Goal: Transaction & Acquisition: Book appointment/travel/reservation

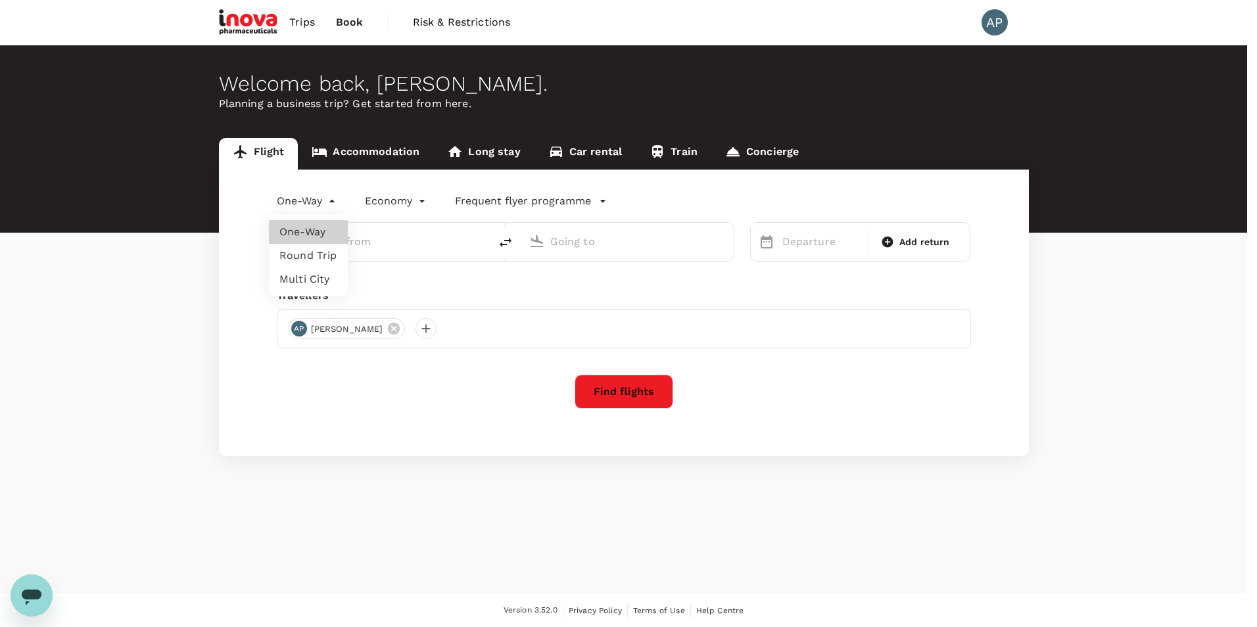
click at [320, 203] on body "Trips Book Risk & Restrictions AP Welcome back , [PERSON_NAME] . Planning a bus…" at bounding box center [628, 314] width 1257 height 628
click at [277, 282] on li "Multi City" at bounding box center [308, 279] width 79 height 24
type input "multicity"
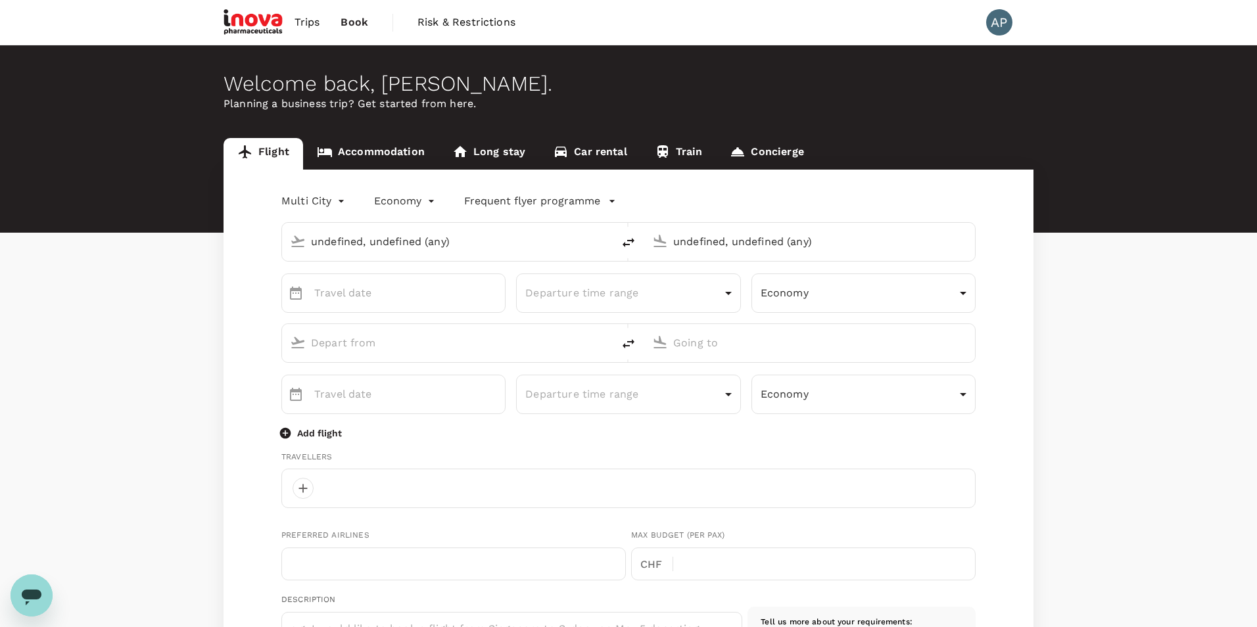
type input "undefined, undefined (any)"
click at [346, 241] on input "text" at bounding box center [443, 241] width 274 height 20
type input "[PERSON_NAME][EMAIL_ADDRESS][DOMAIN_NAME]"
type input "b"
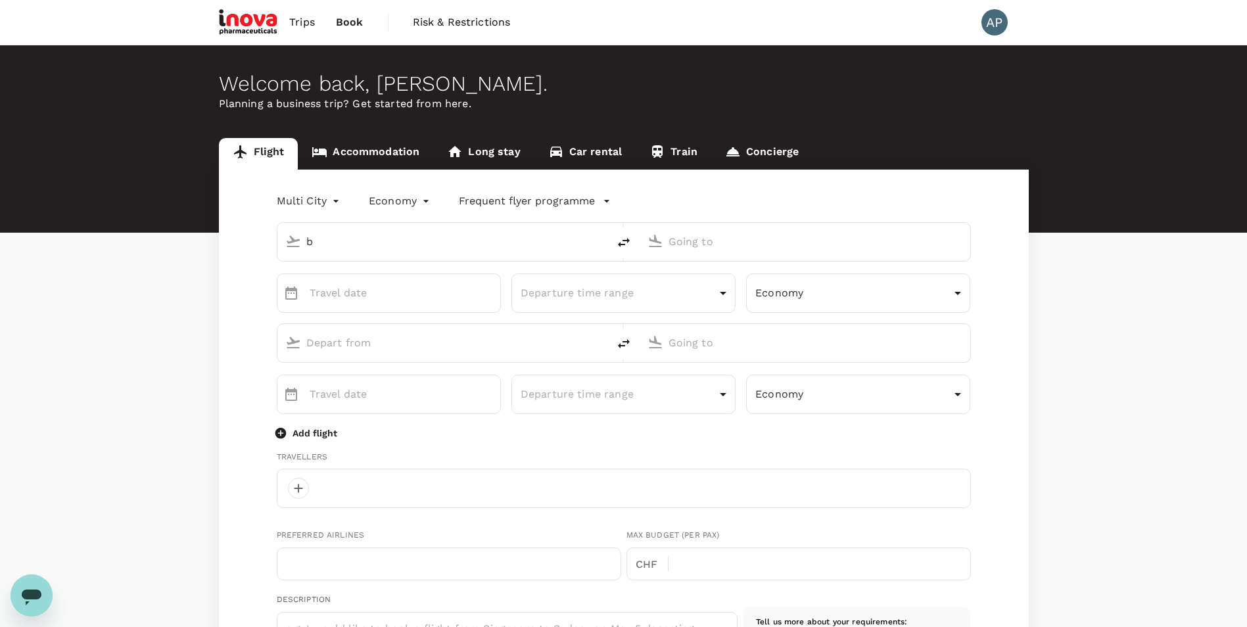
type input "41"
type input "787444451"
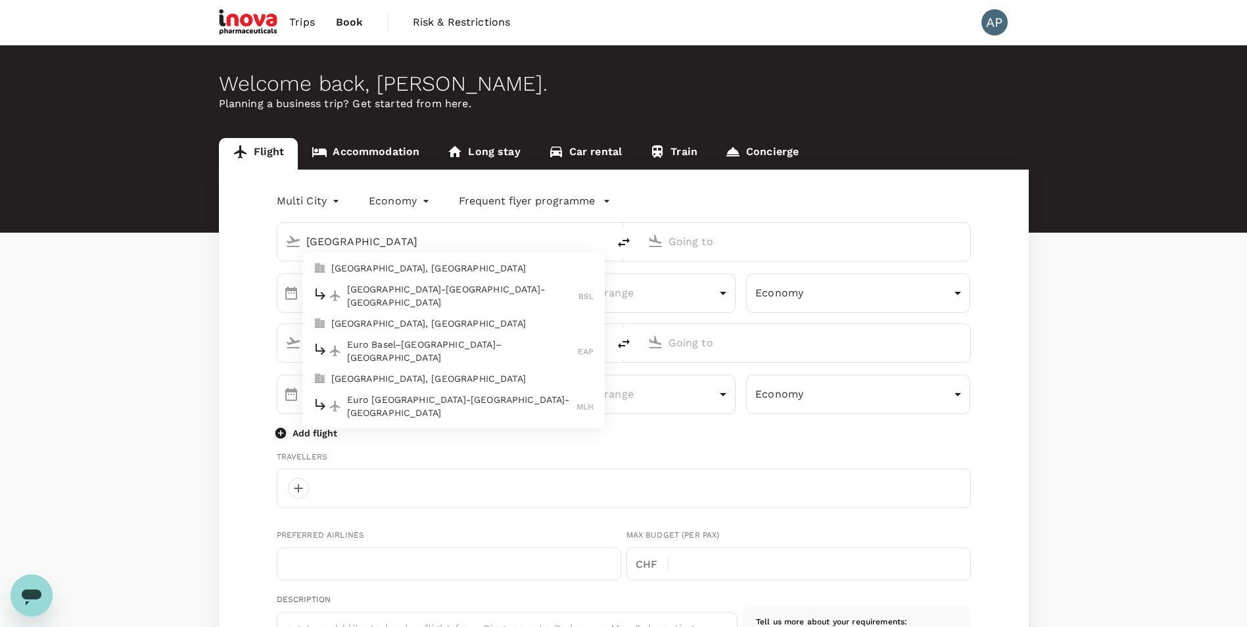
click at [369, 292] on p "[GEOGRAPHIC_DATA]-[GEOGRAPHIC_DATA]-[GEOGRAPHIC_DATA]" at bounding box center [463, 296] width 232 height 26
type input "[GEOGRAPHIC_DATA]"
type input "Basel-[GEOGRAPHIC_DATA]-[GEOGRAPHIC_DATA] (BSL)"
type input "DD MMMM"
click at [369, 292] on input "DD MMMM" at bounding box center [405, 292] width 191 height 39
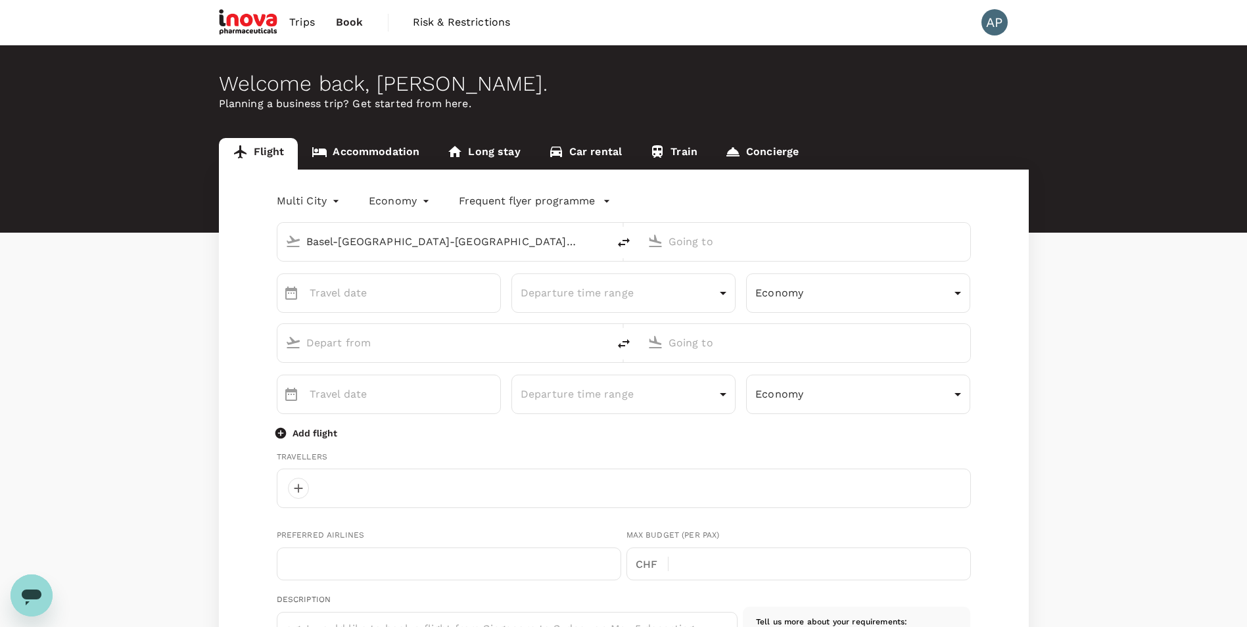
click at [709, 237] on input "text" at bounding box center [805, 241] width 274 height 20
click at [758, 287] on p "Budapest [PERSON_NAME] Intl" at bounding box center [824, 293] width 230 height 13
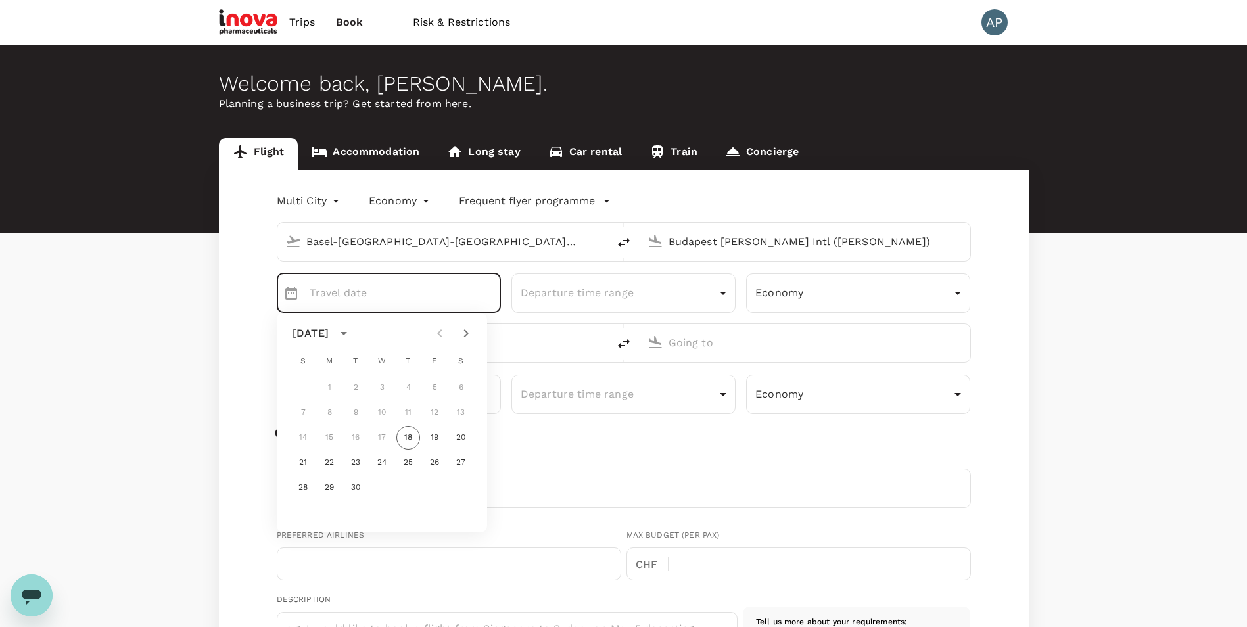
click at [735, 252] on div "Budapest [PERSON_NAME] Intl ([PERSON_NAME])" at bounding box center [815, 241] width 294 height 21
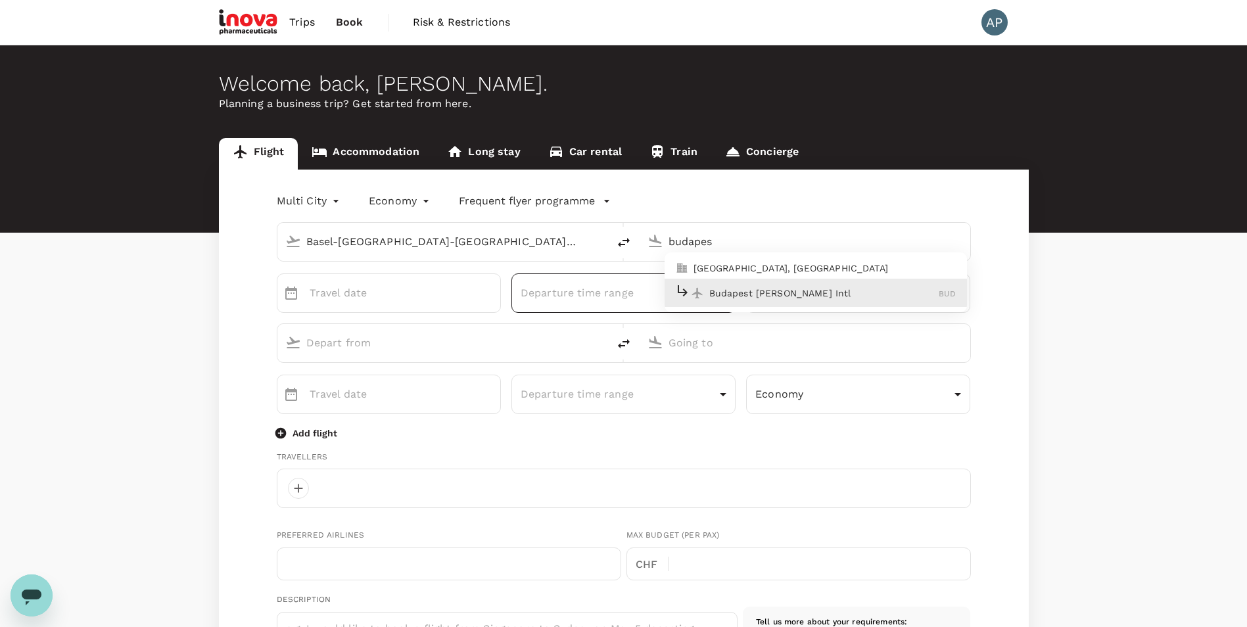
click at [733, 292] on p "Budapest [PERSON_NAME] Intl" at bounding box center [824, 293] width 230 height 13
type input "Budapest [PERSON_NAME] Intl ([PERSON_NAME])"
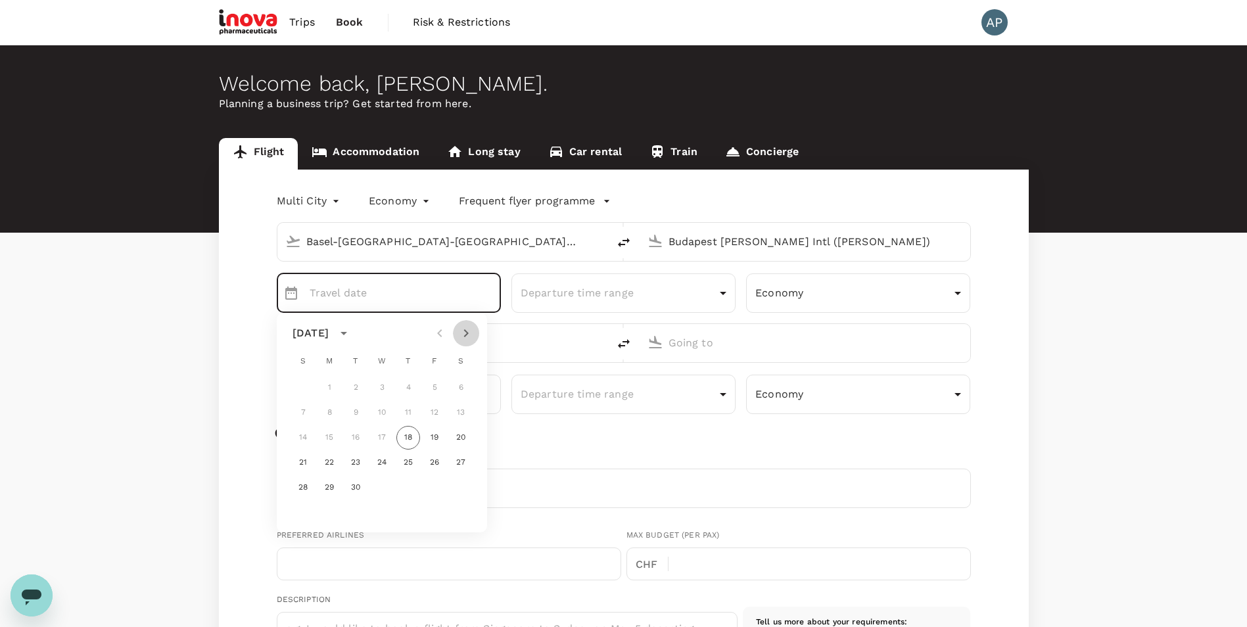
click at [468, 331] on icon "Next month" at bounding box center [466, 333] width 16 height 16
click at [308, 460] on button "19" at bounding box center [303, 463] width 24 height 24
type input "[DATE]"
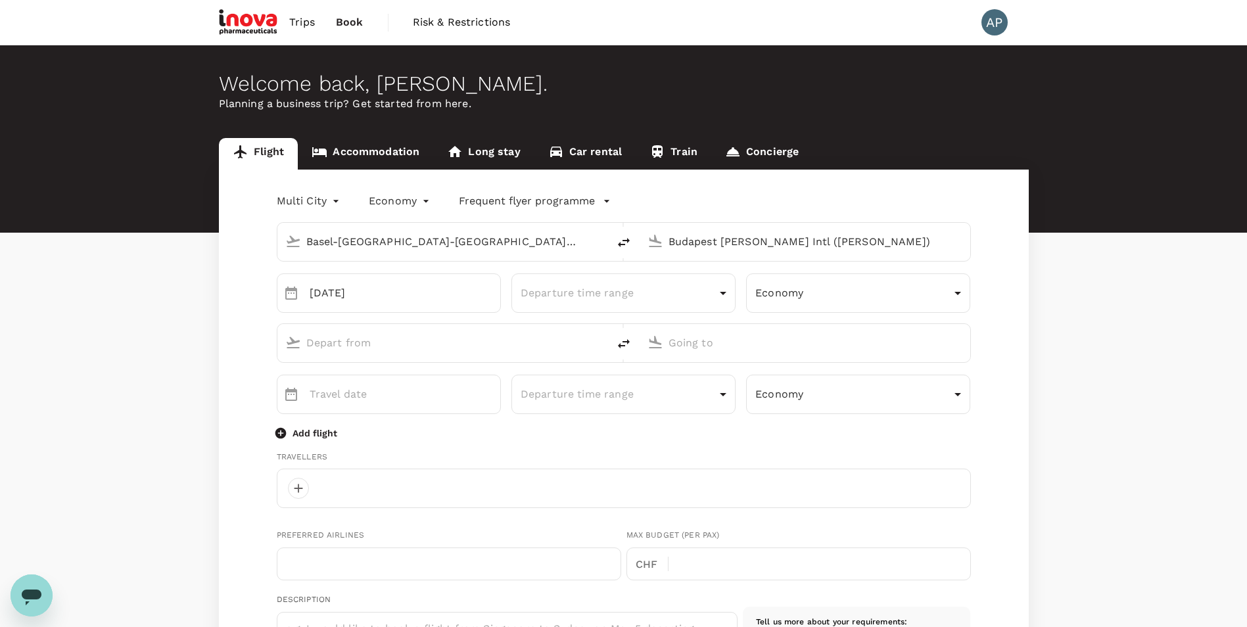
click at [384, 343] on input "text" at bounding box center [443, 343] width 274 height 20
click at [400, 386] on div "Budapest [PERSON_NAME] Intl [PERSON_NAME]" at bounding box center [453, 394] width 281 height 20
type input "budape"
type input "Budapest [PERSON_NAME] Intl ([PERSON_NAME])"
click at [766, 351] on input "text" at bounding box center [805, 343] width 274 height 20
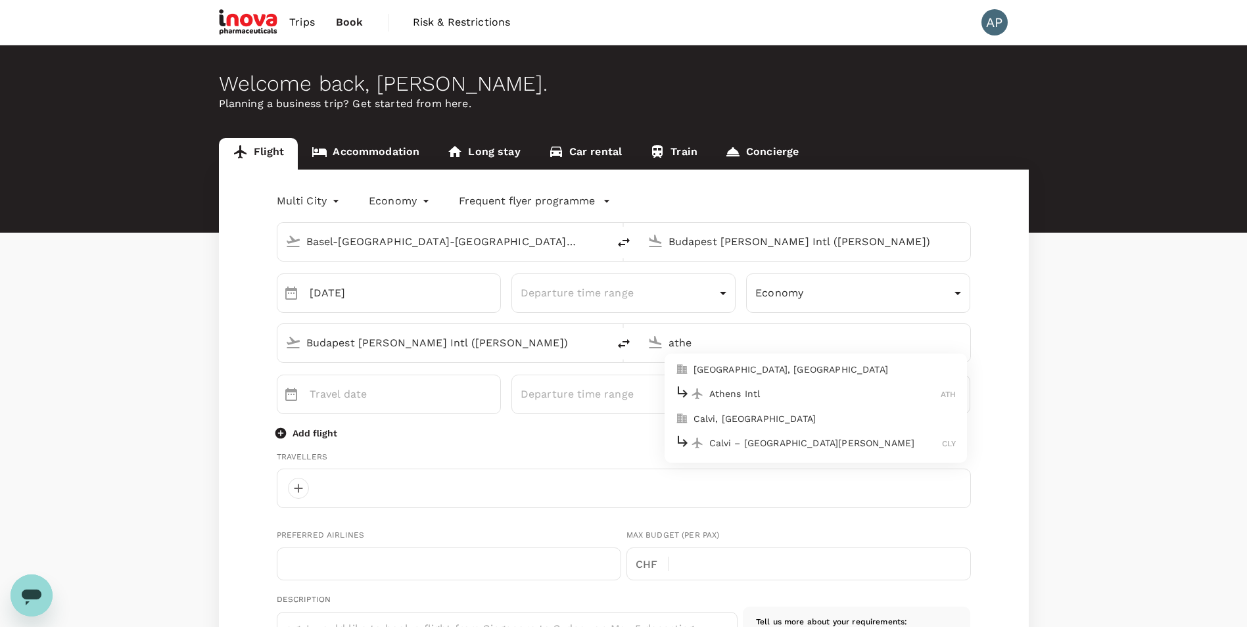
click at [750, 388] on p "Athens Intl" at bounding box center [825, 393] width 232 height 13
type input "Athens Intl ([GEOGRAPHIC_DATA])"
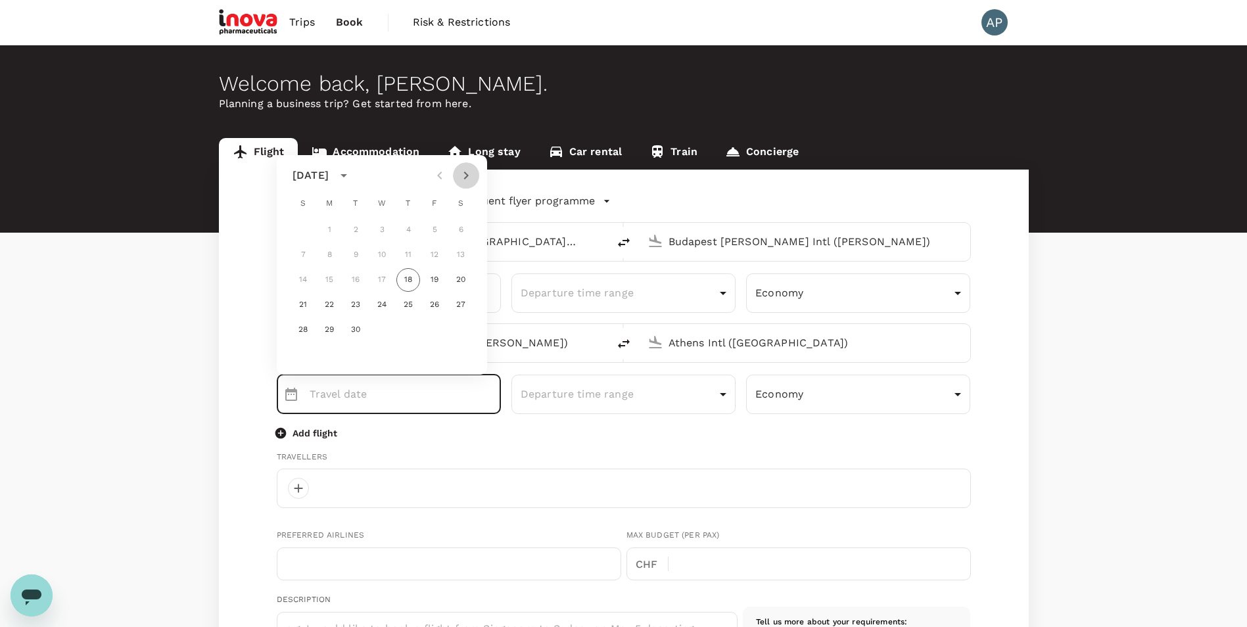
click at [461, 173] on icon "Next month" at bounding box center [466, 176] width 16 height 16
click at [354, 298] on button "21" at bounding box center [356, 305] width 24 height 24
type input "[DATE]"
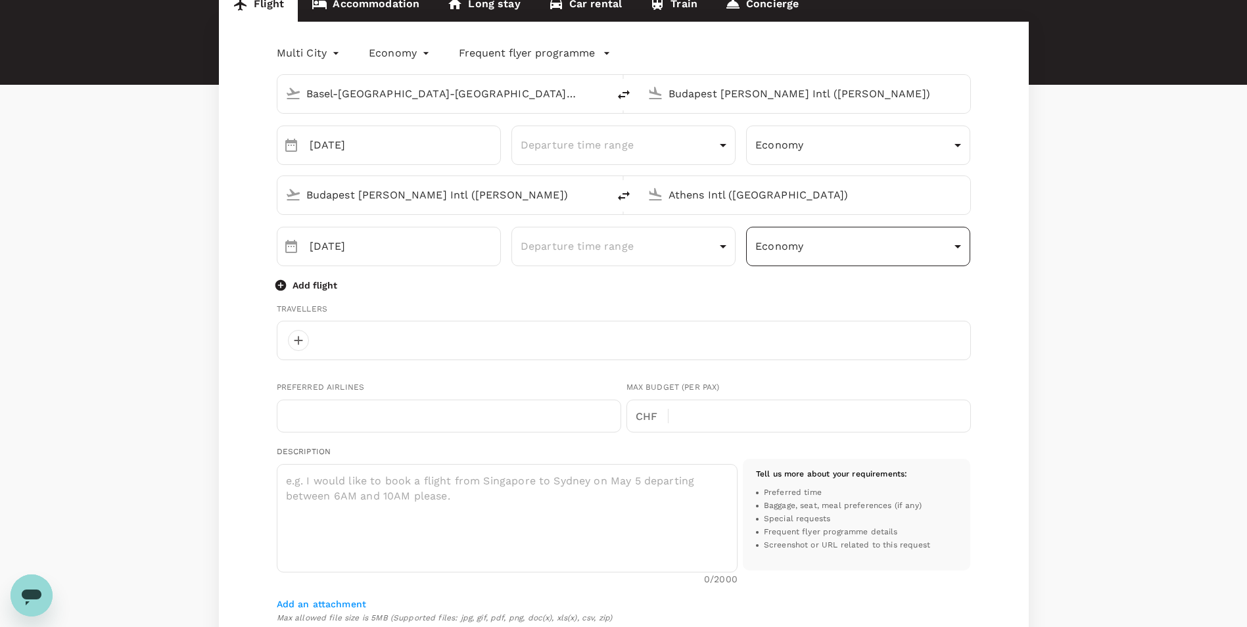
scroll to position [197, 0]
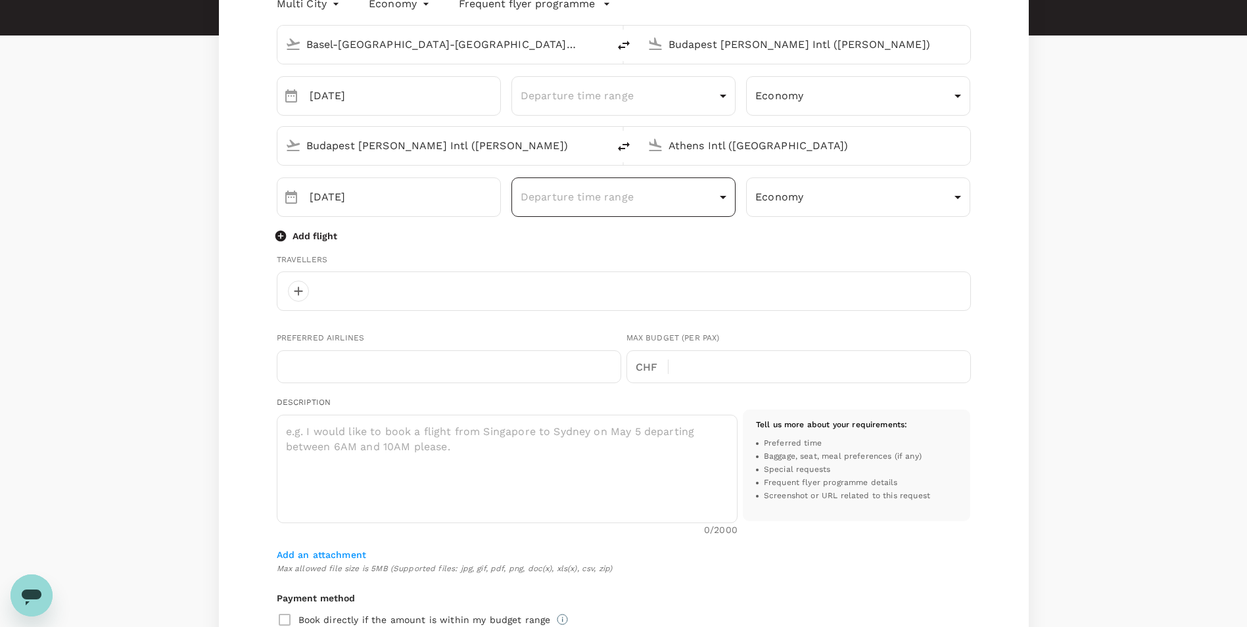
click at [670, 210] on body "Trips Book Risk & Restrictions AP Welcome back , [PERSON_NAME] . Planning a bus…" at bounding box center [623, 390] width 1247 height 1175
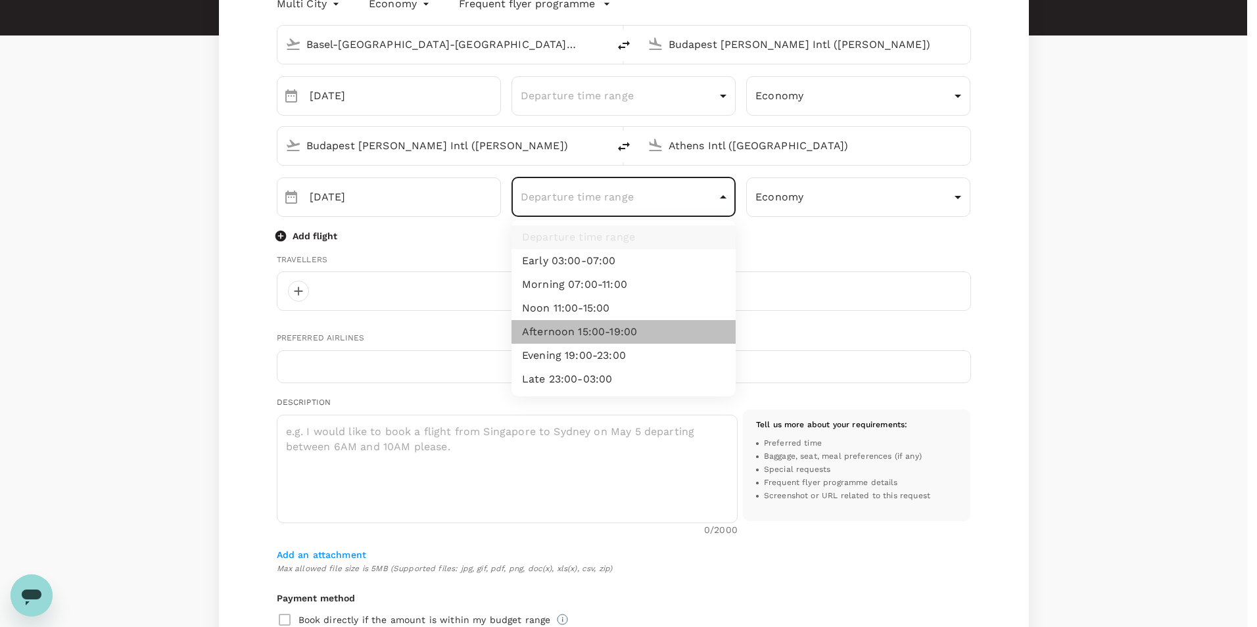
click at [662, 329] on li "Afternoon 15:00-19:00" at bounding box center [623, 332] width 224 height 24
type input "afternoon"
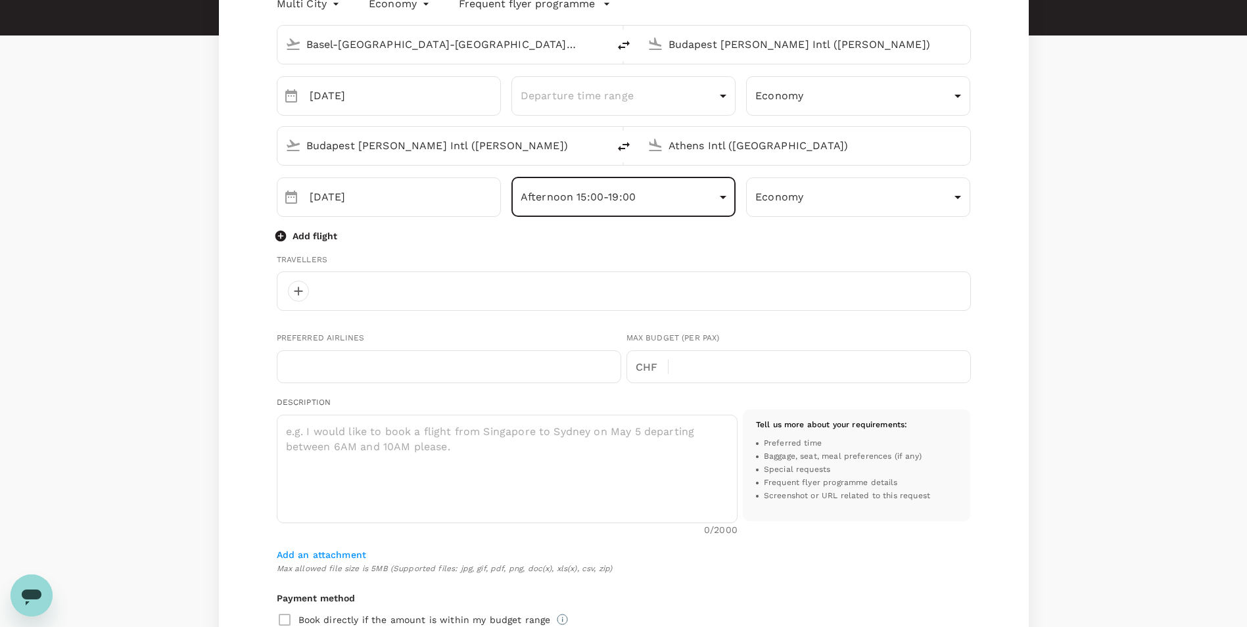
click at [690, 248] on div "[GEOGRAPHIC_DATA]-[GEOGRAPHIC_DATA]-[GEOGRAPHIC_DATA] (BSL) [GEOGRAPHIC_DATA] […" at bounding box center [624, 436] width 694 height 844
click at [308, 240] on p "Add flight" at bounding box center [314, 235] width 45 height 13
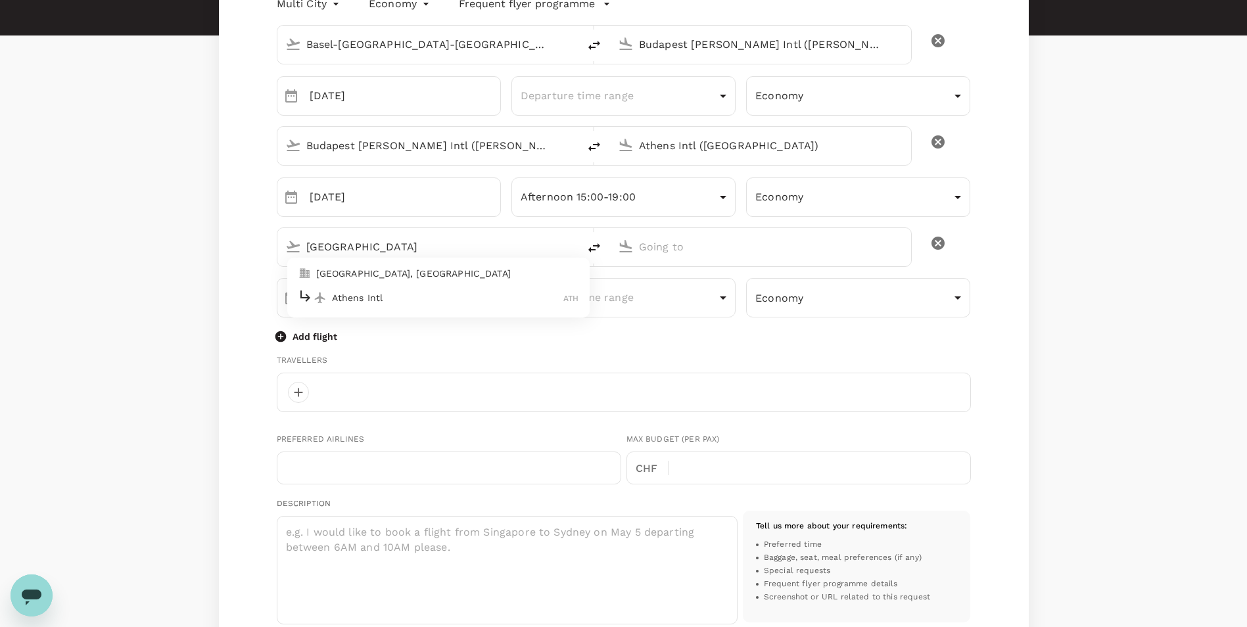
click at [373, 294] on p "Athens Intl" at bounding box center [448, 297] width 232 height 13
type input "[GEOGRAPHIC_DATA]"
type input "Athens Intl ([GEOGRAPHIC_DATA])"
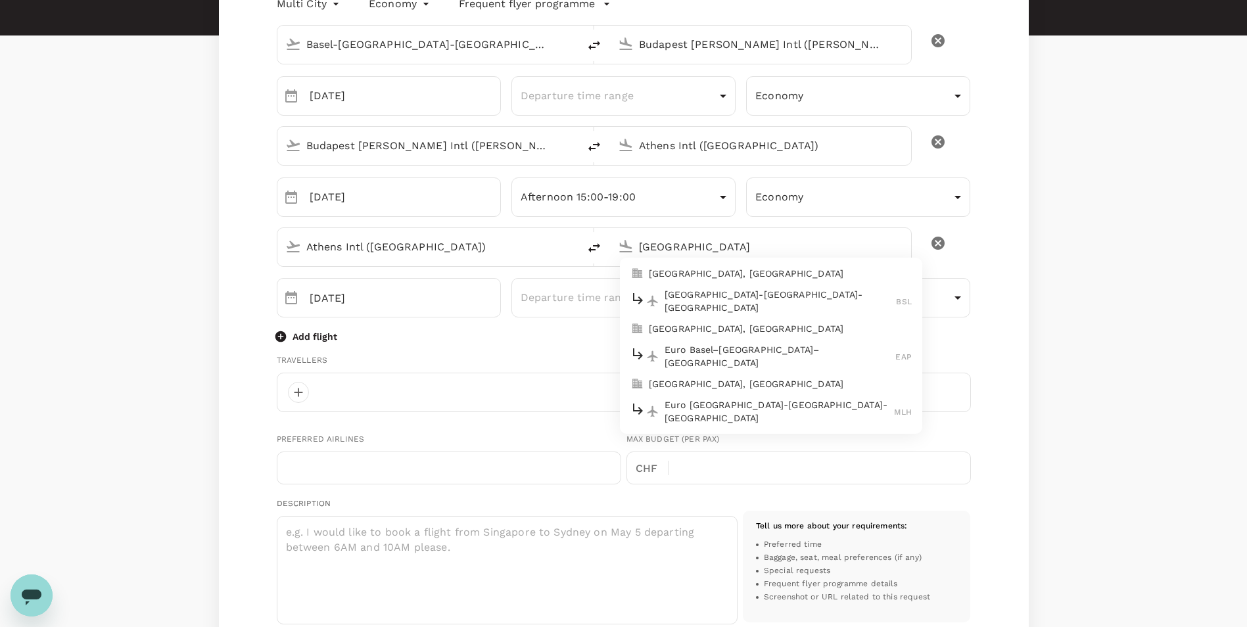
click at [723, 288] on div "Basel-[GEOGRAPHIC_DATA]-[GEOGRAPHIC_DATA] BSL" at bounding box center [770, 301] width 281 height 26
type input "Basel-[GEOGRAPHIC_DATA]-[GEOGRAPHIC_DATA] (BSL)"
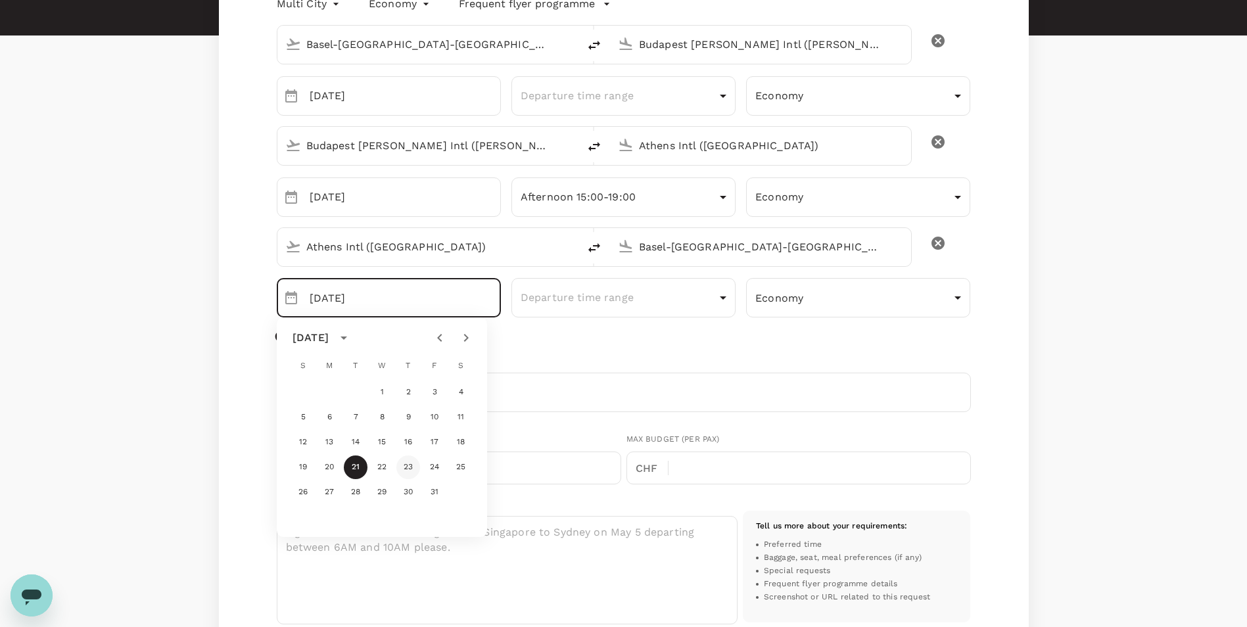
click at [408, 464] on button "23" at bounding box center [408, 467] width 24 height 24
type input "[DATE]"
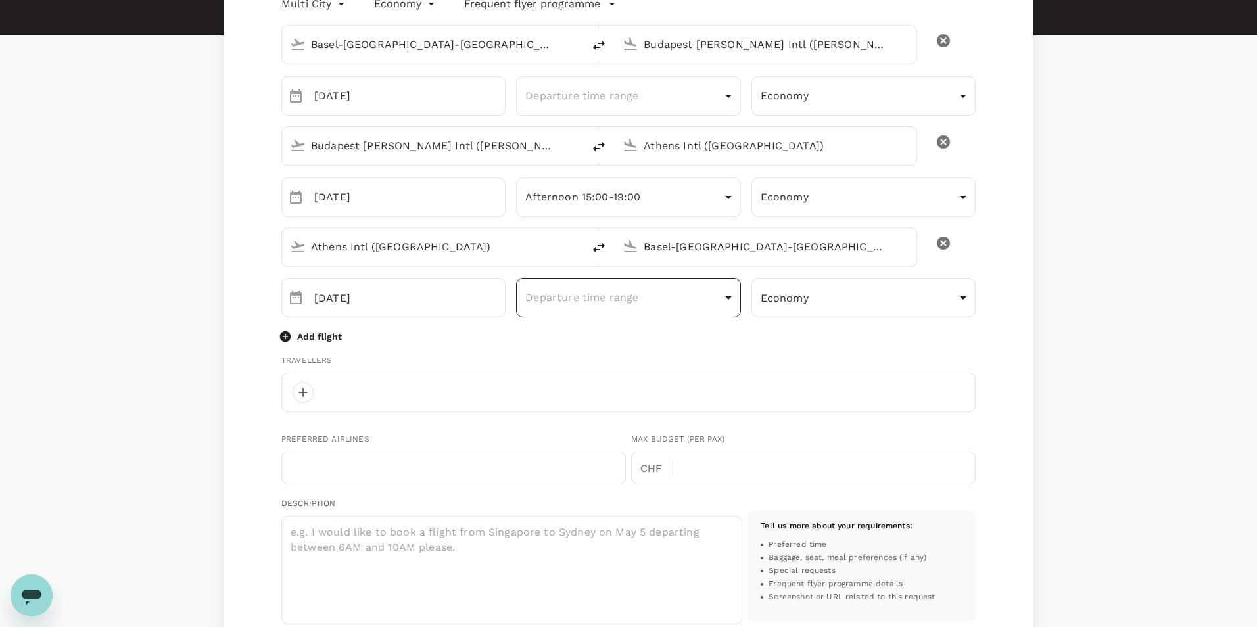
click at [699, 291] on body "Trips Book Risk & Restrictions AP Welcome back , [PERSON_NAME] . Planning a bus…" at bounding box center [628, 441] width 1257 height 1276
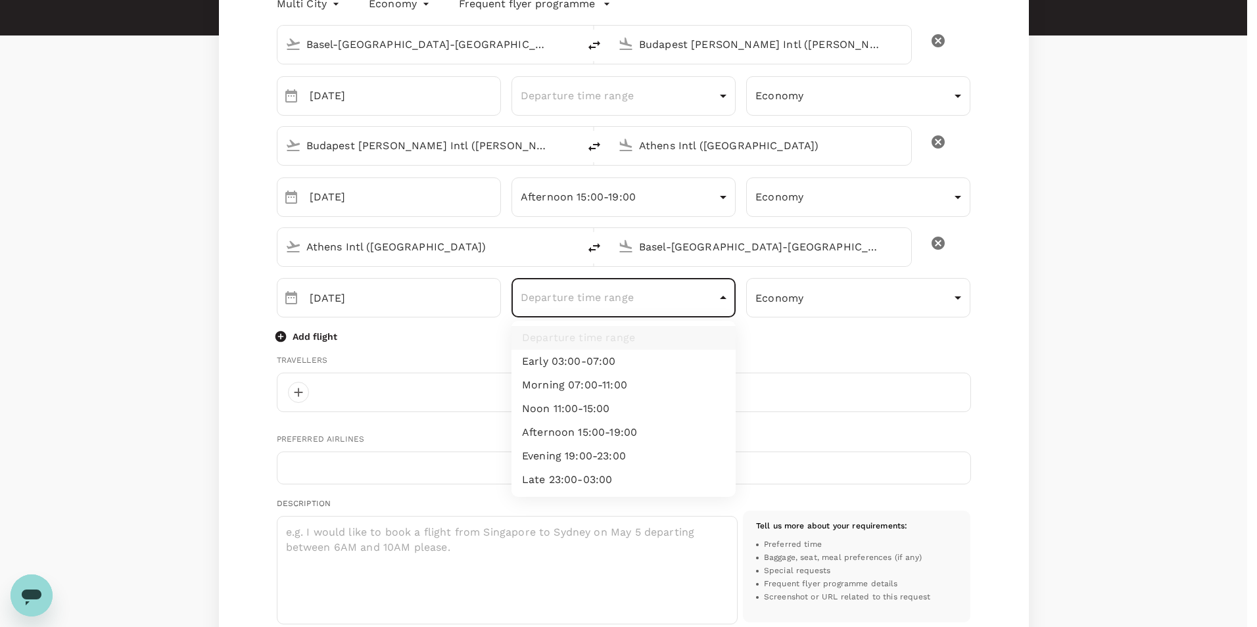
click at [660, 383] on li "Morning 07:00-11:00" at bounding box center [623, 385] width 224 height 24
type input "morning"
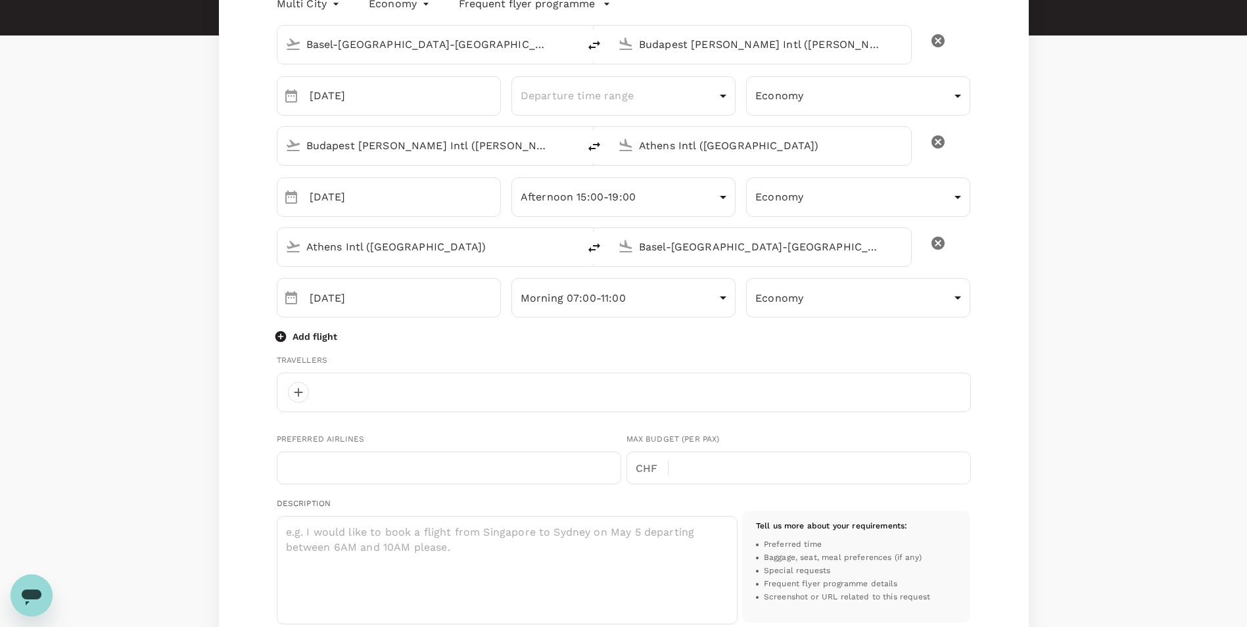
click at [984, 342] on div "Multi City multicity Economy economy Frequent flyer programme [GEOGRAPHIC_DATA]…" at bounding box center [624, 483] width 810 height 1023
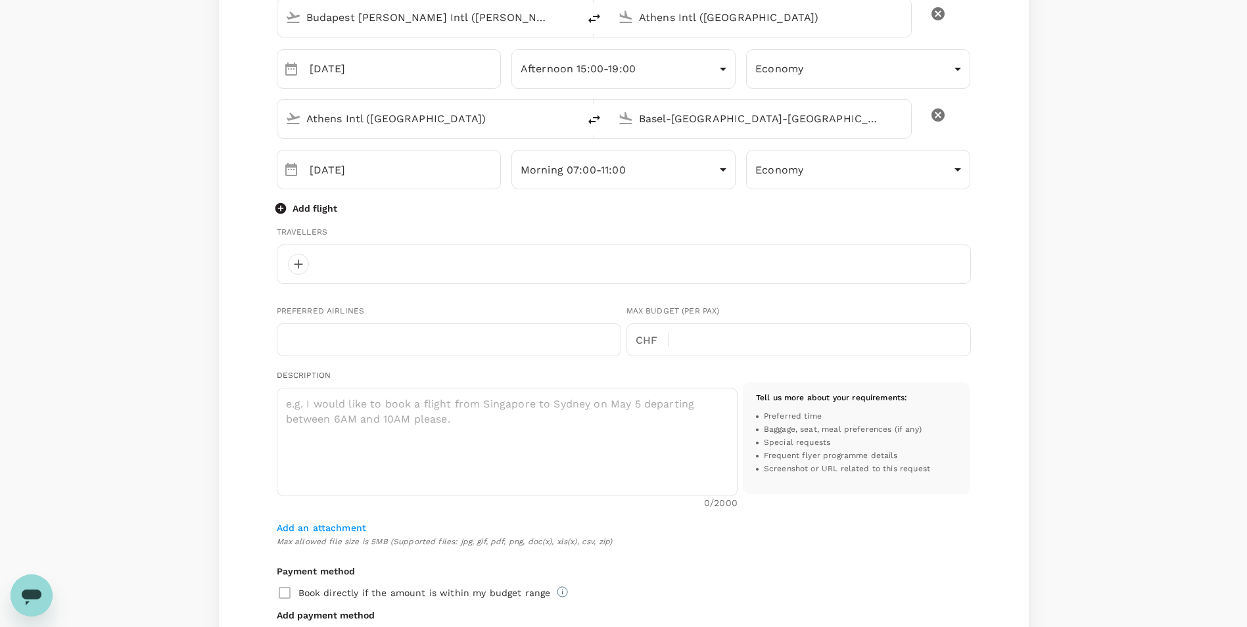
scroll to position [329, 0]
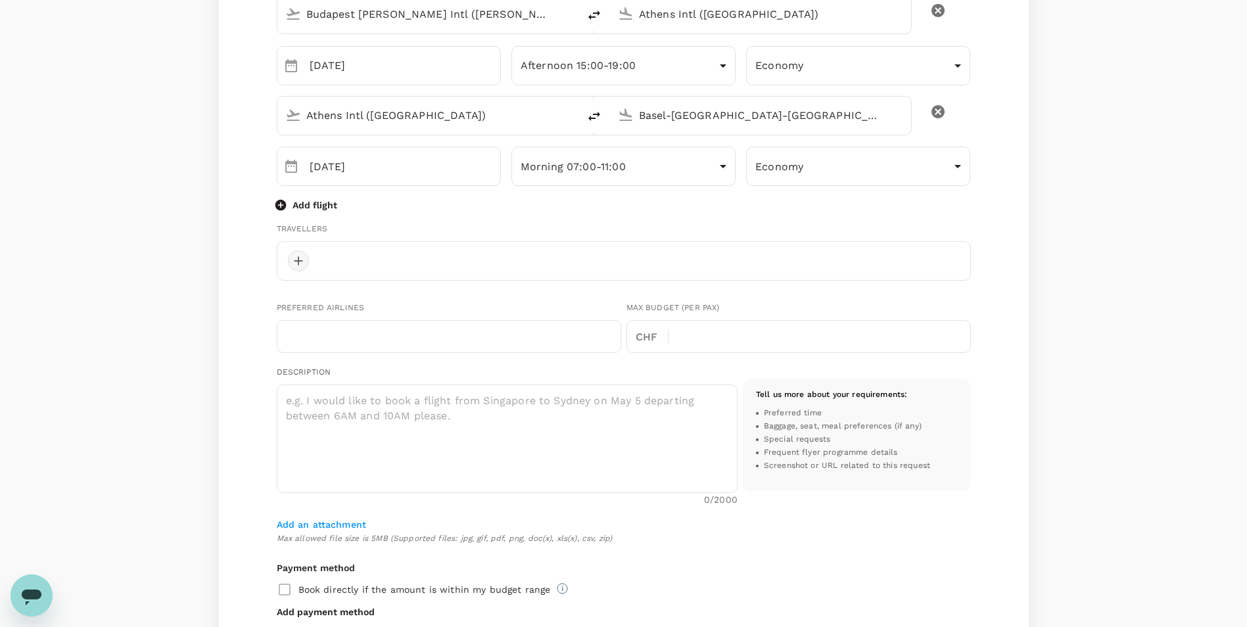
click at [306, 262] on div at bounding box center [298, 260] width 21 height 21
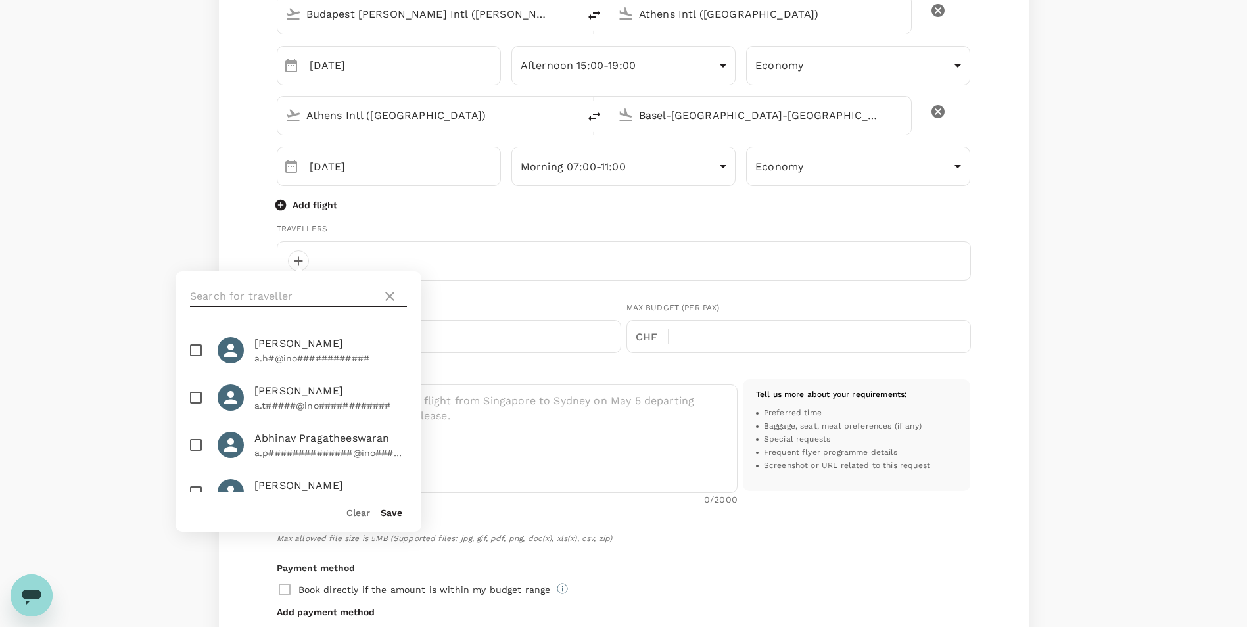
click at [325, 300] on input "text" at bounding box center [283, 296] width 187 height 21
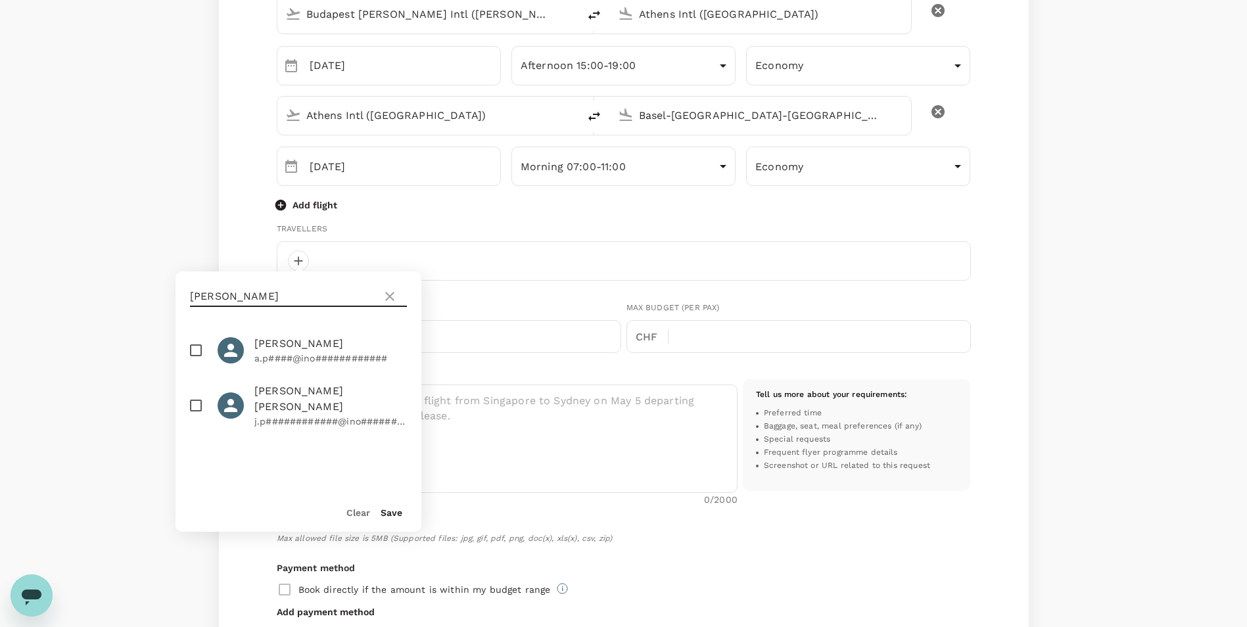
type input "[PERSON_NAME]"
click at [191, 346] on input "checkbox" at bounding box center [196, 350] width 28 height 28
checkbox input "true"
click at [394, 512] on button "Save" at bounding box center [392, 512] width 22 height 11
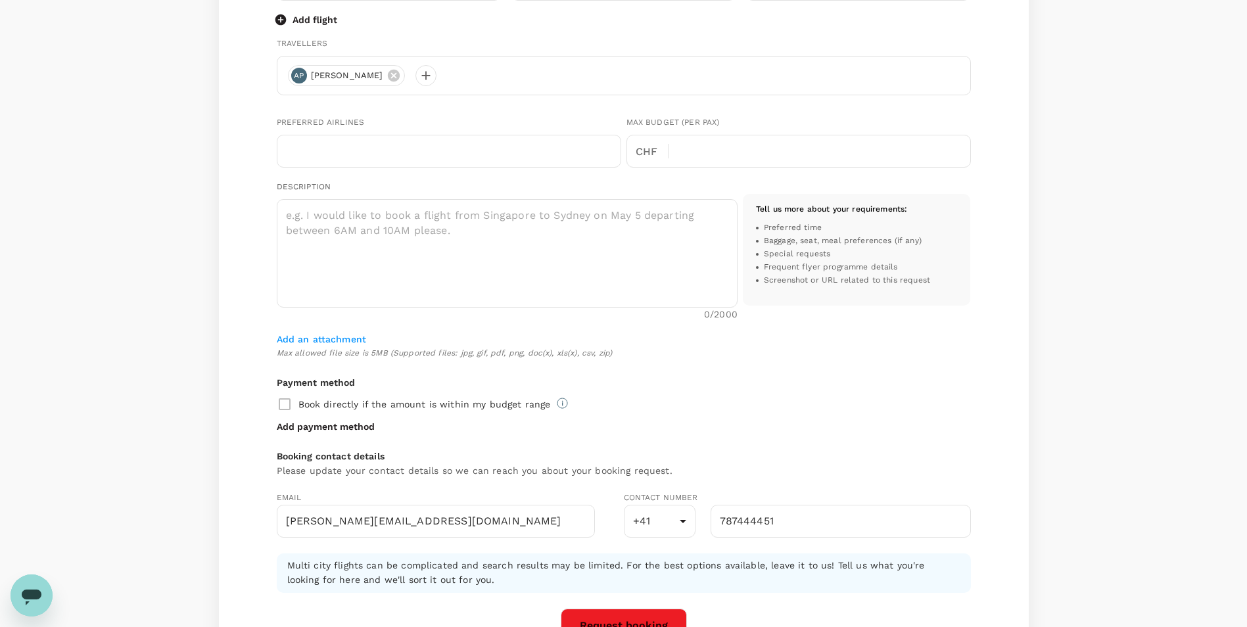
scroll to position [526, 0]
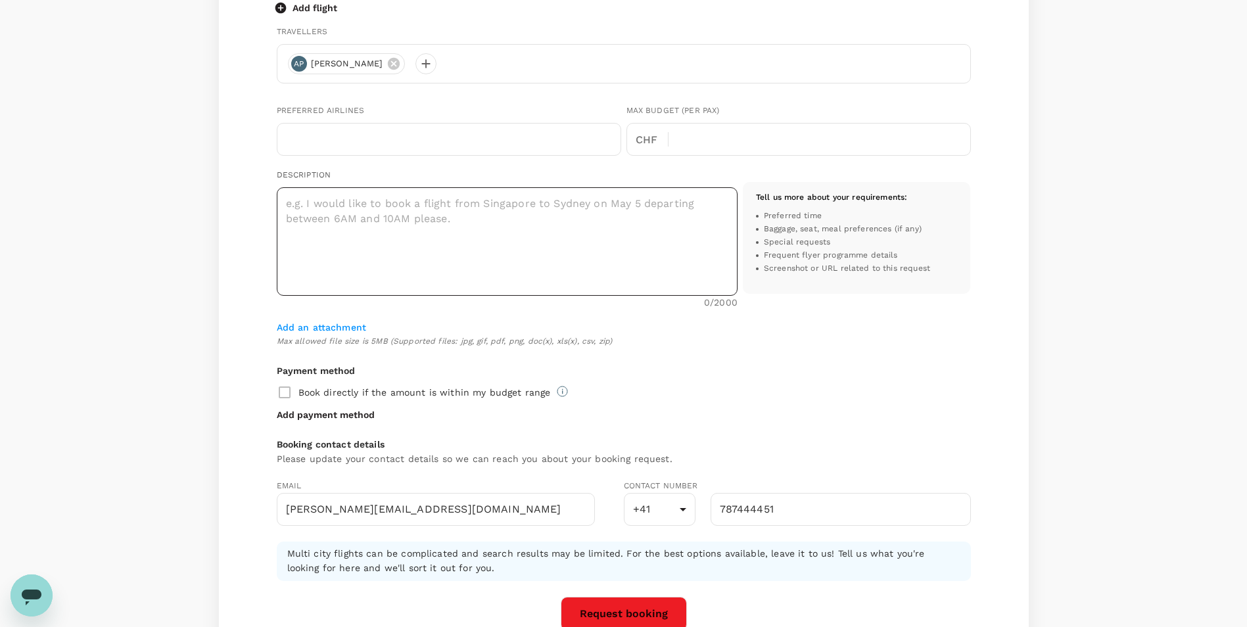
click at [463, 227] on textarea at bounding box center [507, 241] width 461 height 108
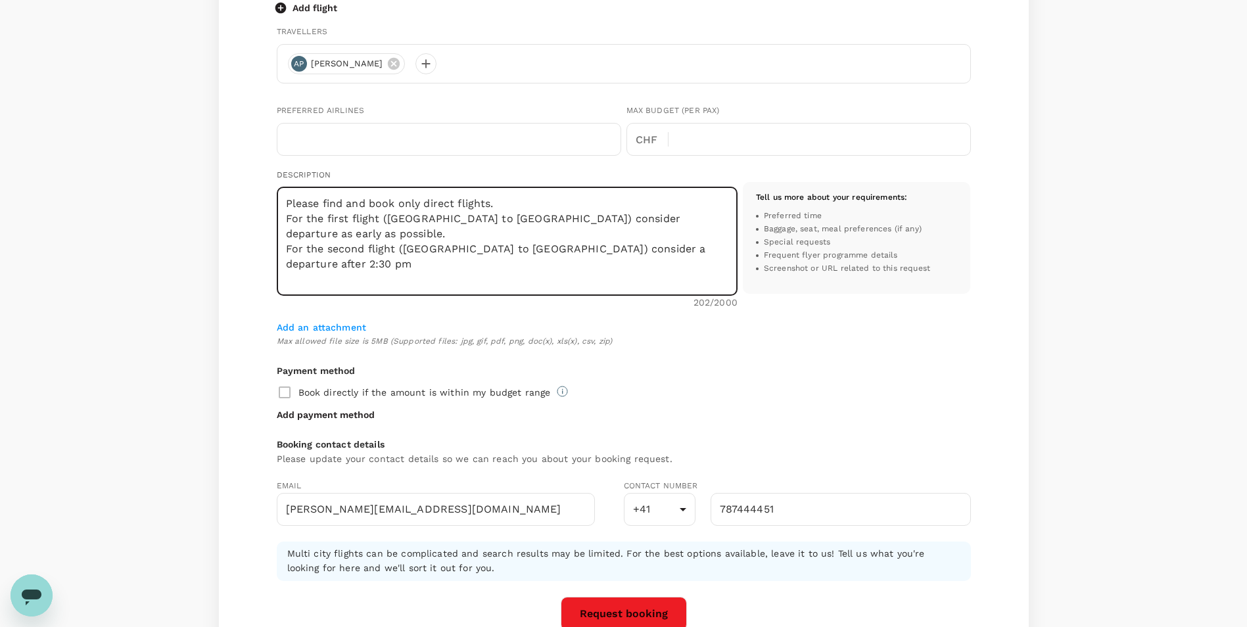
click at [444, 231] on textarea "Please find and book only direct flights. For the first flight ([GEOGRAPHIC_DAT…" at bounding box center [507, 241] width 461 height 108
click at [656, 233] on textarea "Please find and book only direct flights. For the first flight ([GEOGRAPHIC_DAT…" at bounding box center [507, 241] width 461 height 108
type textarea "Please find and book only direct flights. For the first flight ([GEOGRAPHIC_DAT…"
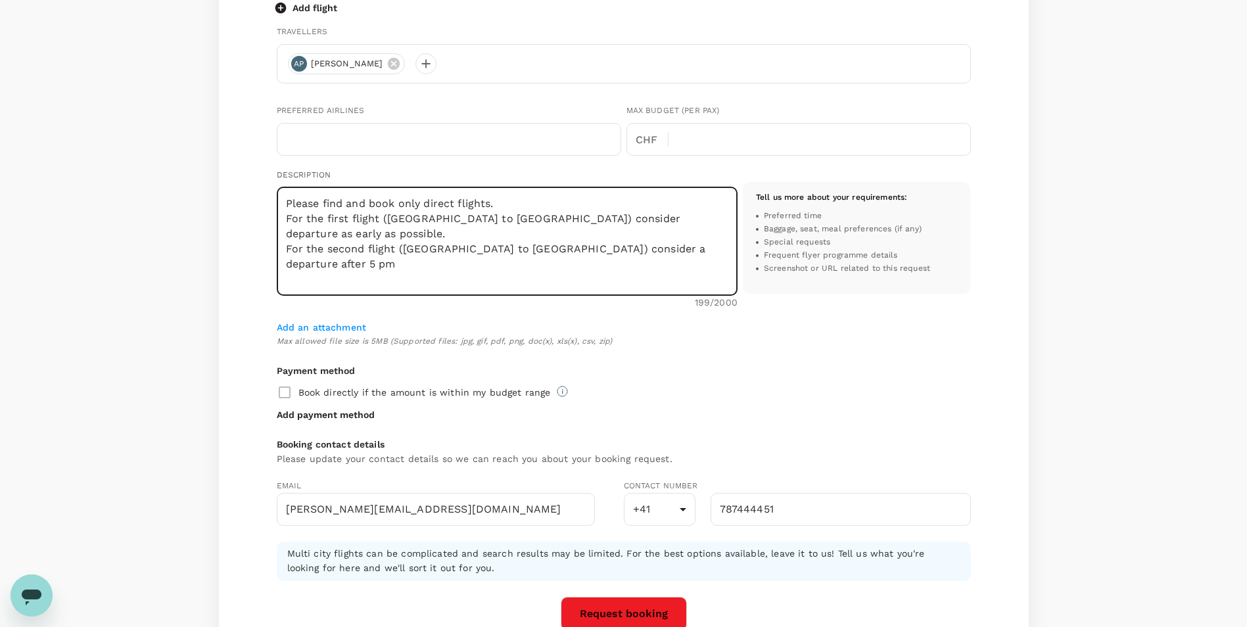
click at [701, 227] on textarea "Please find and book only direct flights. For the first flight ([GEOGRAPHIC_DAT…" at bounding box center [507, 241] width 461 height 108
click at [526, 262] on textarea "Please find and book only direct flights. For the first flight ([GEOGRAPHIC_DAT…" at bounding box center [507, 241] width 461 height 108
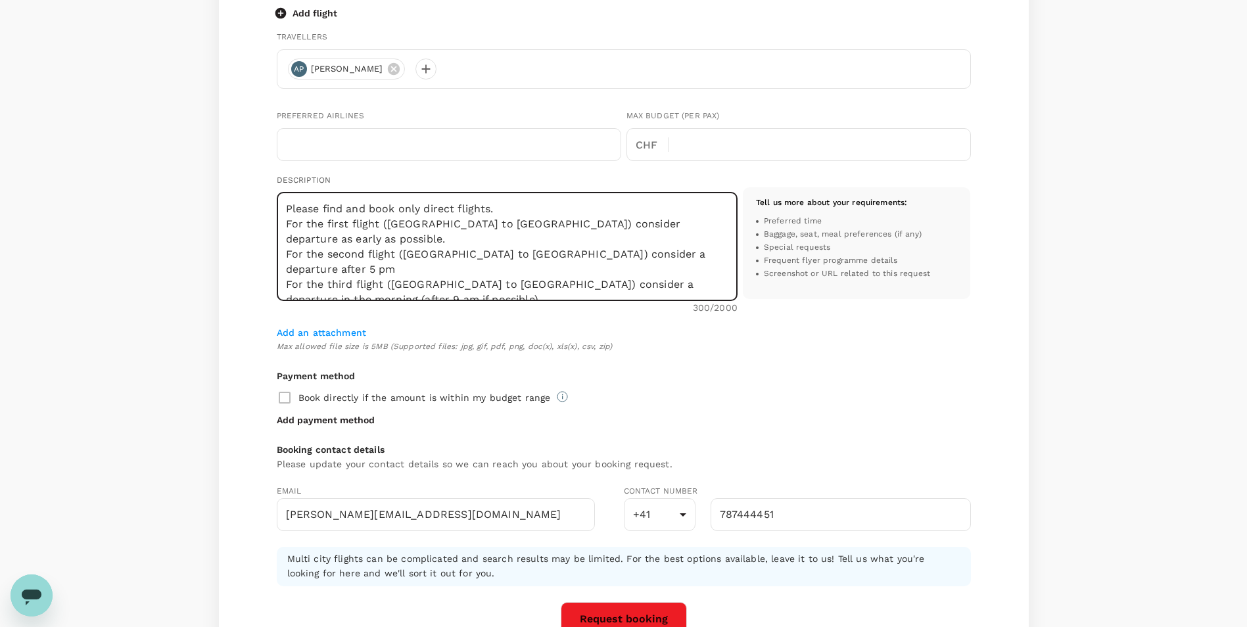
scroll to position [518, 0]
click at [425, 279] on textarea "Please find and book only direct flights. For the first flight ([GEOGRAPHIC_DAT…" at bounding box center [507, 249] width 461 height 108
click at [697, 240] on textarea "Please find and book only direct flights. For the first flight ([GEOGRAPHIC_DAT…" at bounding box center [507, 249] width 461 height 108
click at [894, 305] on div "Tell us more about your requirements : Preferred time Baggage, seat, meal prefe…" at bounding box center [853, 253] width 233 height 137
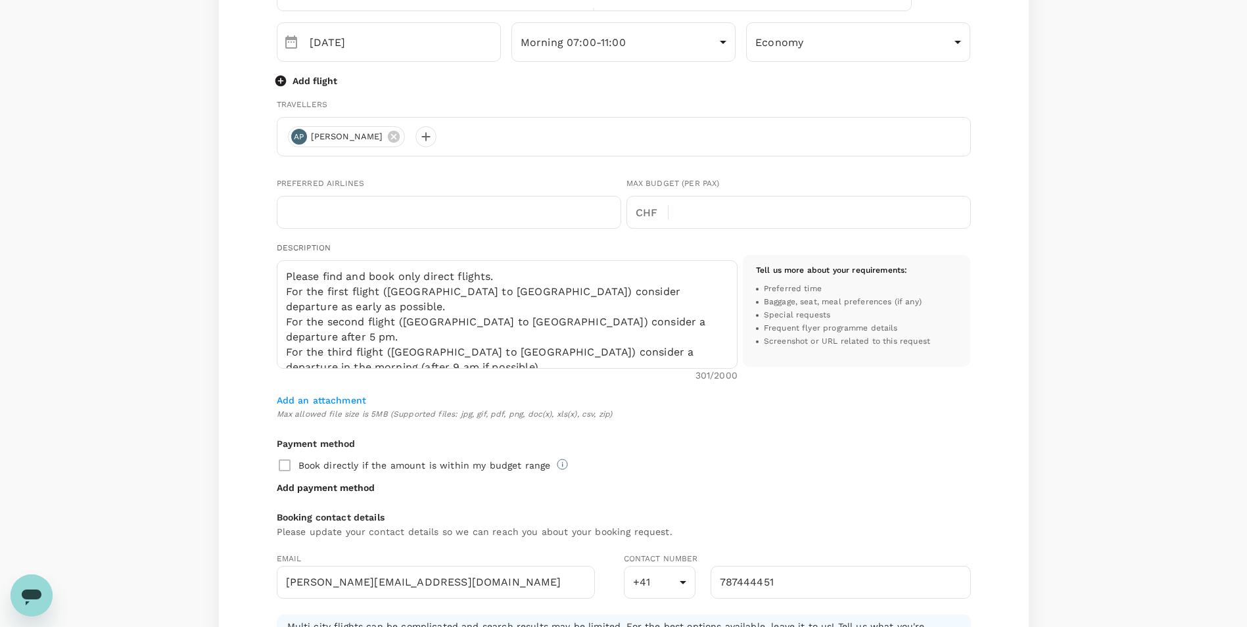
scroll to position [452, 0]
click at [398, 341] on textarea "Please find and book only direct flights. For the first flight ([GEOGRAPHIC_DAT…" at bounding box center [507, 315] width 461 height 108
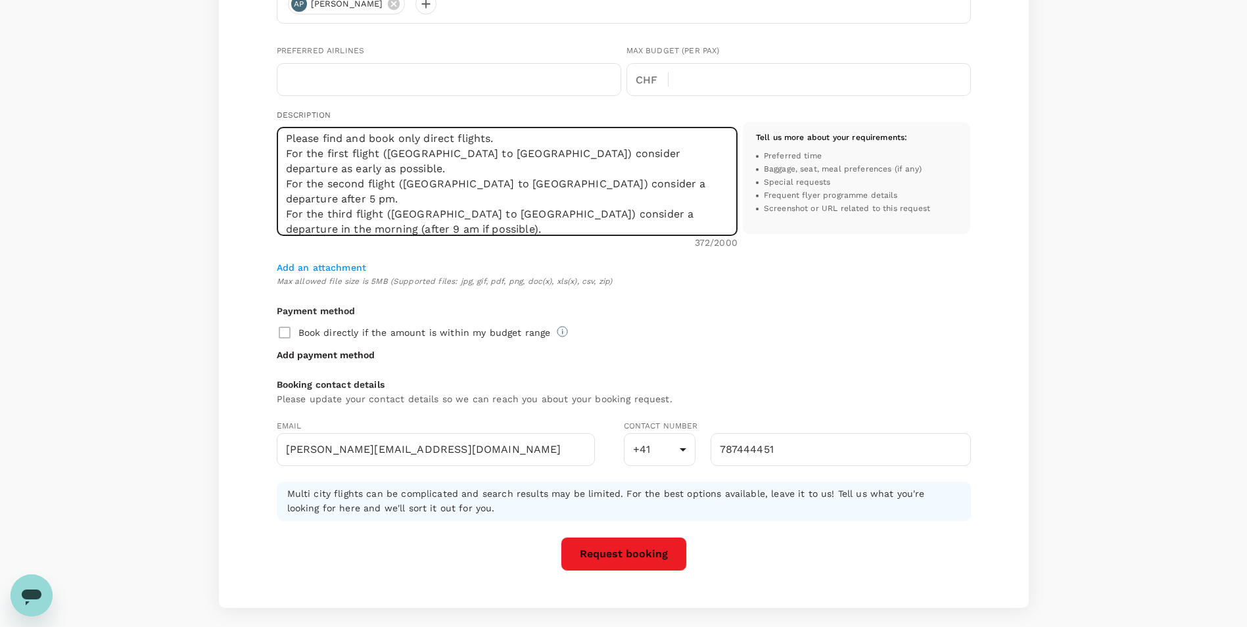
scroll to position [649, 0]
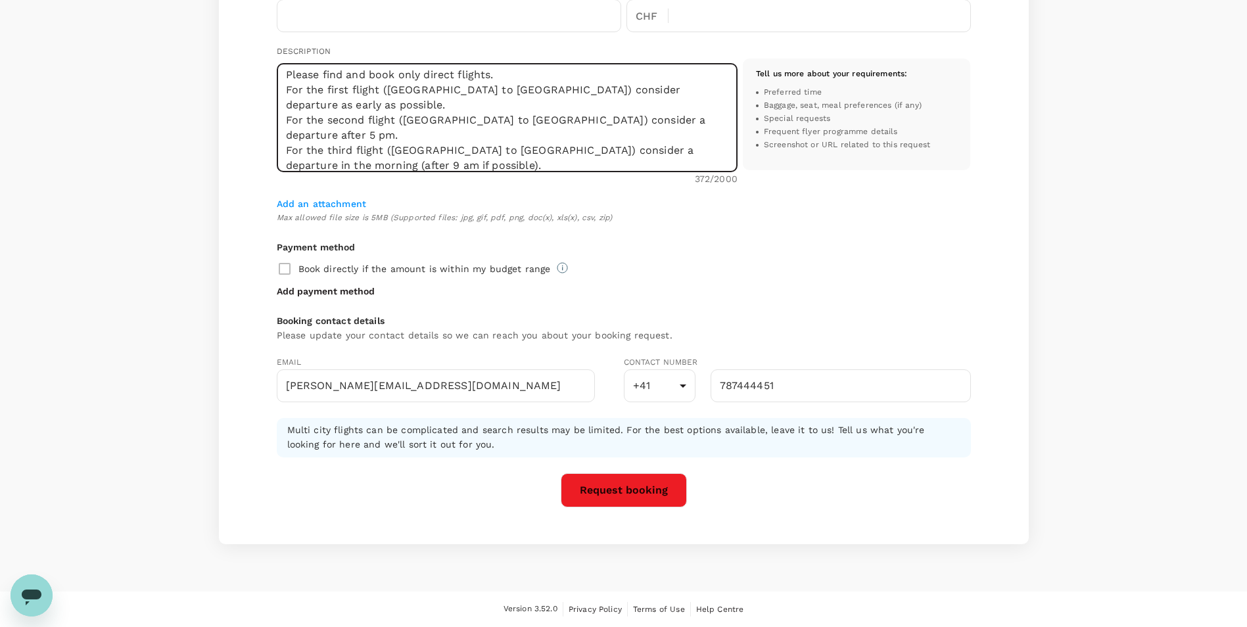
type textarea "Please find and book only direct flights. For the first flight ([GEOGRAPHIC_DAT…"
click at [655, 493] on button "Request booking" at bounding box center [624, 490] width 126 height 34
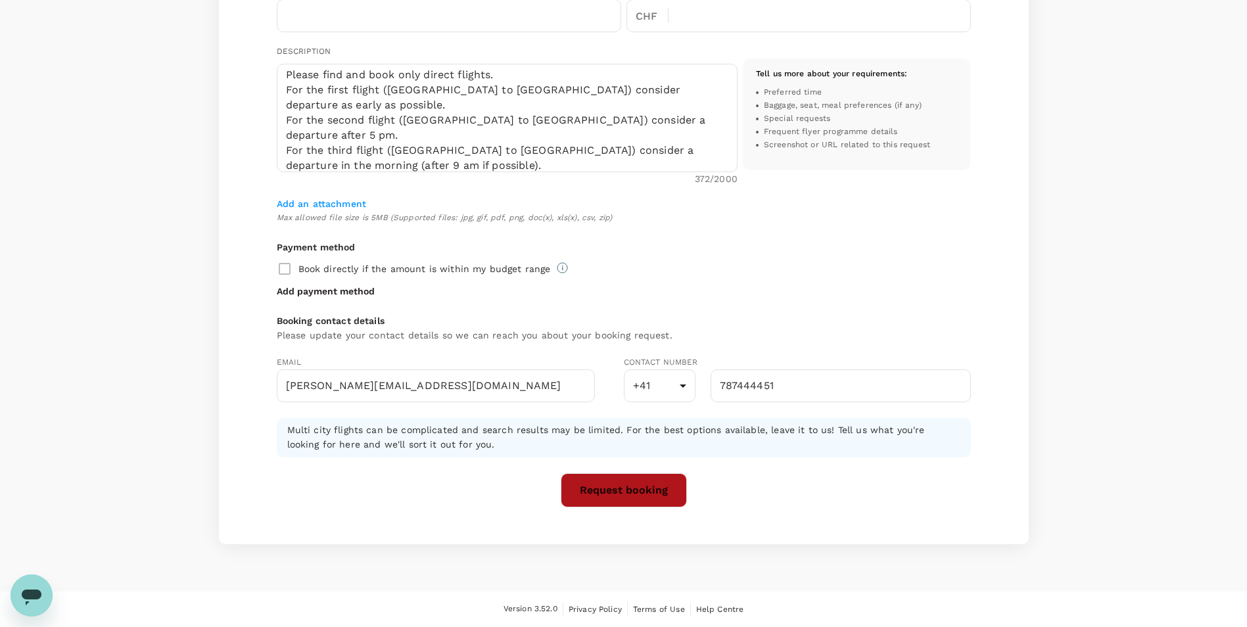
click at [635, 490] on button "Request booking" at bounding box center [624, 490] width 126 height 34
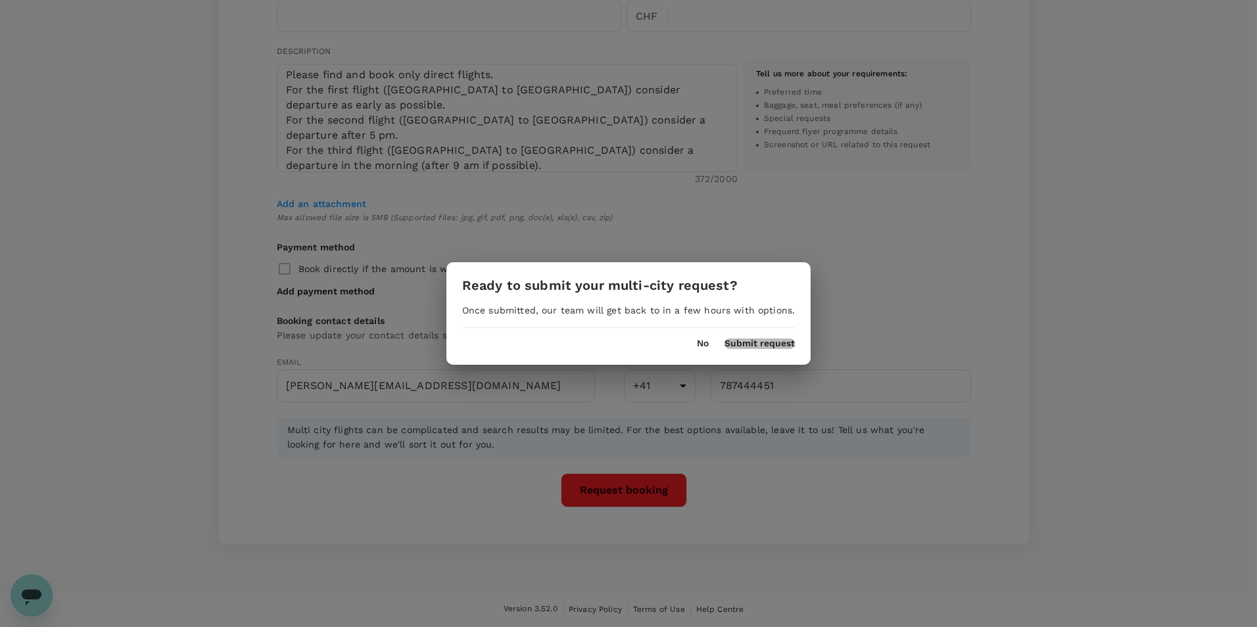
click at [746, 342] on button "Submit request" at bounding box center [759, 343] width 70 height 11
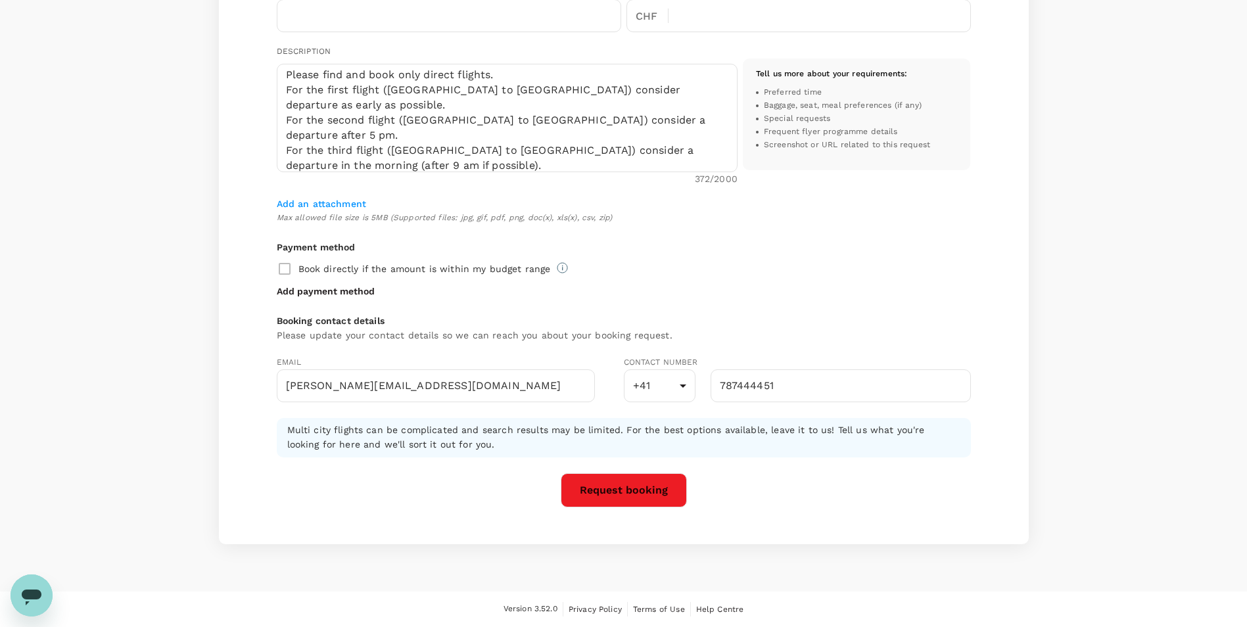
scroll to position [1, 0]
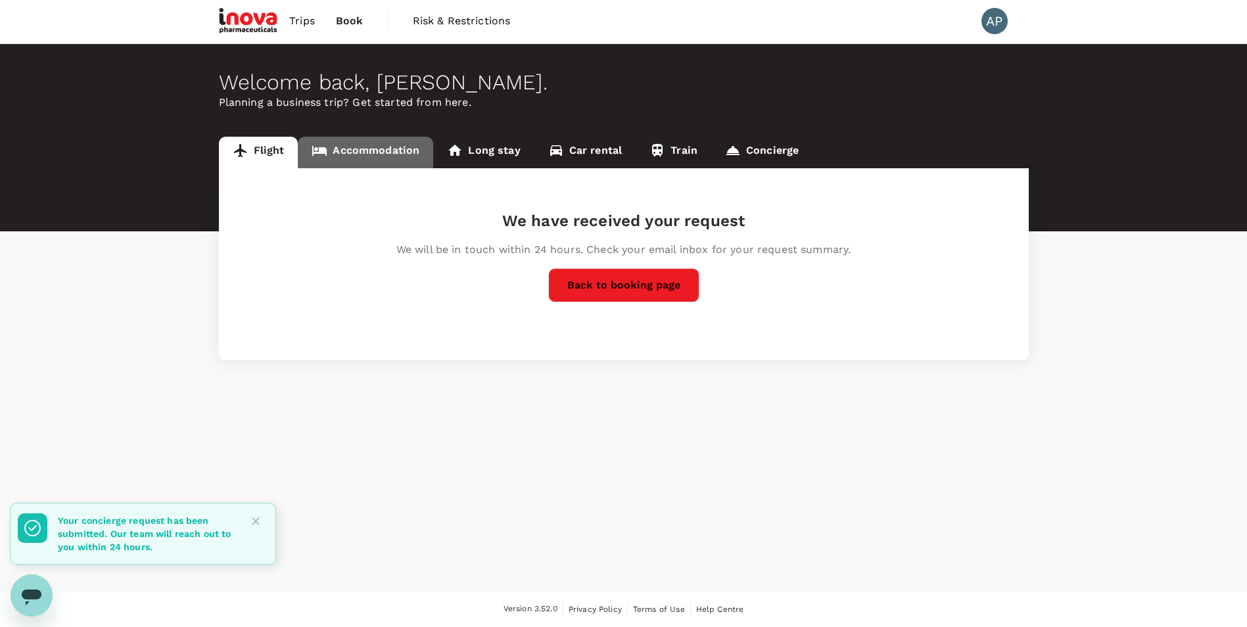
click at [364, 151] on link "Accommodation" at bounding box center [365, 153] width 135 height 32
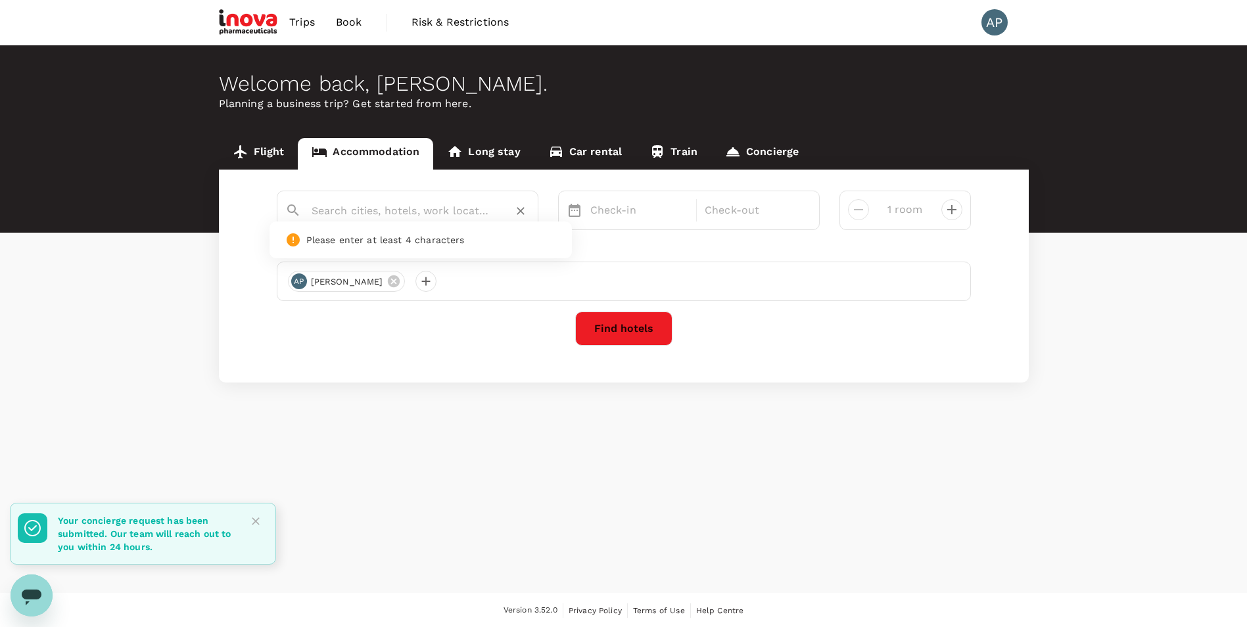
click at [440, 216] on input "text" at bounding box center [401, 210] width 181 height 20
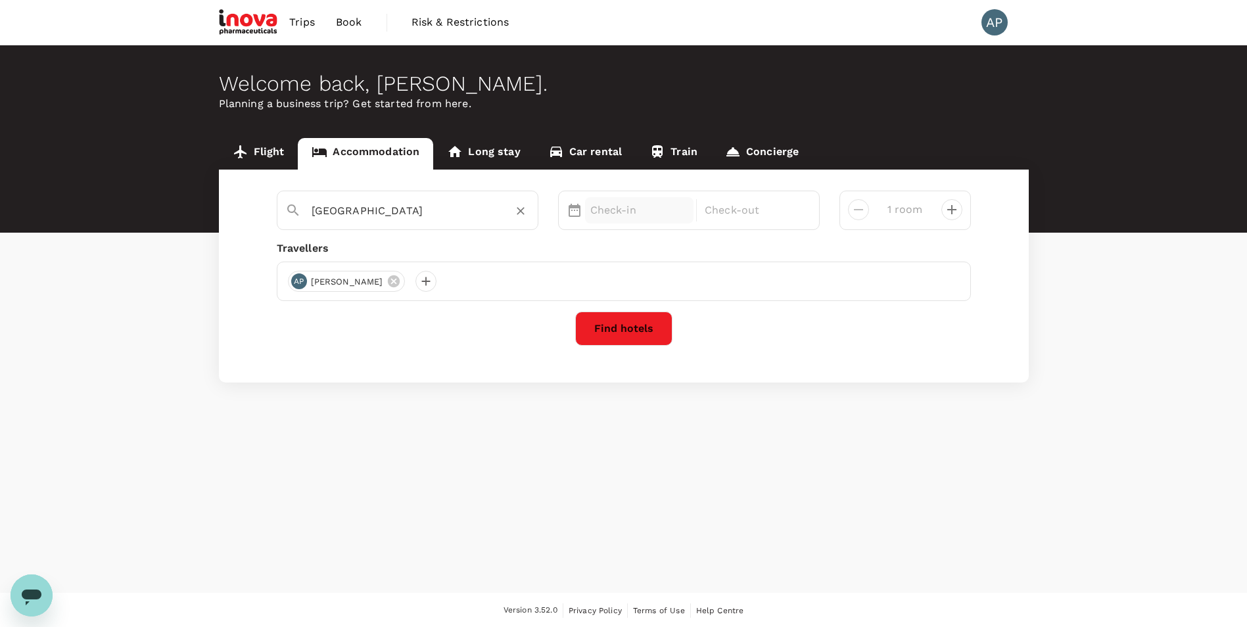
type input "[GEOGRAPHIC_DATA]"
click at [637, 207] on p "Check-in" at bounding box center [639, 210] width 99 height 16
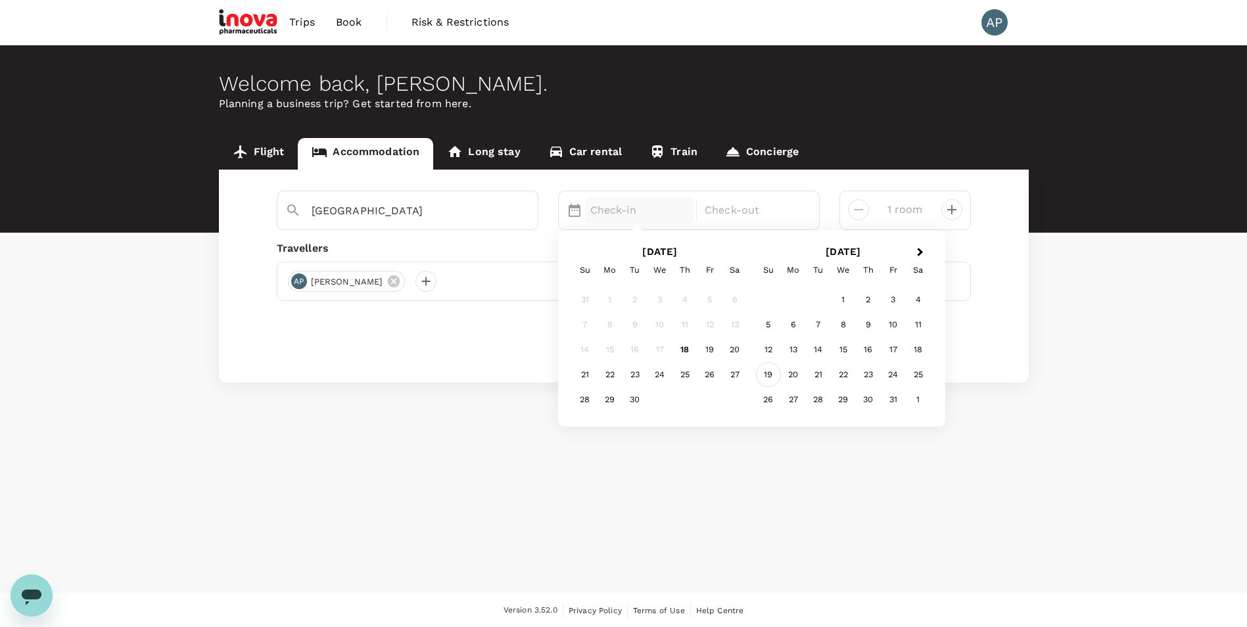
click at [764, 369] on div "19" at bounding box center [768, 374] width 25 height 25
click at [634, 376] on div "21" at bounding box center [634, 374] width 25 height 25
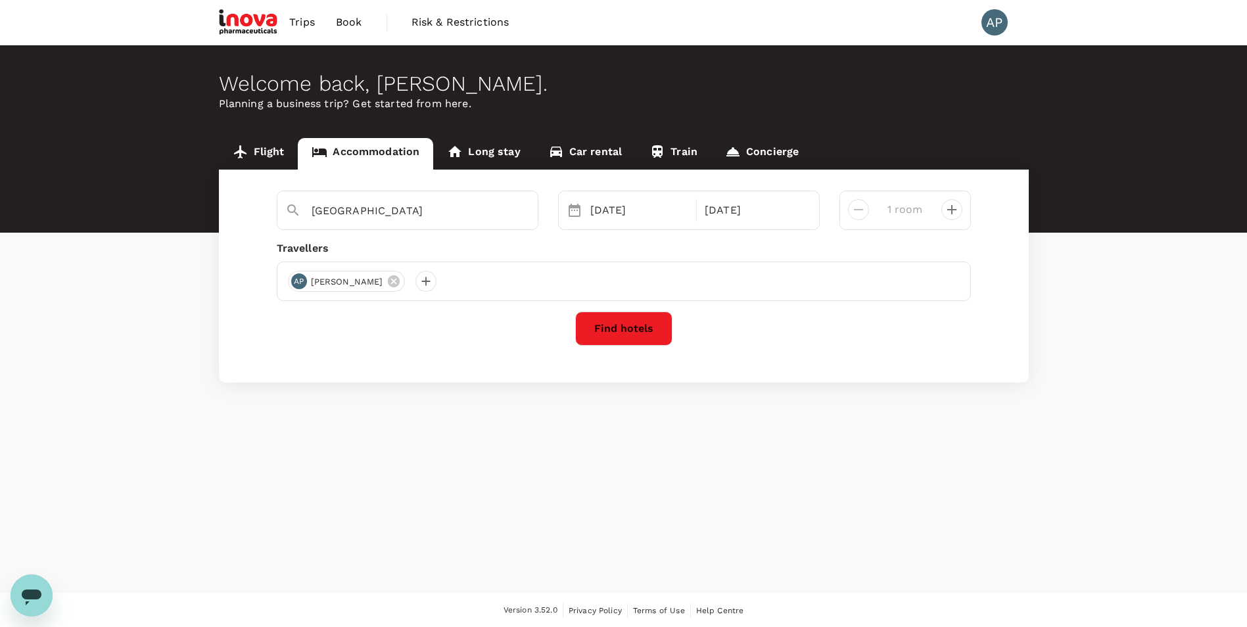
click at [618, 321] on button "Find hotels" at bounding box center [623, 328] width 97 height 34
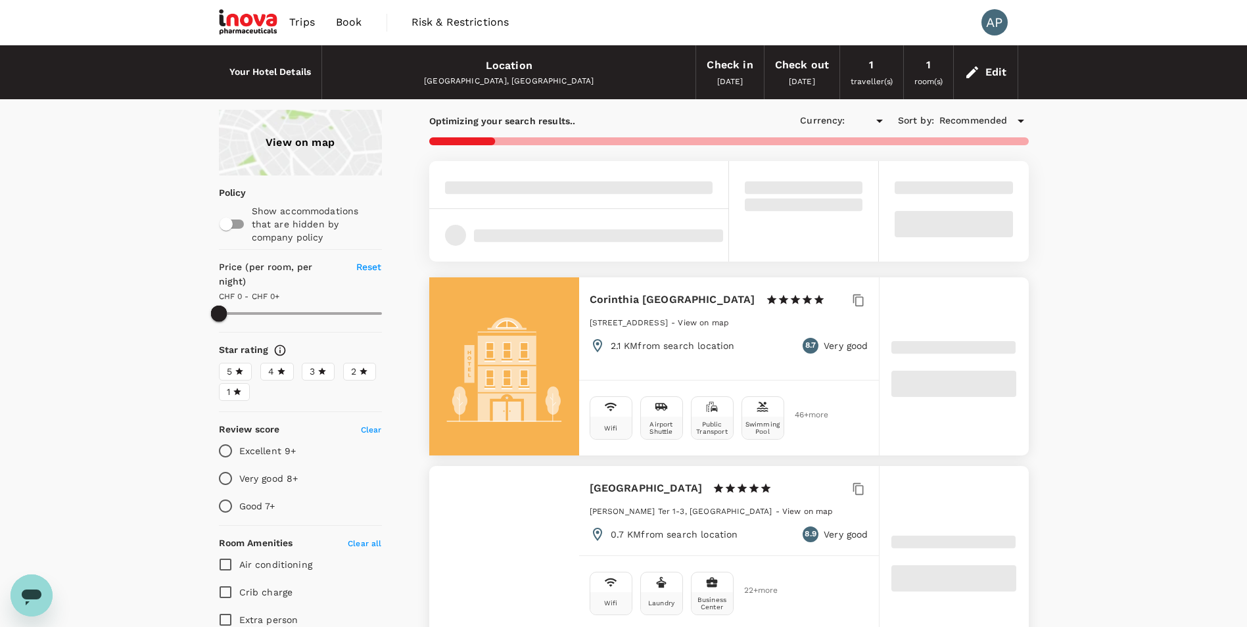
type input "312.99"
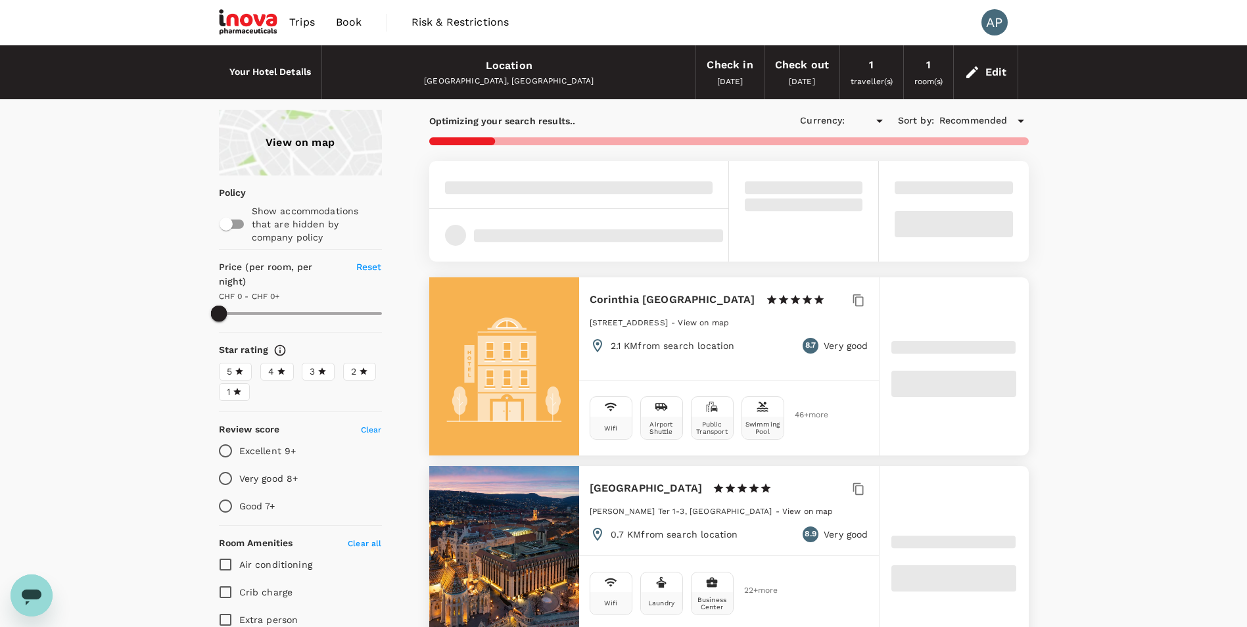
type input "CHF"
type input "312.76"
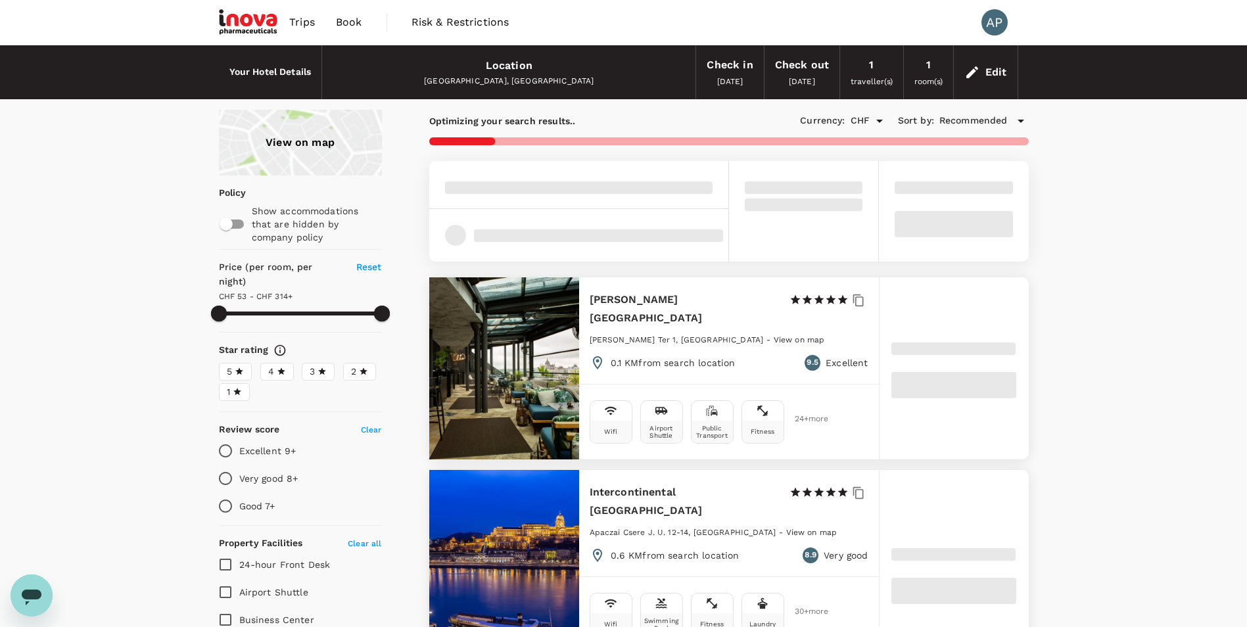
type input "52.76"
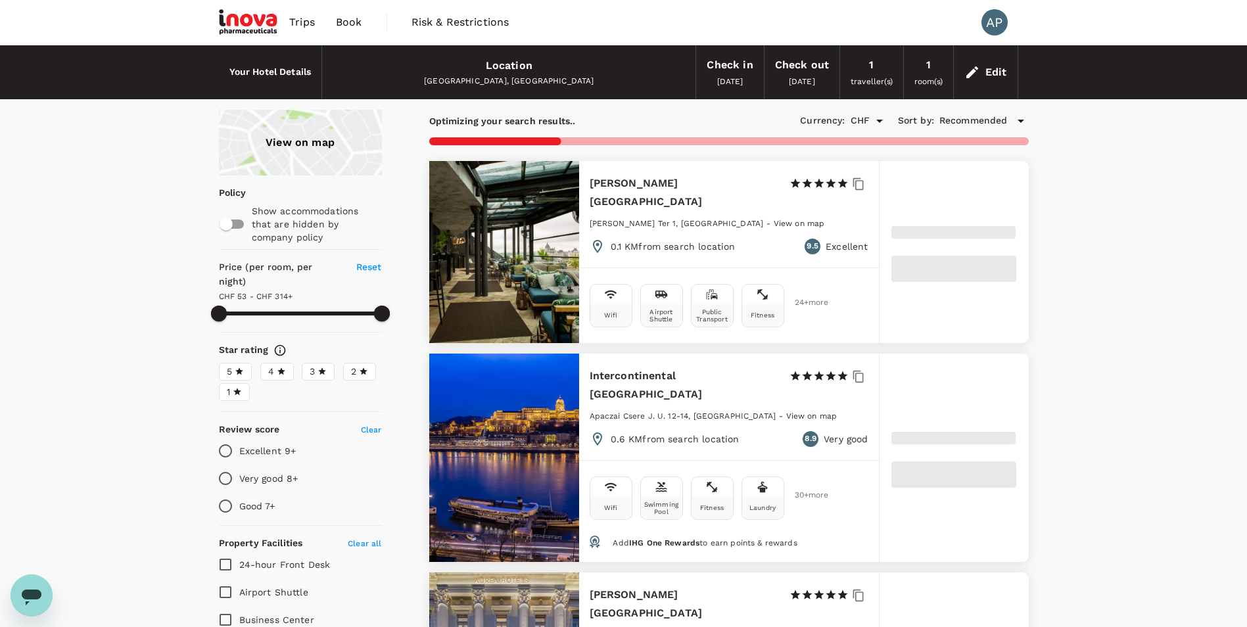
type input "313.16"
type input "12.16"
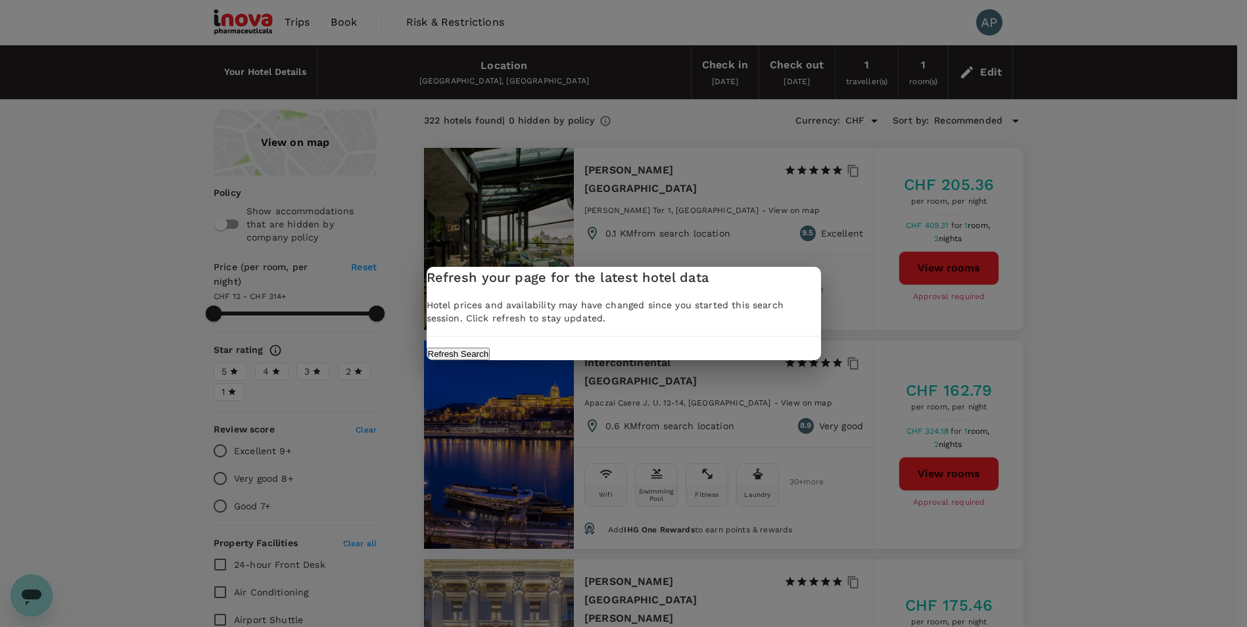
type input "313.16"
click at [495, 360] on button "Refresh Search" at bounding box center [463, 354] width 64 height 12
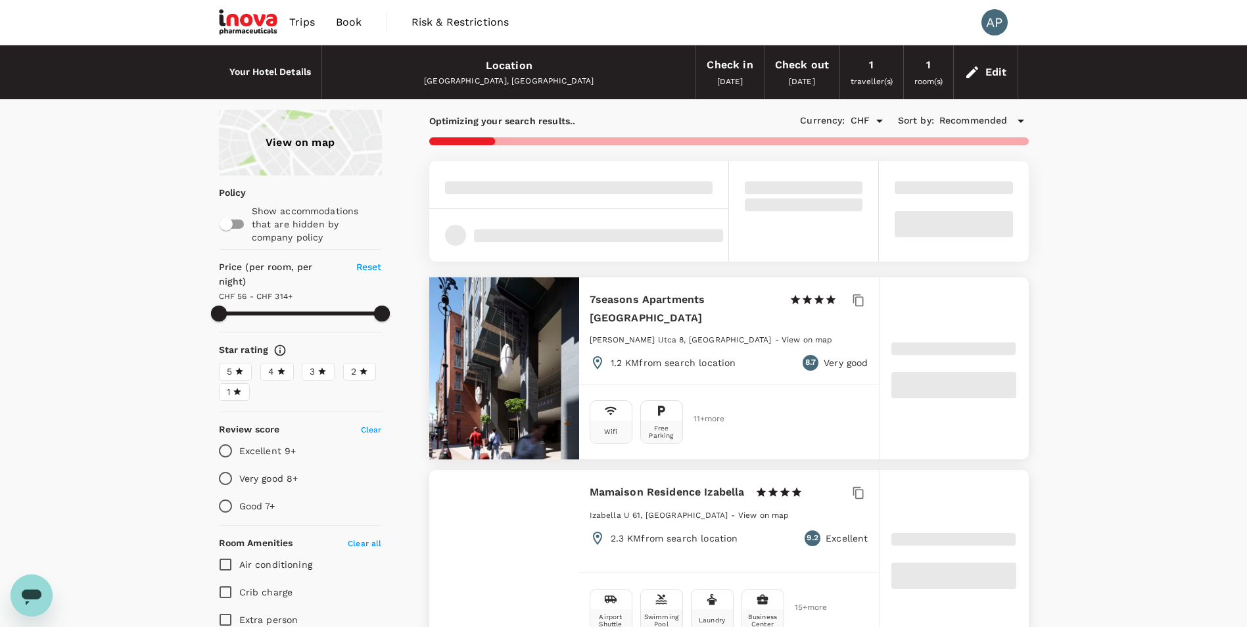
type input "313.17"
type input "12.17"
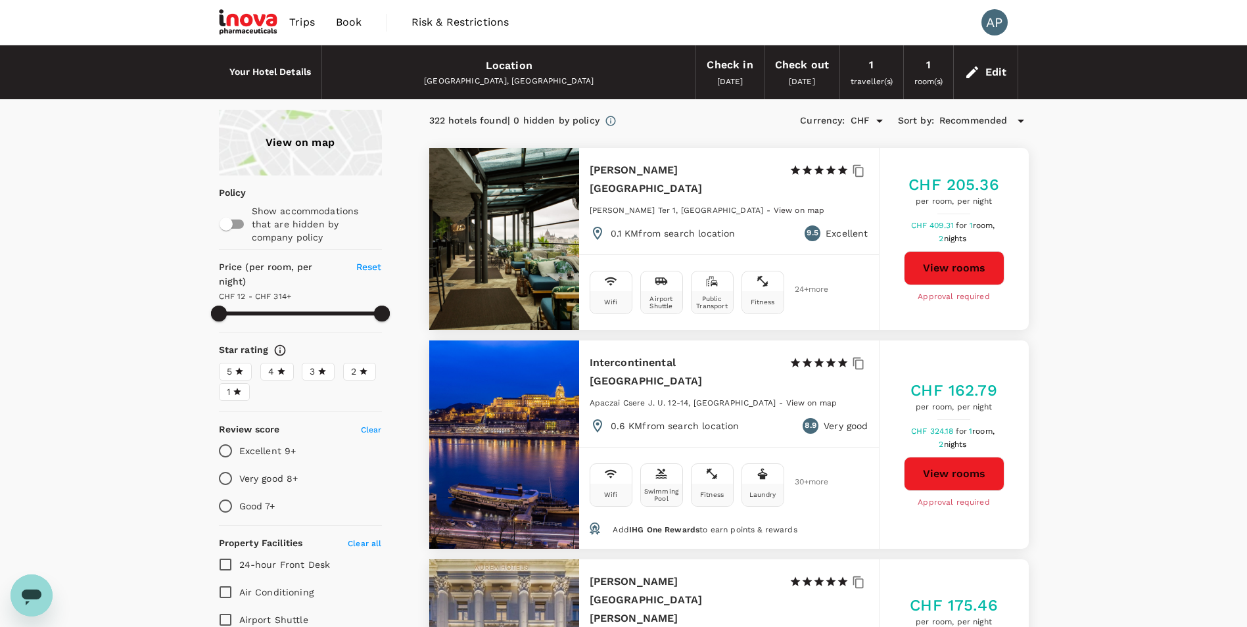
click at [340, 135] on div "View on map" at bounding box center [300, 143] width 163 height 66
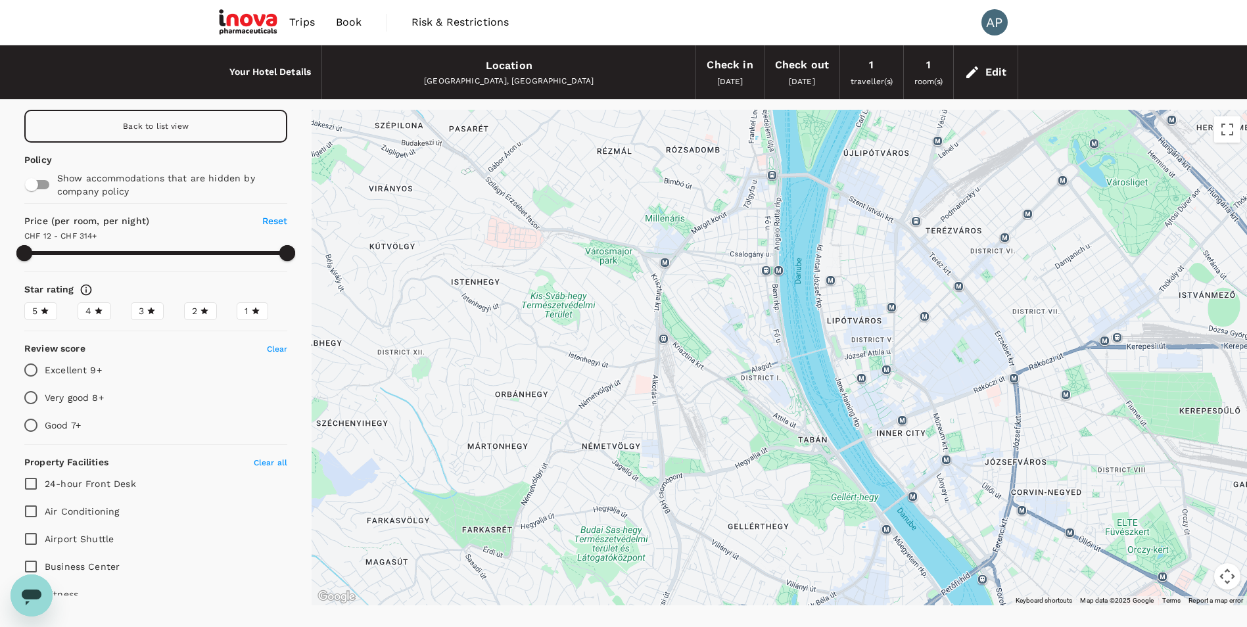
click at [1119, 61] on div "Your Hotel Details Location [GEOGRAPHIC_DATA], [GEOGRAPHIC_DATA] Check in [DATE…" at bounding box center [623, 72] width 1247 height 54
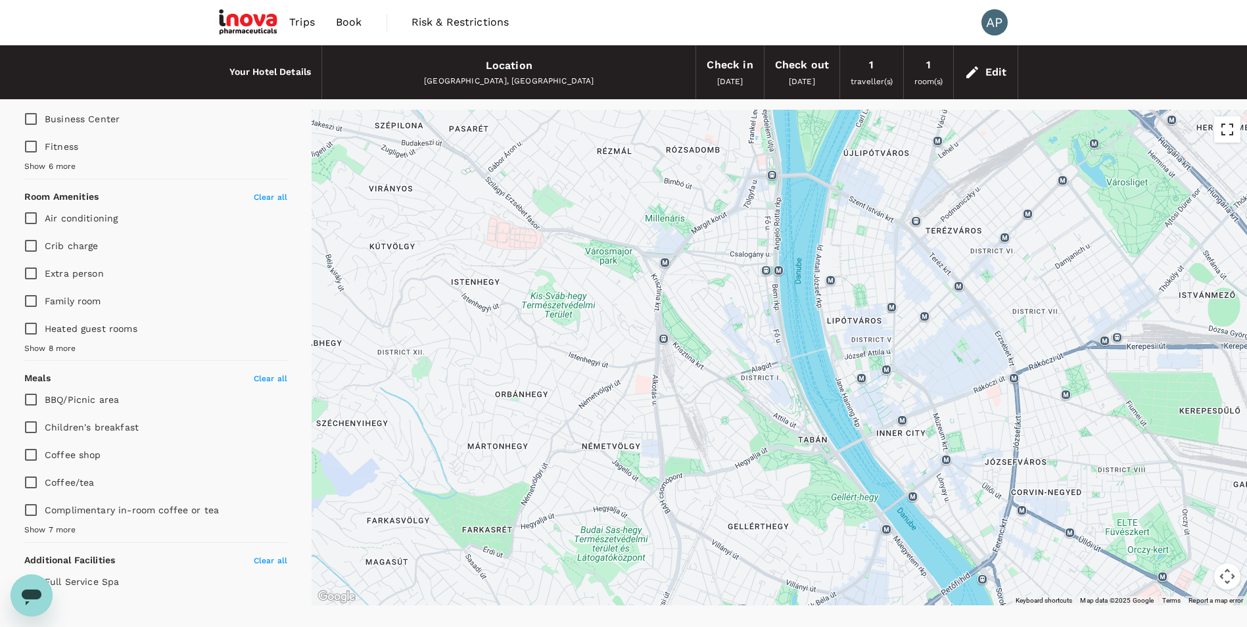
click at [1232, 132] on button "Toggle fullscreen view" at bounding box center [1227, 129] width 26 height 26
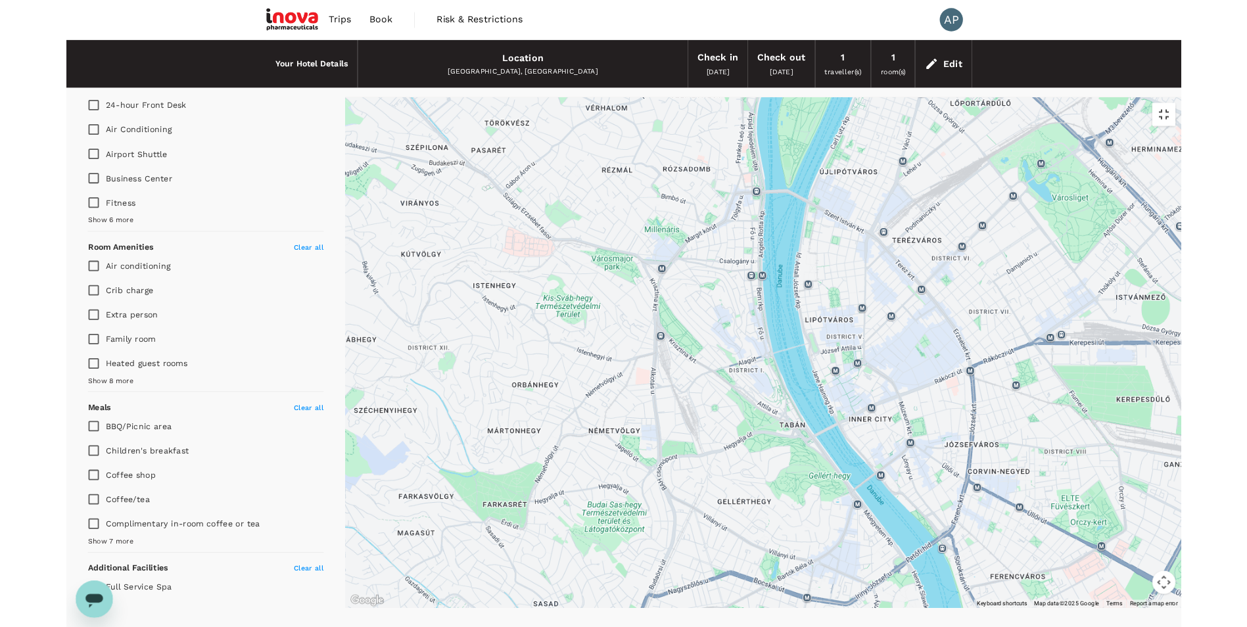
scroll to position [365, 0]
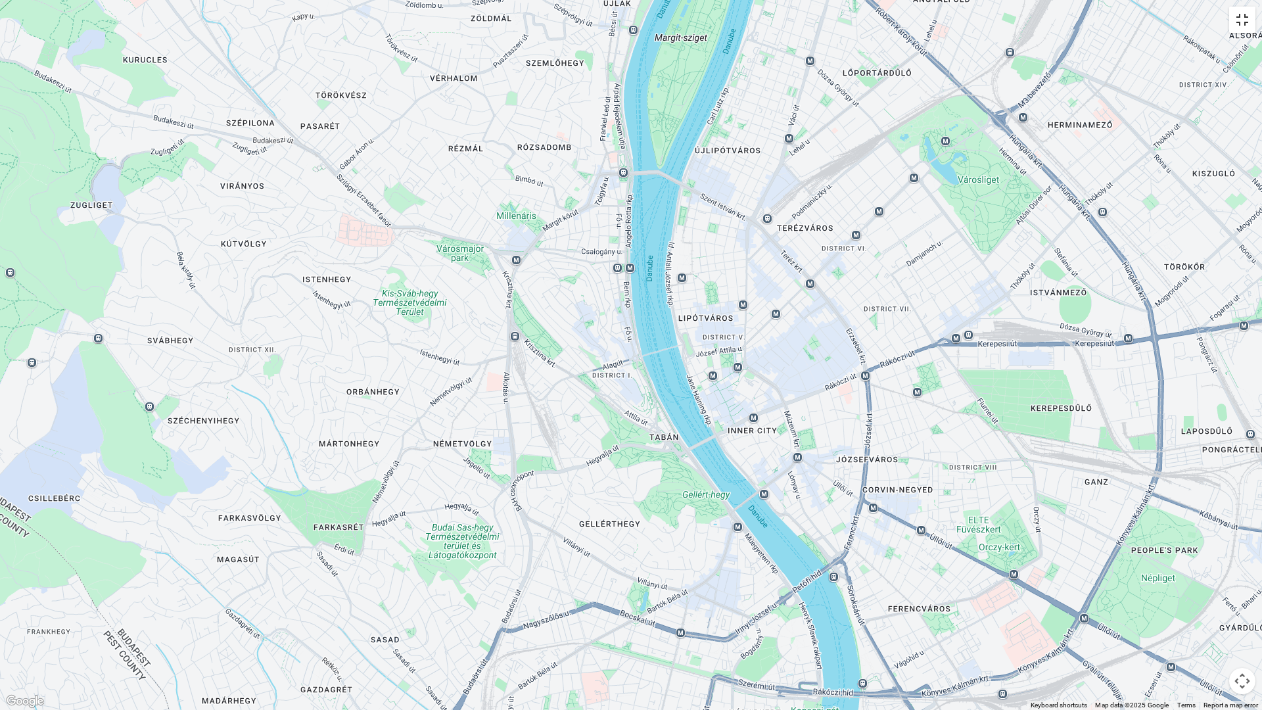
click at [1239, 24] on button "Toggle fullscreen view" at bounding box center [1242, 20] width 26 height 26
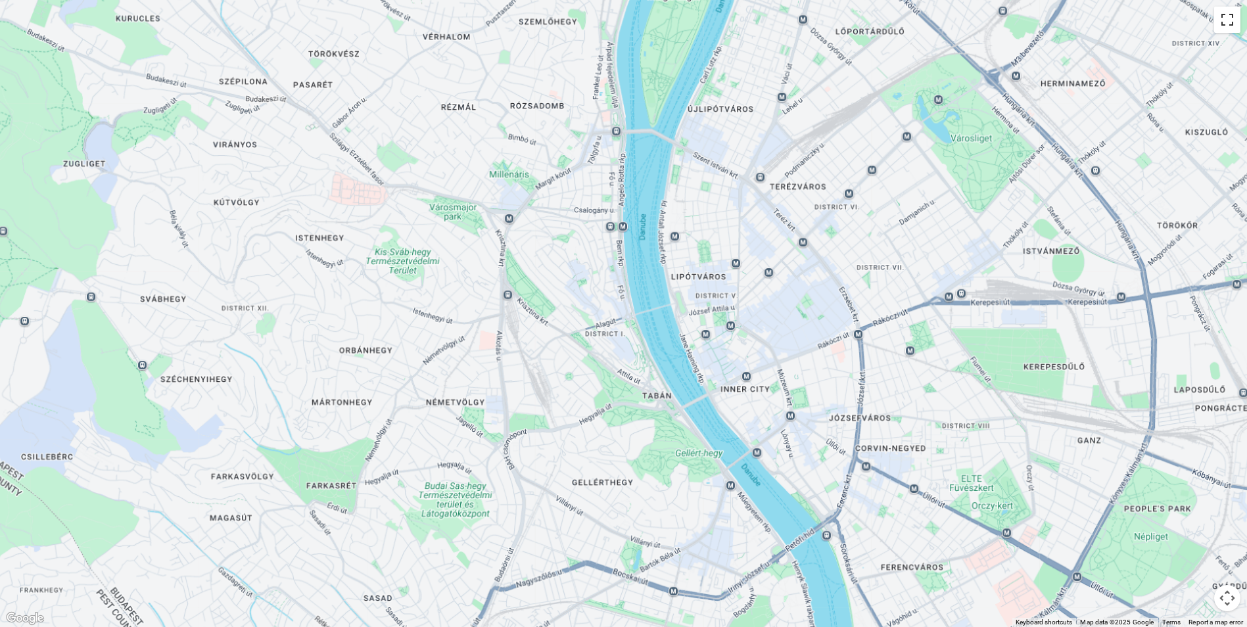
scroll to position [0, 0]
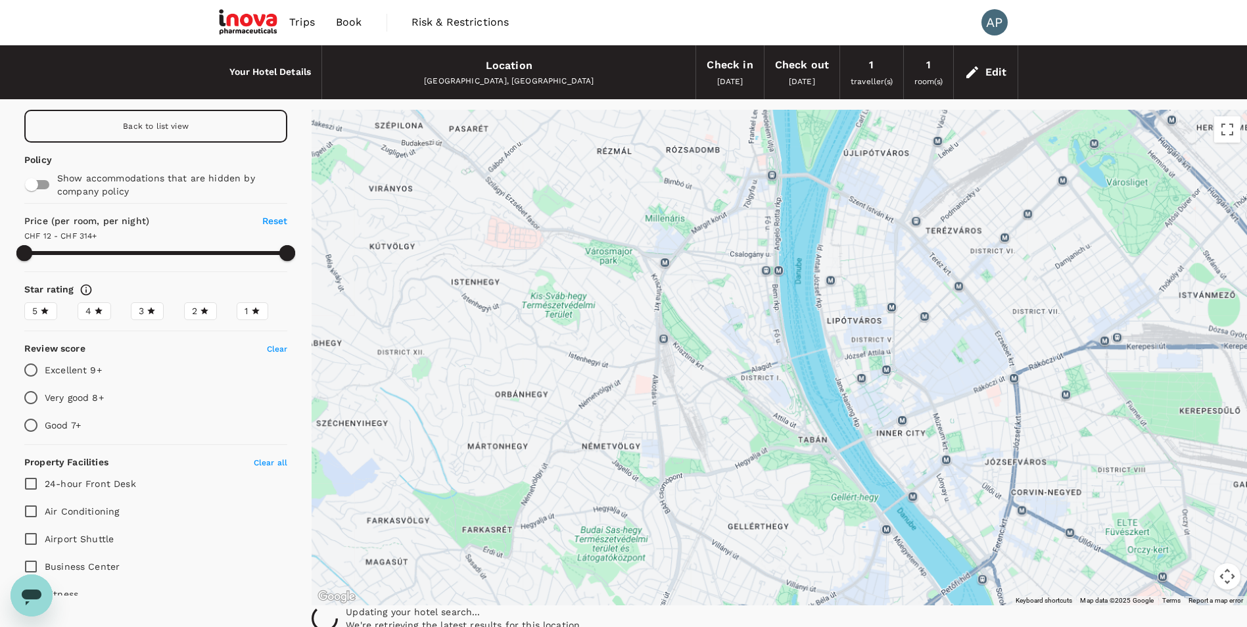
click at [157, 122] on span "Back to list view" at bounding box center [156, 126] width 66 height 9
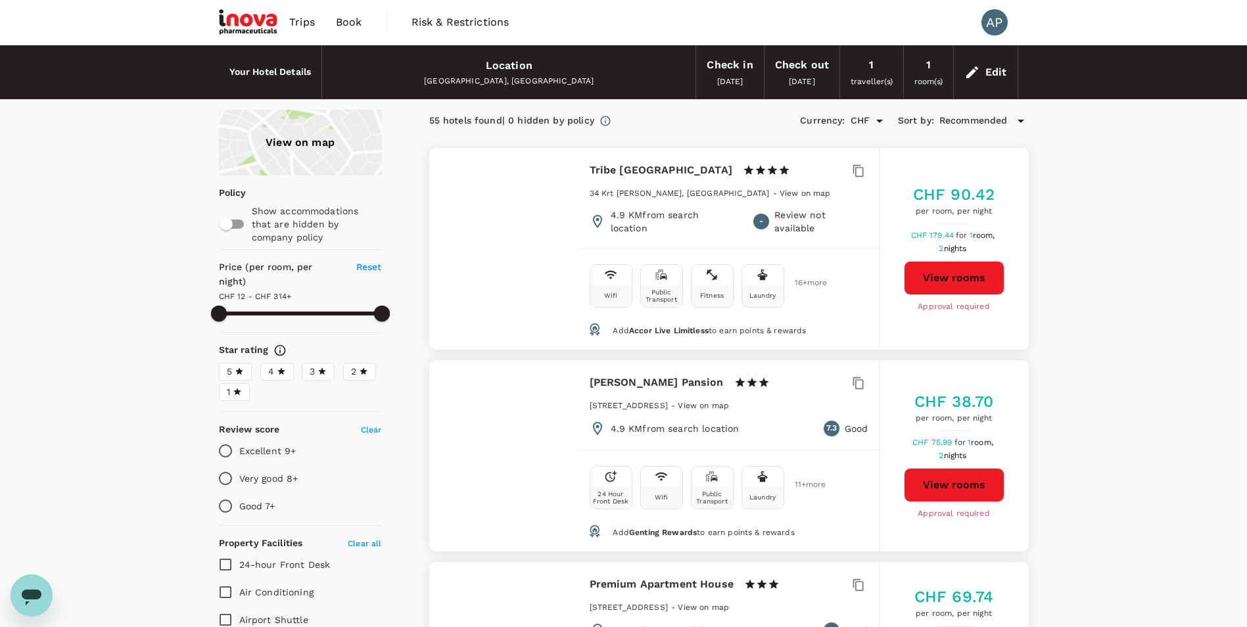
click at [292, 157] on div "View on map" at bounding box center [300, 143] width 163 height 66
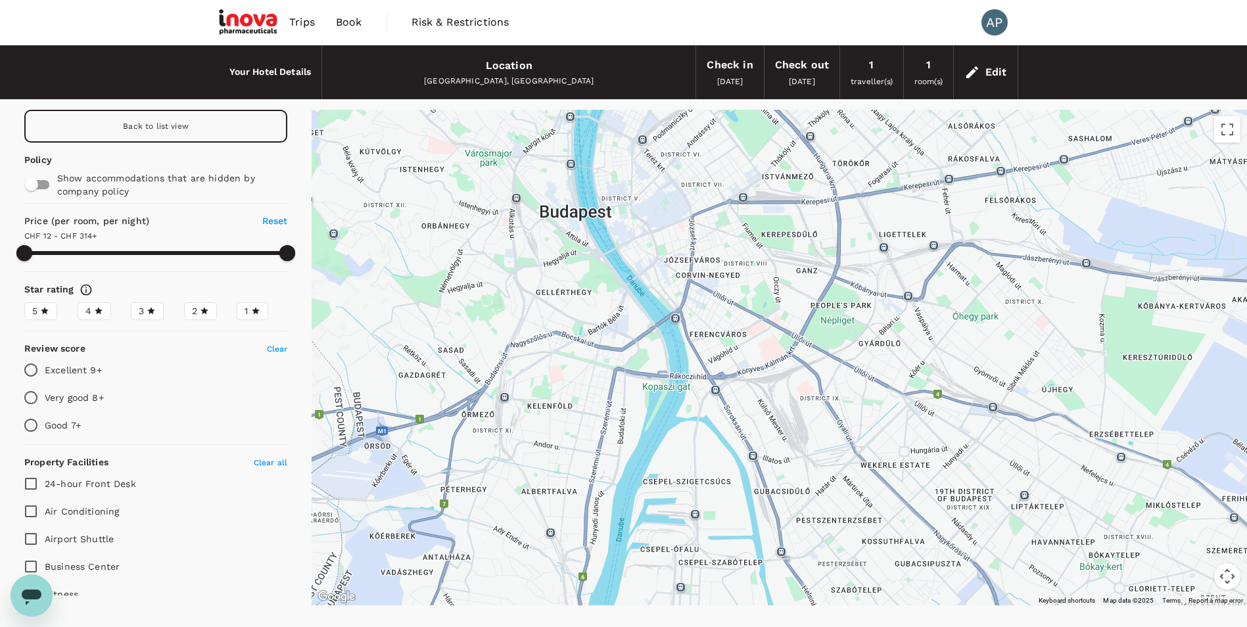
click at [188, 130] on div "Back to list view" at bounding box center [155, 126] width 263 height 33
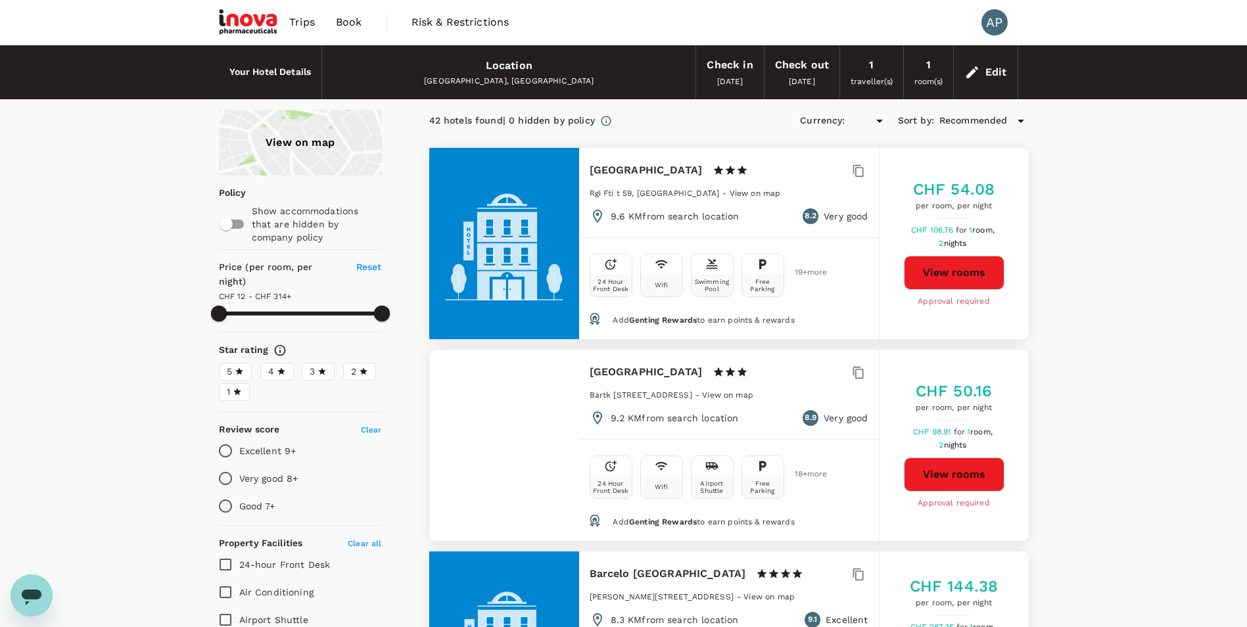
type input "313.17"
type input "CHF"
click at [275, 156] on div "View on map" at bounding box center [300, 143] width 163 height 66
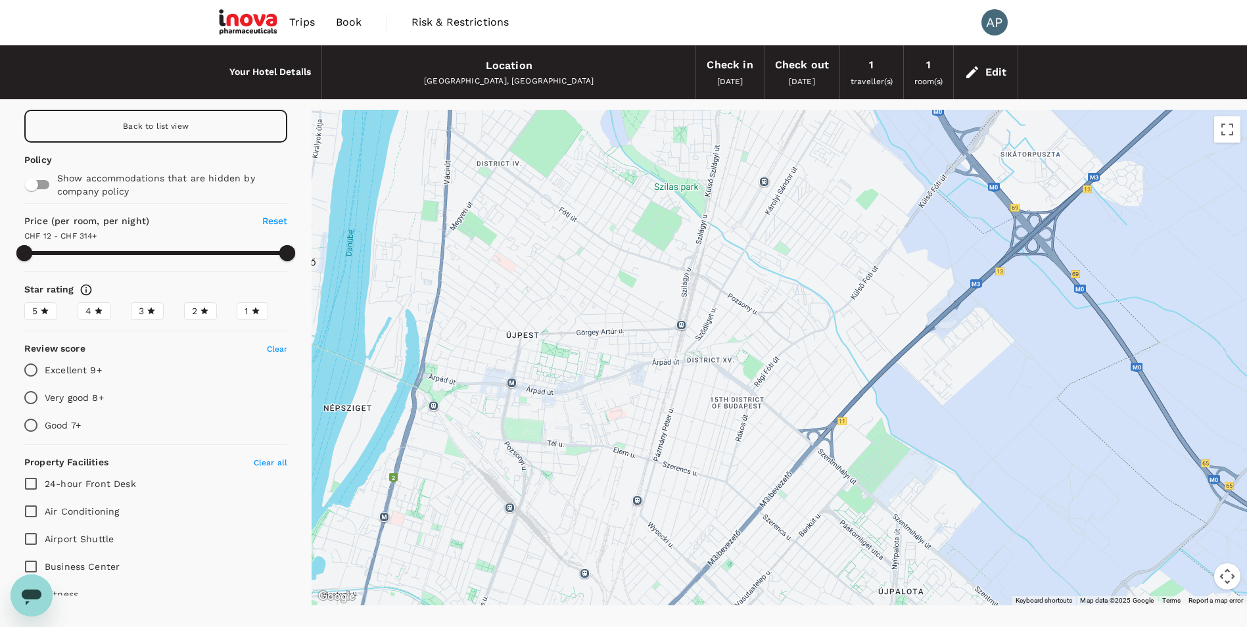
click at [96, 132] on div "Back to list view" at bounding box center [155, 126] width 263 height 33
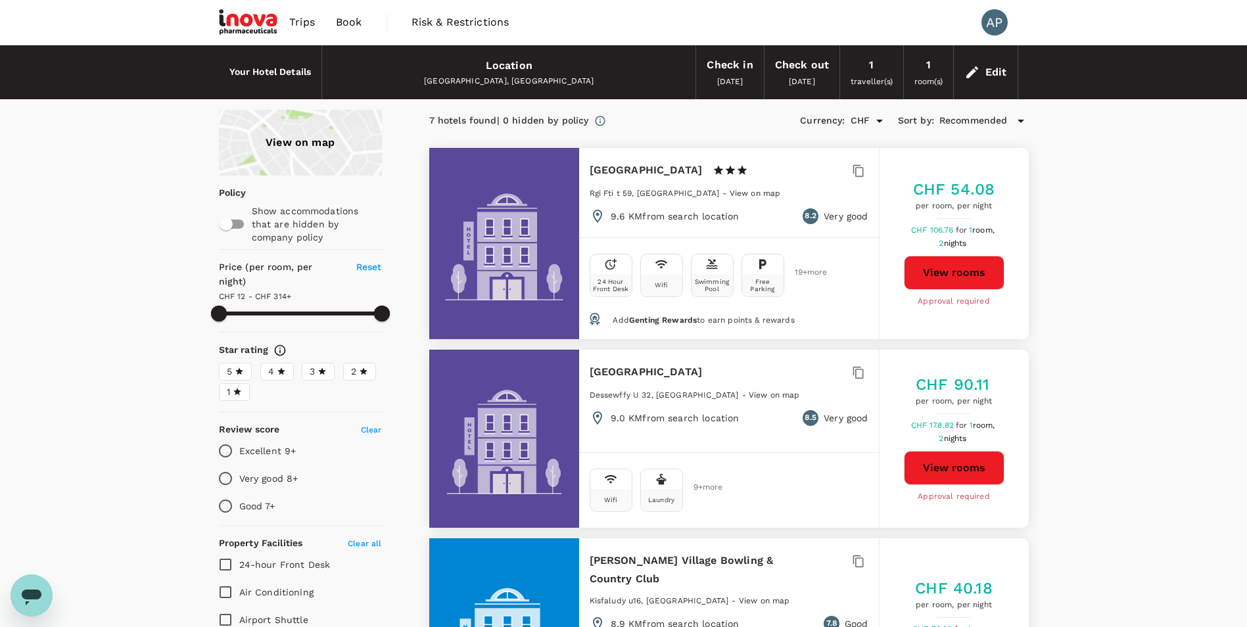
click at [282, 367] on icon at bounding box center [281, 370] width 8 height 7
click at [0, 0] on input "4" at bounding box center [0, 0] width 0 height 0
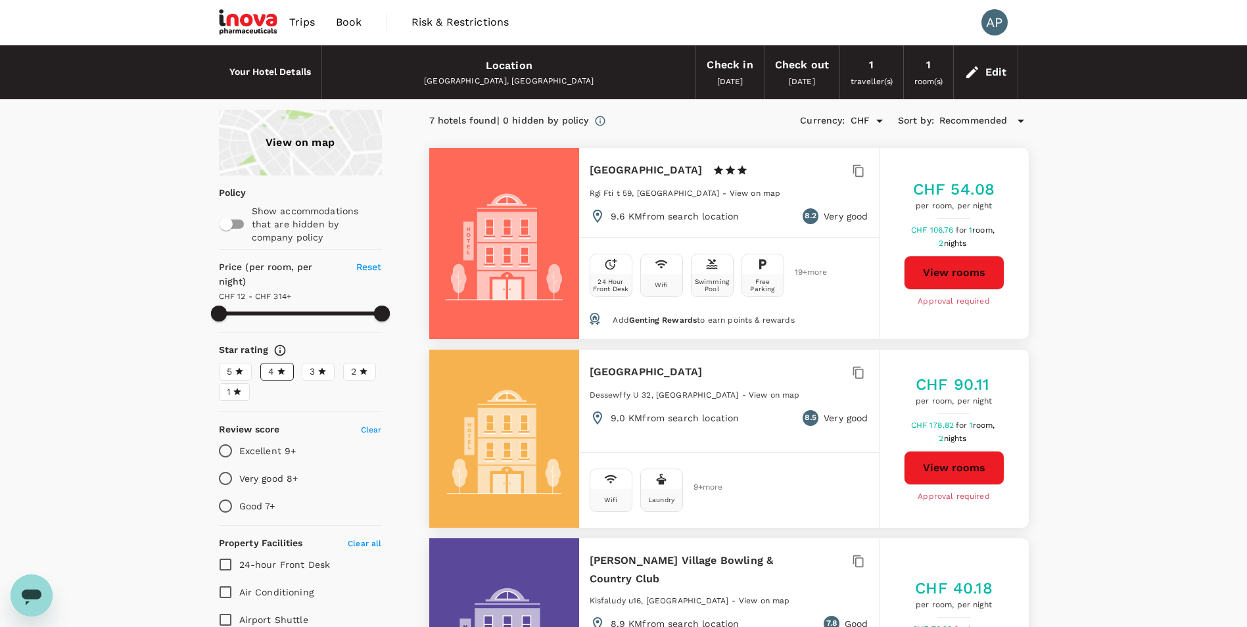
click at [282, 367] on icon at bounding box center [281, 370] width 8 height 7
click at [0, 0] on input "4" at bounding box center [0, 0] width 0 height 0
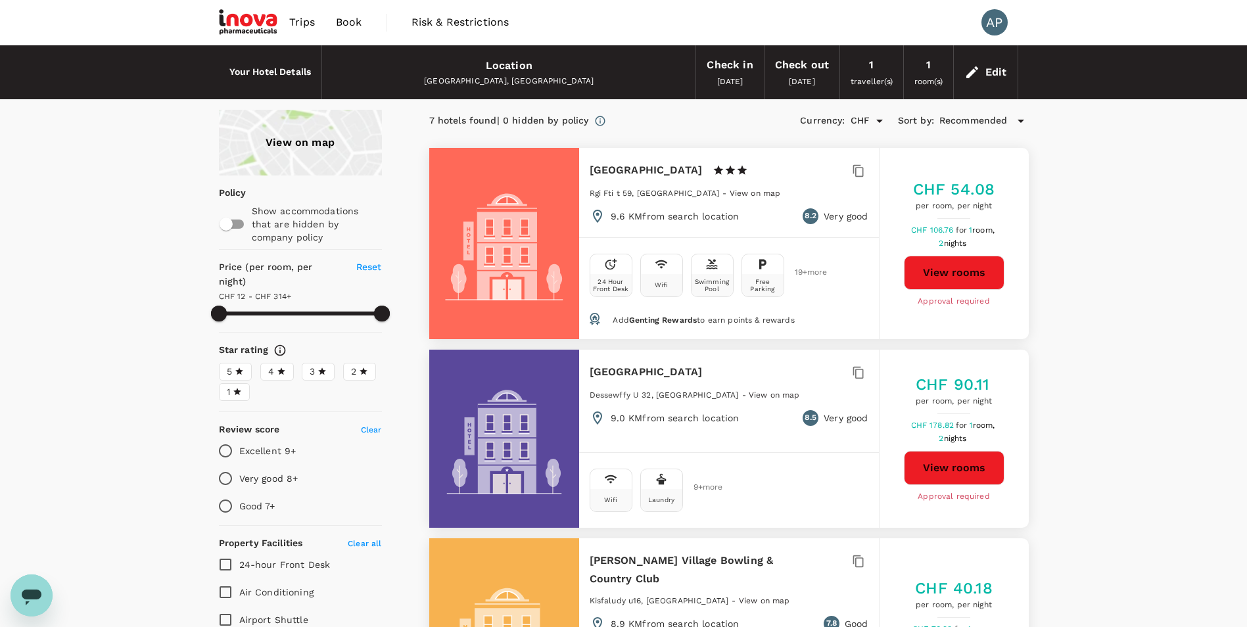
click at [346, 143] on div "View on map" at bounding box center [300, 143] width 163 height 66
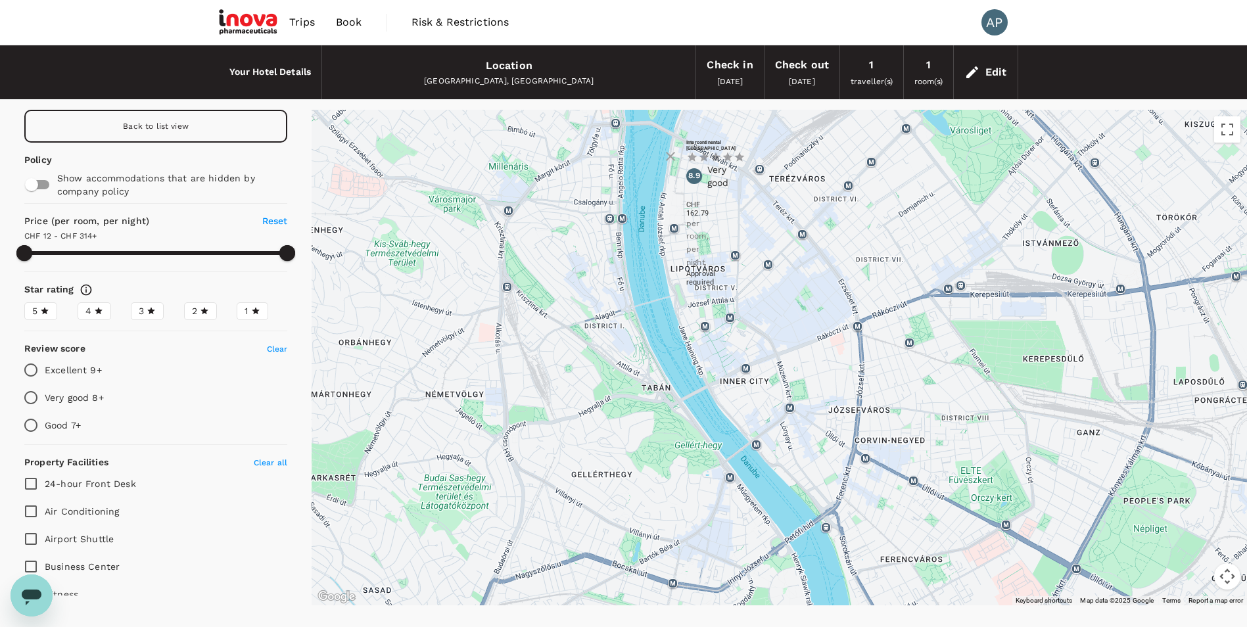
click at [686, 150] on h6 "Intercontinental [GEOGRAPHIC_DATA]" at bounding box center [686, 145] width 0 height 12
click at [728, 376] on icon at bounding box center [723, 381] width 9 height 13
click at [716, 190] on h6 "[GEOGRAPHIC_DATA] - Marriott Executive Apartments" at bounding box center [716, 175] width 0 height 30
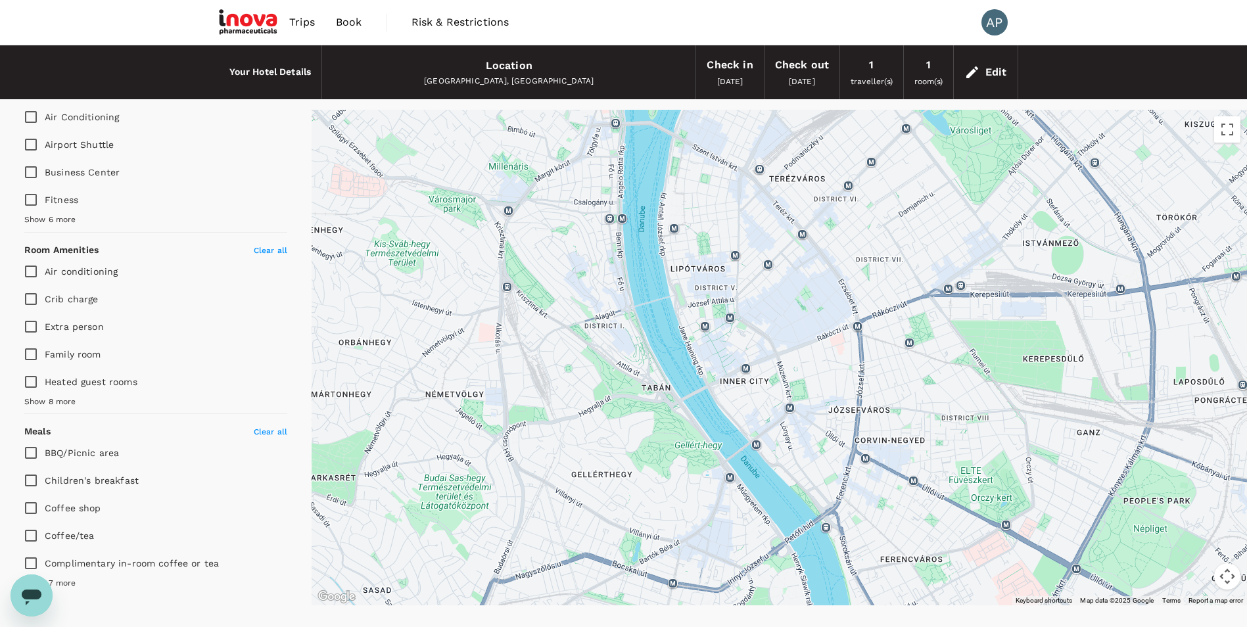
scroll to position [329, 0]
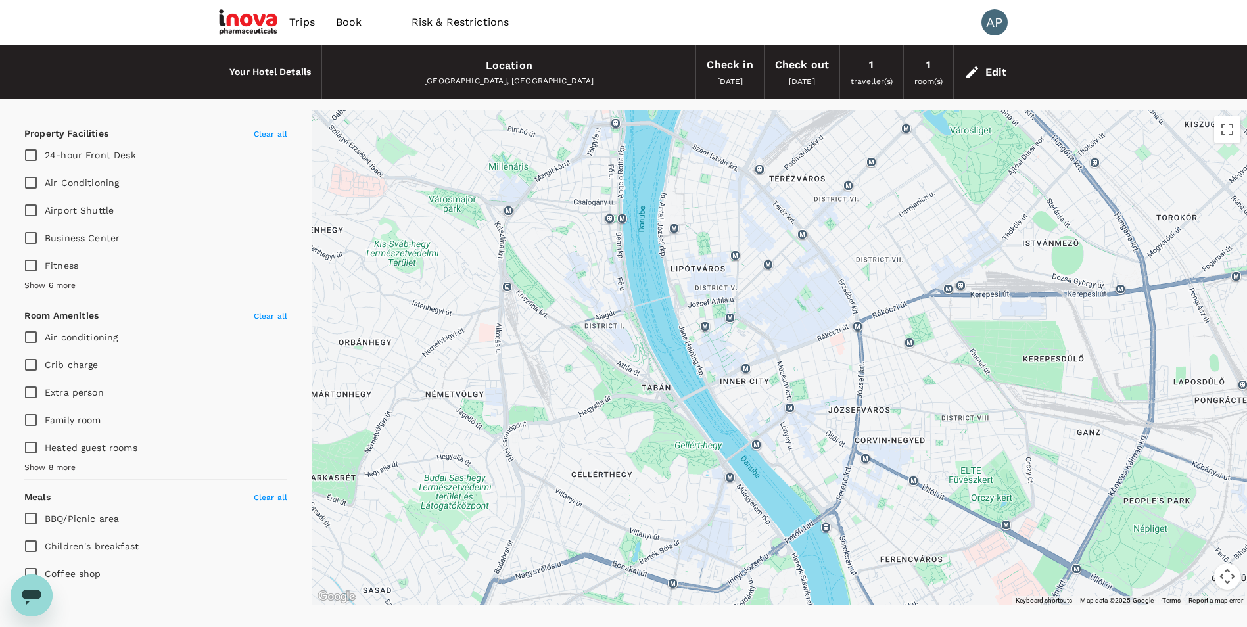
click at [47, 286] on span "Show 6 more" at bounding box center [50, 285] width 52 height 13
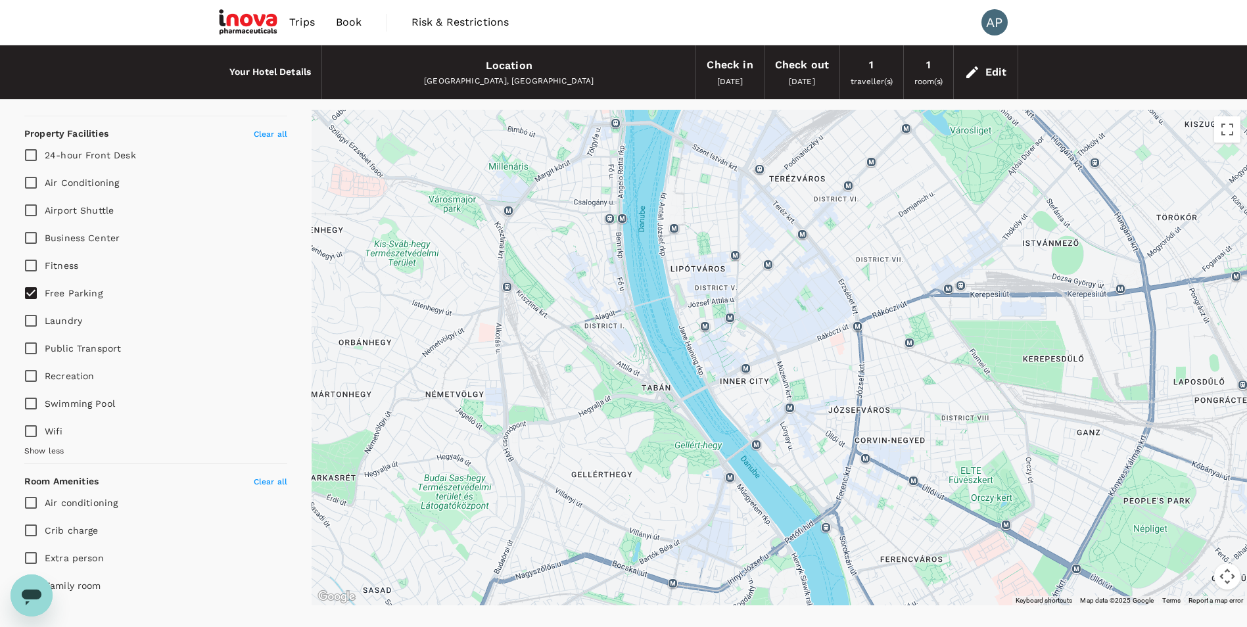
type input "313.17"
drag, startPoint x: 47, startPoint y: 286, endPoint x: 30, endPoint y: 296, distance: 19.7
click at [30, 296] on input "Free Parking" at bounding box center [31, 293] width 28 height 28
checkbox input "false"
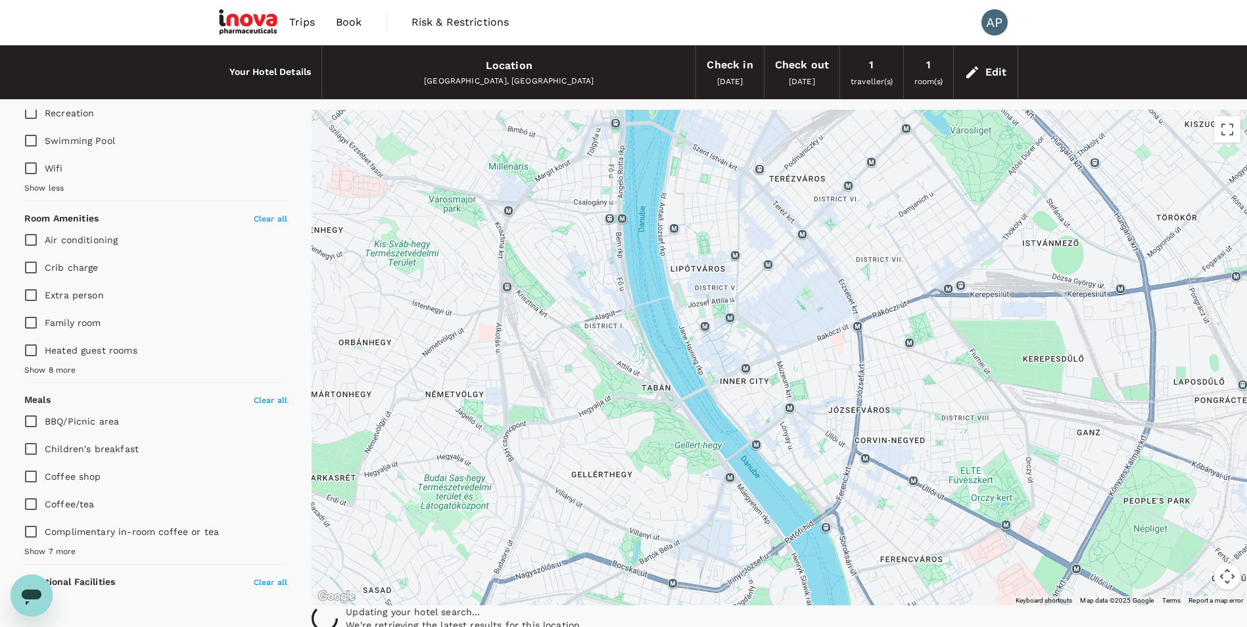
scroll to position [613, 0]
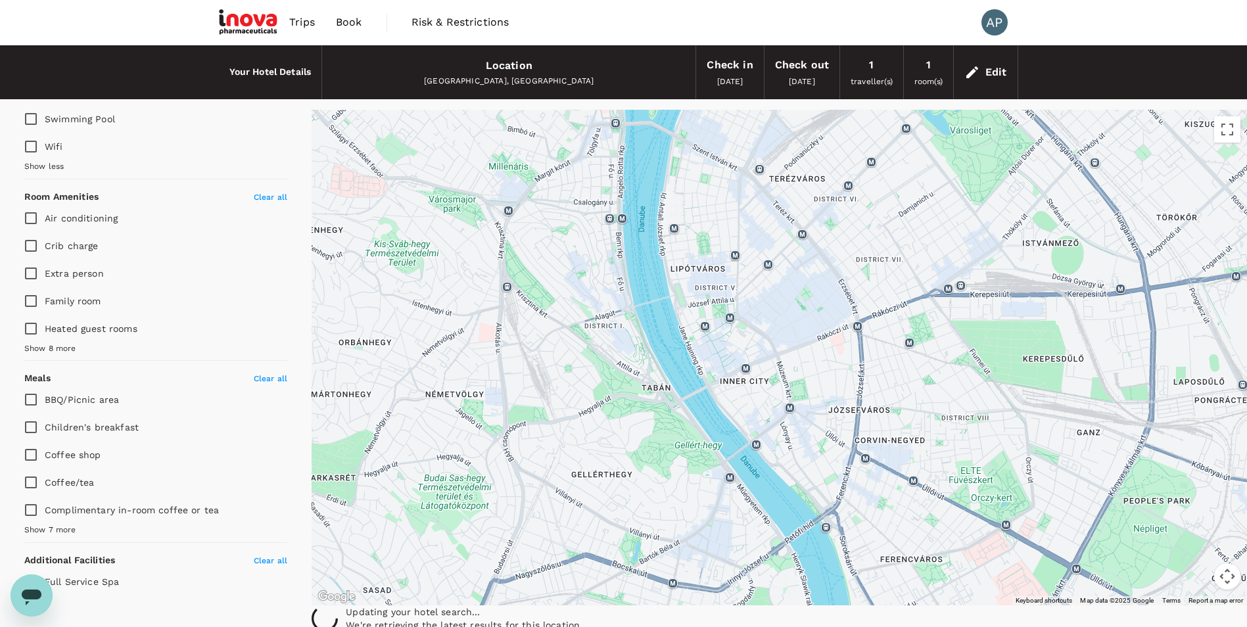
click at [68, 528] on span "Show 7 more" at bounding box center [50, 530] width 52 height 13
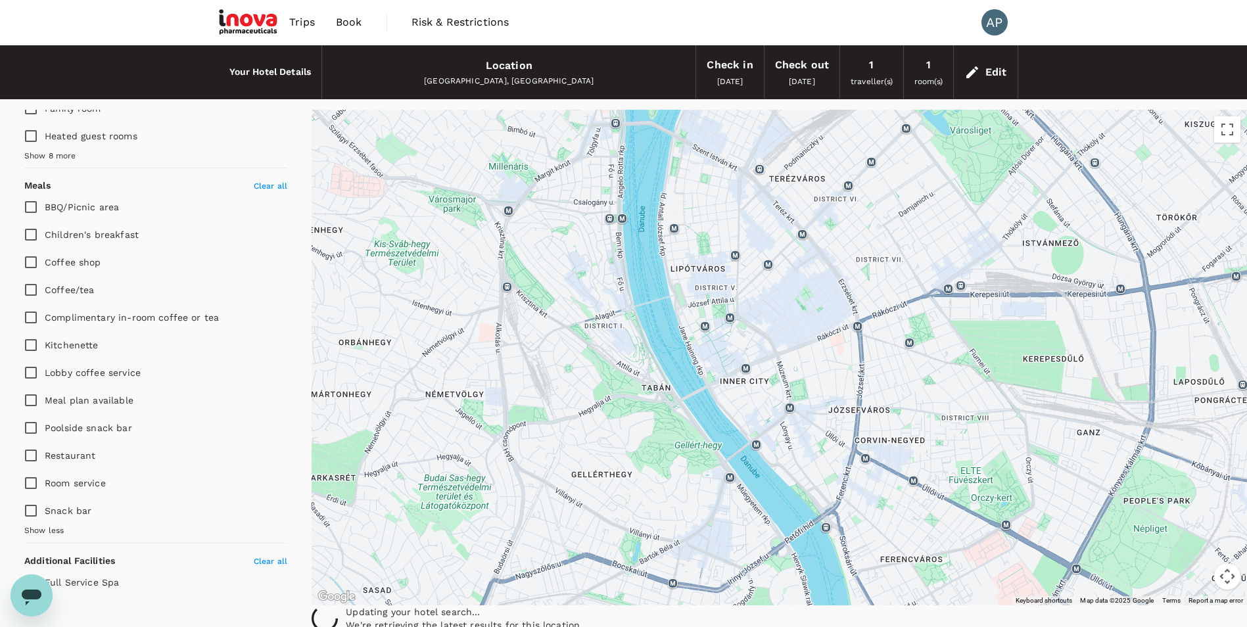
scroll to position [806, 0]
type input "313.17"
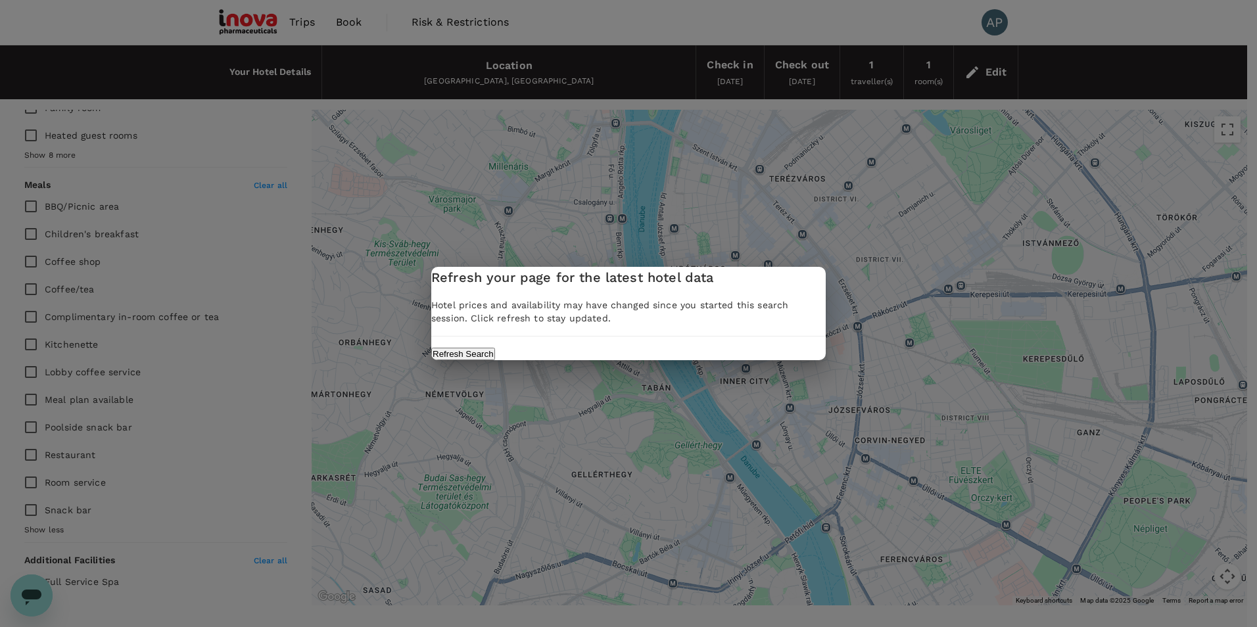
click at [681, 359] on div "Refresh your page for the latest hotel data Hotel prices and availability may h…" at bounding box center [628, 313] width 394 height 93
click at [495, 360] on button "Refresh Search" at bounding box center [463, 354] width 64 height 12
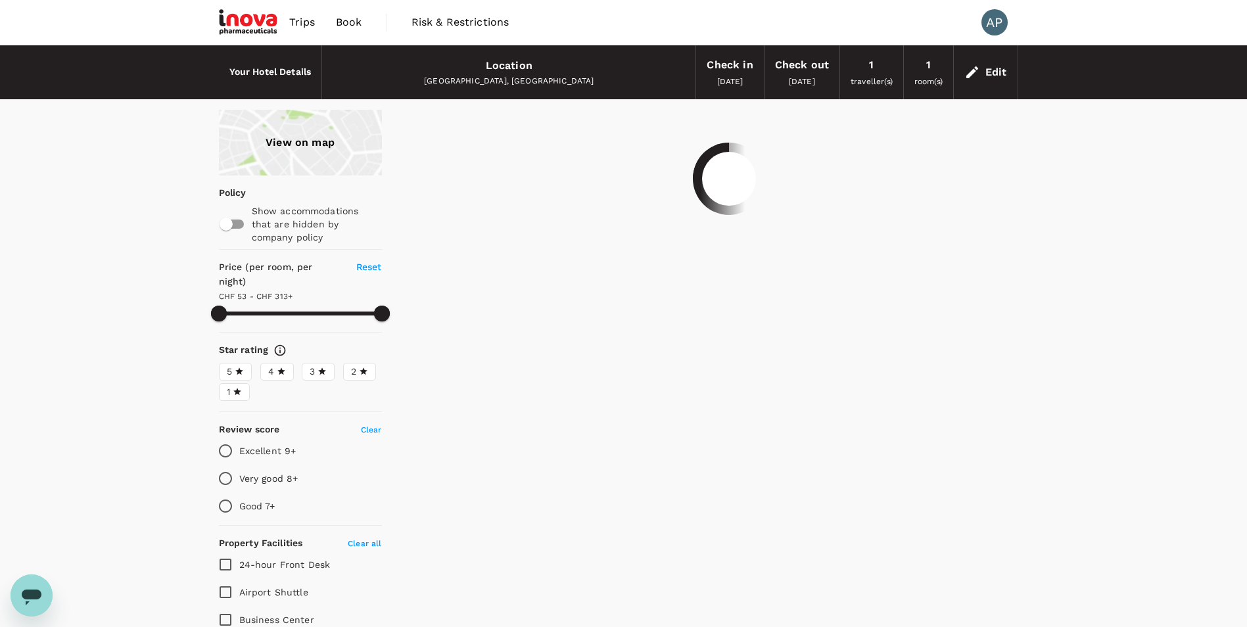
type input "312.88"
type input "41.88"
type input "313.16"
type input "12.16"
type input "313.16"
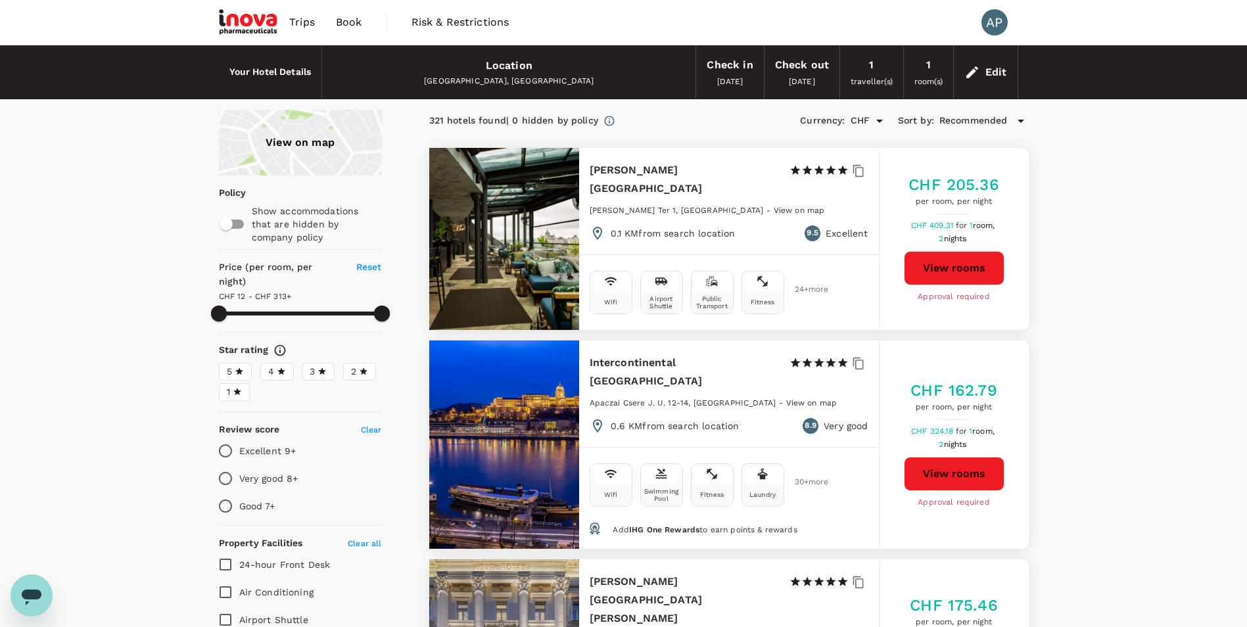
click at [807, 72] on div "Check out" at bounding box center [802, 65] width 54 height 18
click at [1007, 68] on div "Edit" at bounding box center [986, 72] width 64 height 46
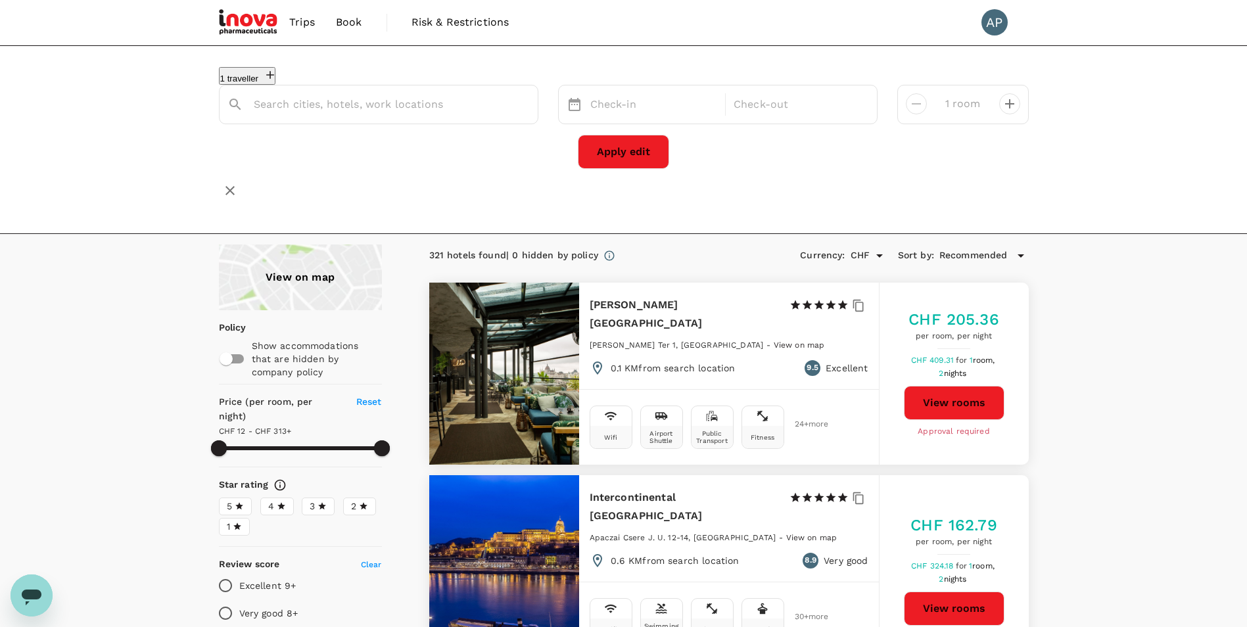
type input "[GEOGRAPHIC_DATA]"
click at [810, 104] on div "[DATE]" at bounding box center [797, 105] width 138 height 26
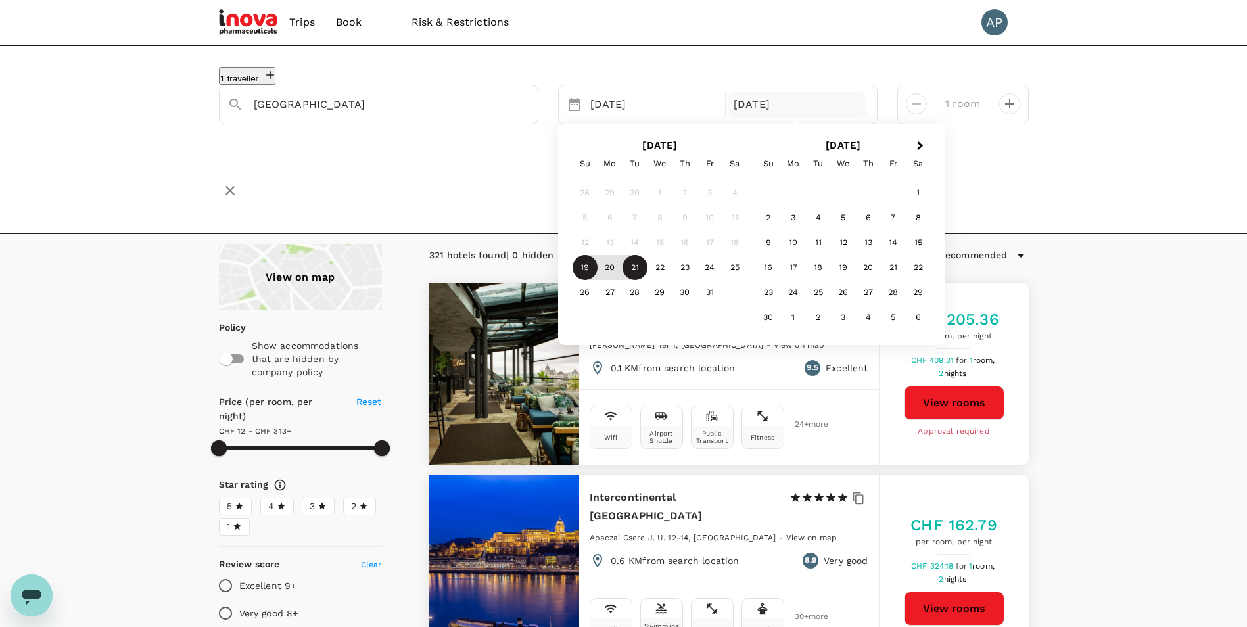
click at [1196, 150] on div "1 traveller [GEOGRAPHIC_DATA] [DATE] Oct Next Month [DATE] Su Mo Tu We Th Fr Sa…" at bounding box center [623, 139] width 1247 height 189
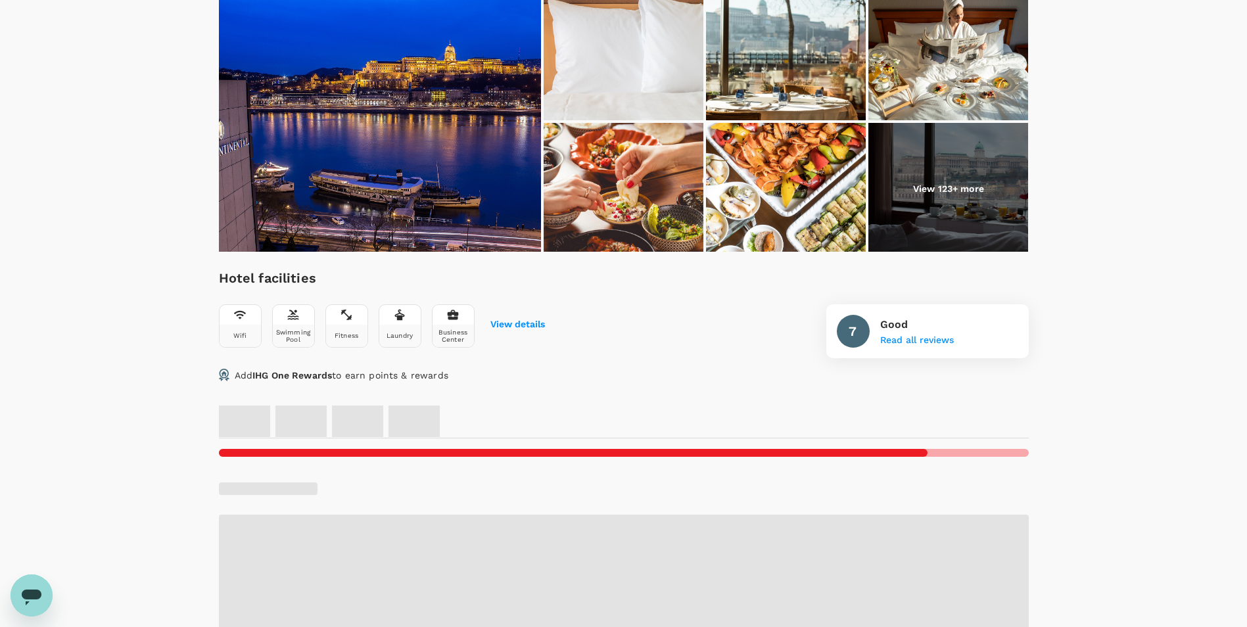
scroll to position [263, 0]
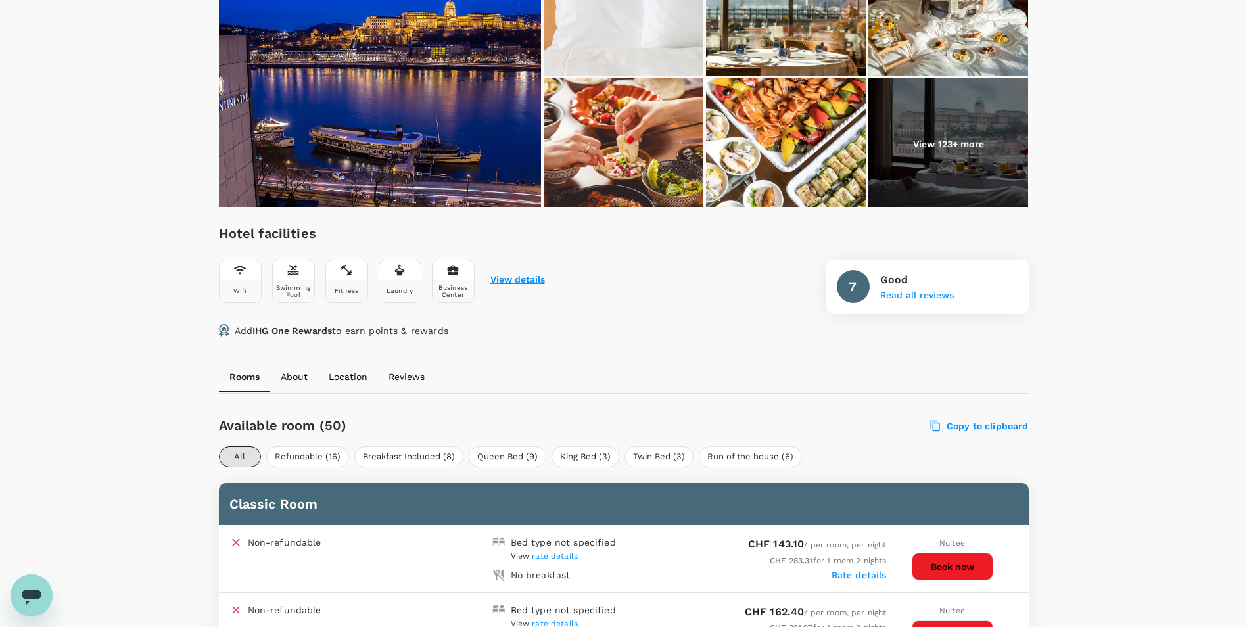
click at [512, 277] on button "View details" at bounding box center [517, 280] width 55 height 11
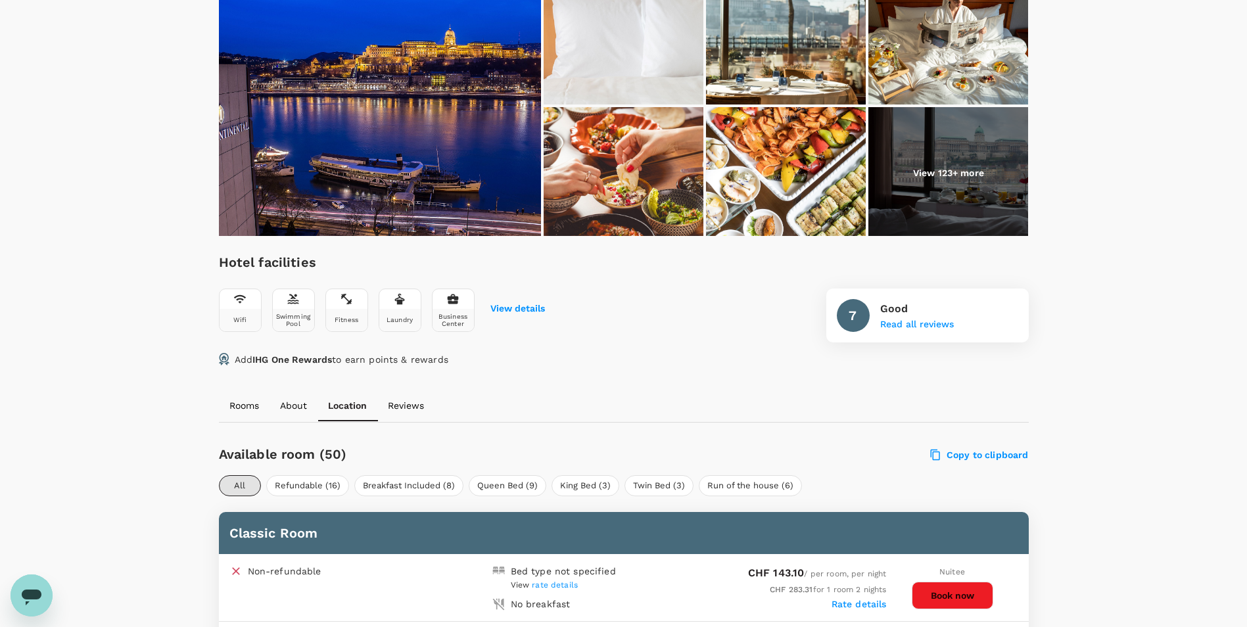
scroll to position [73, 0]
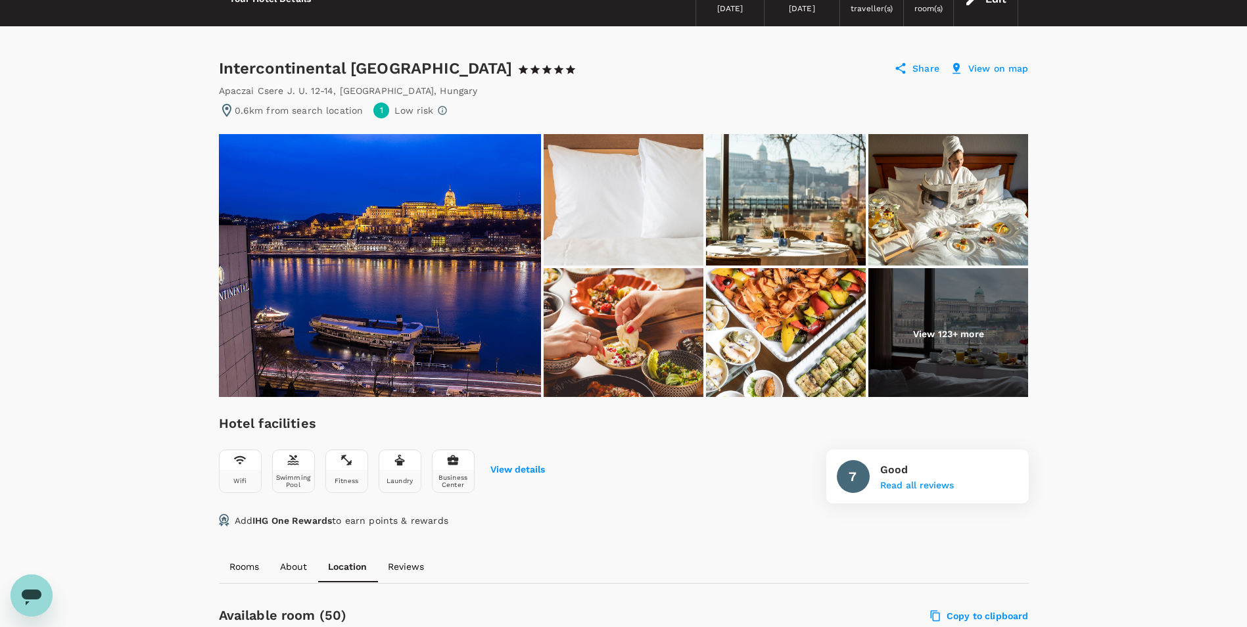
click at [974, 357] on img at bounding box center [948, 333] width 160 height 131
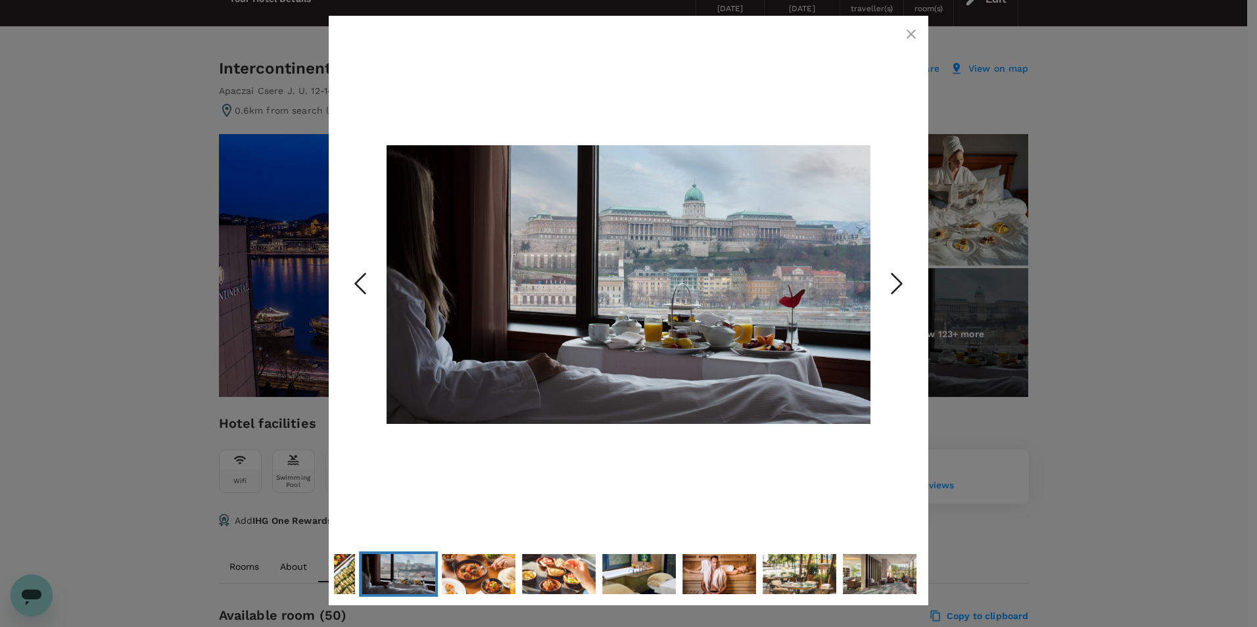
click at [898, 287] on polyline "Next Slide" at bounding box center [897, 284] width 10 height 20
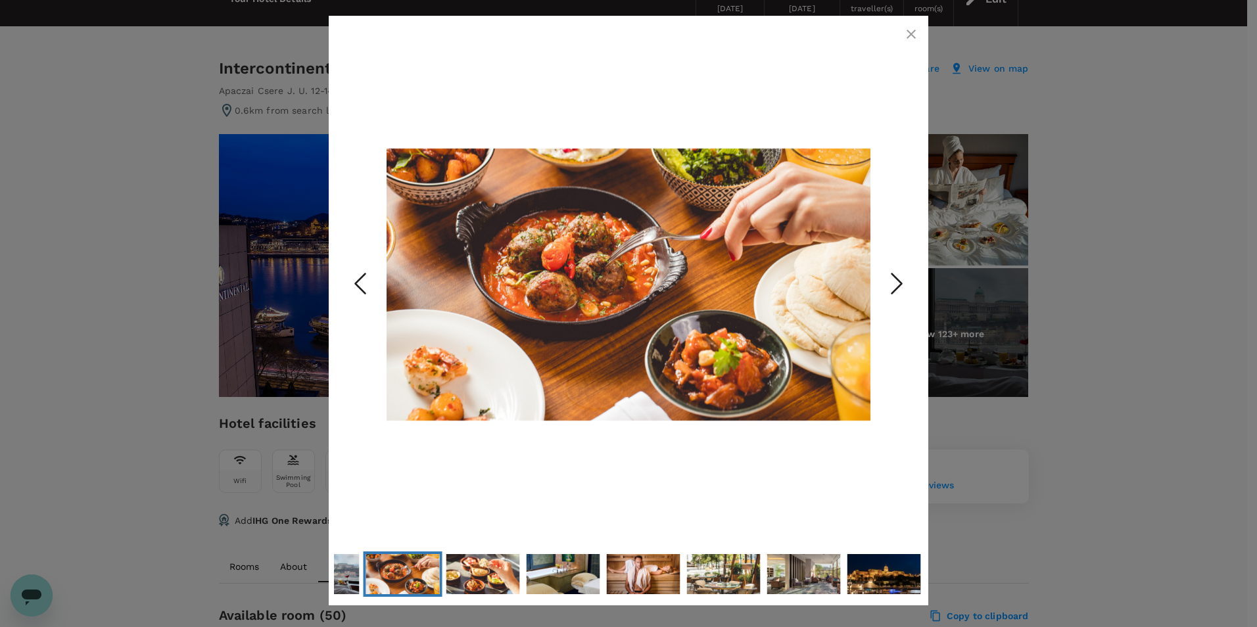
click at [898, 287] on polyline "Next Slide" at bounding box center [897, 284] width 10 height 20
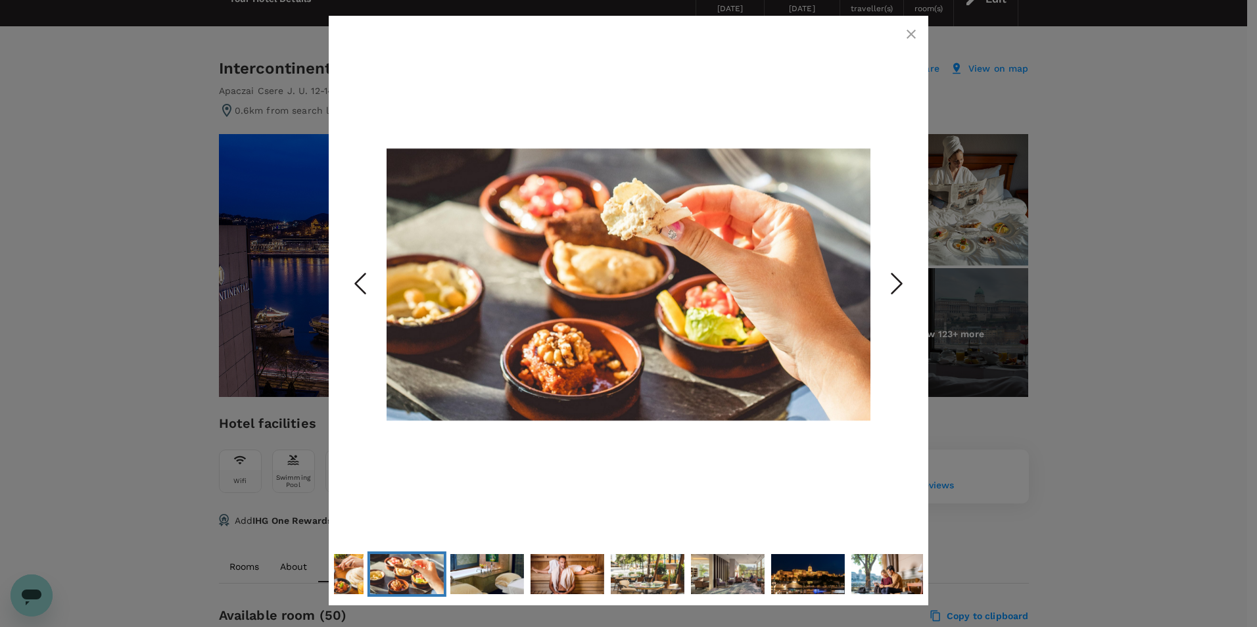
click at [898, 287] on polyline "Next Slide" at bounding box center [897, 284] width 10 height 20
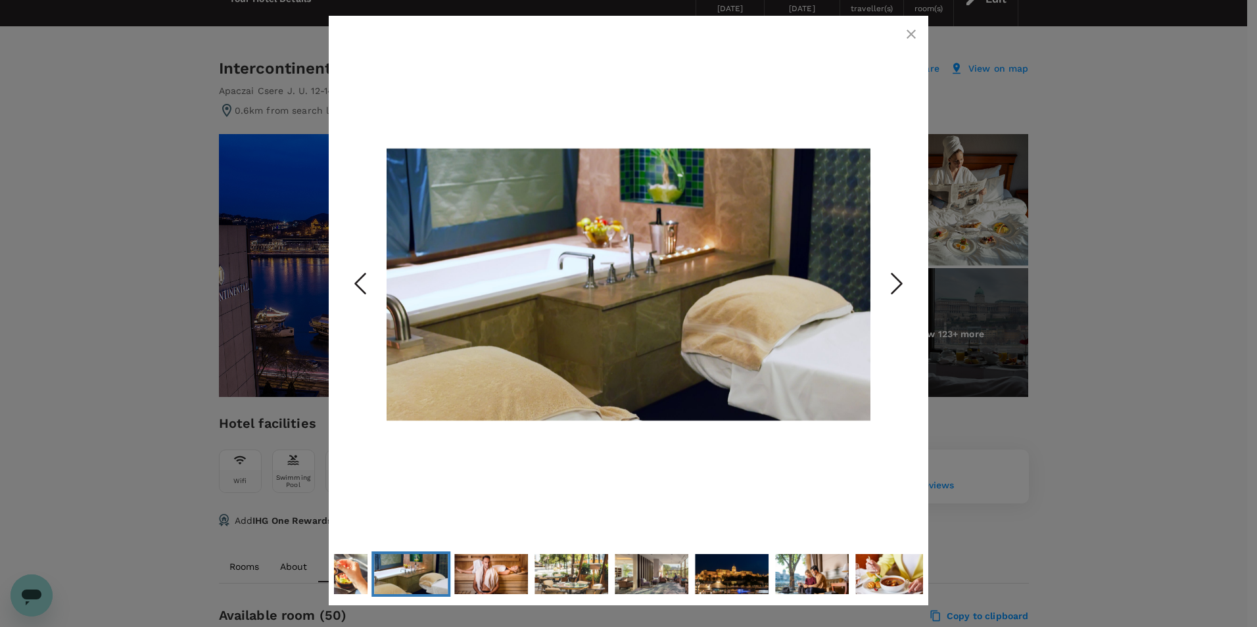
click at [899, 277] on icon "Next Slide" at bounding box center [896, 283] width 39 height 39
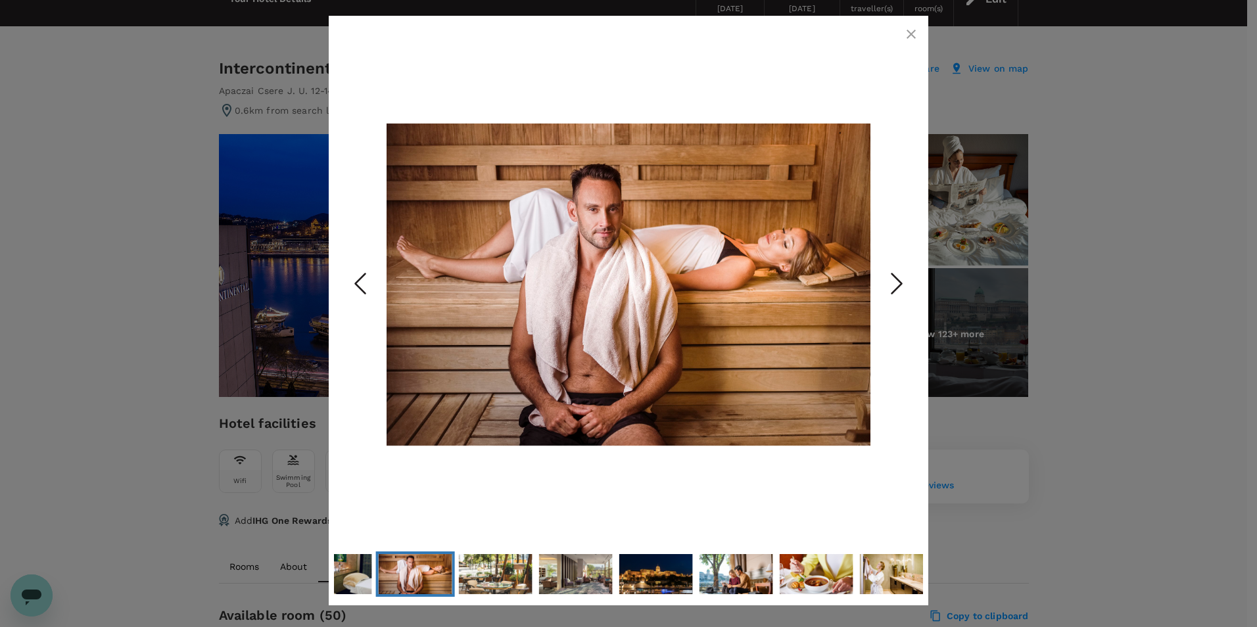
click at [896, 281] on icon "Next Slide" at bounding box center [896, 283] width 39 height 39
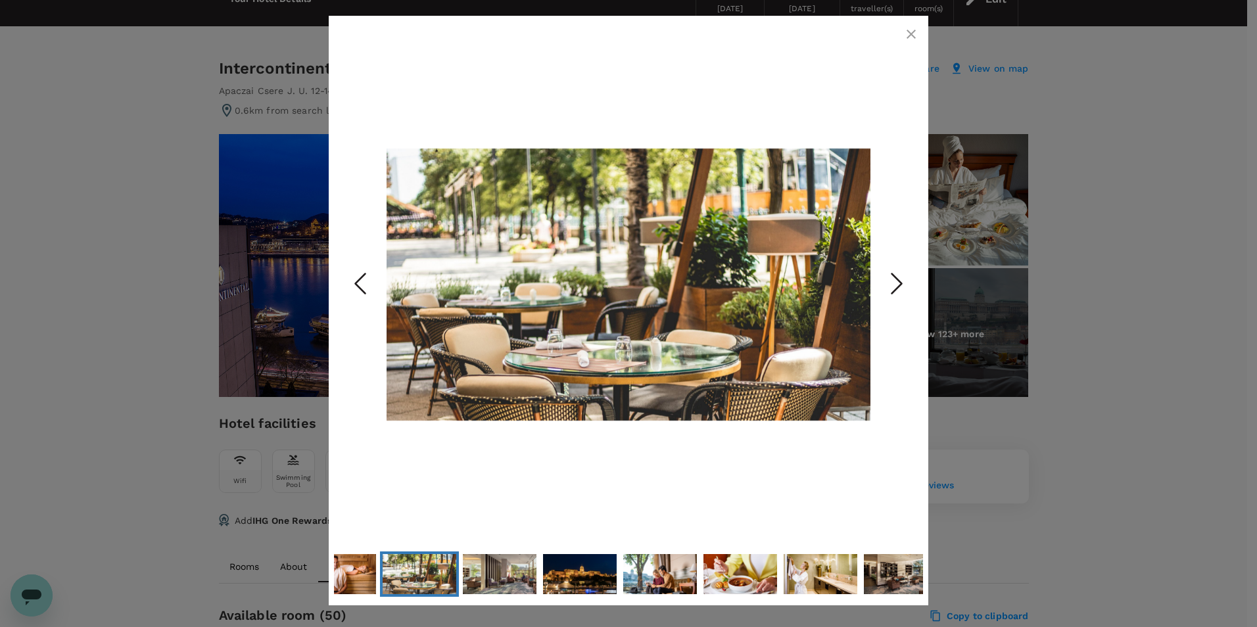
click at [896, 281] on icon "Next Slide" at bounding box center [896, 283] width 39 height 39
click at [896, 277] on polyline "Next Slide" at bounding box center [897, 284] width 10 height 20
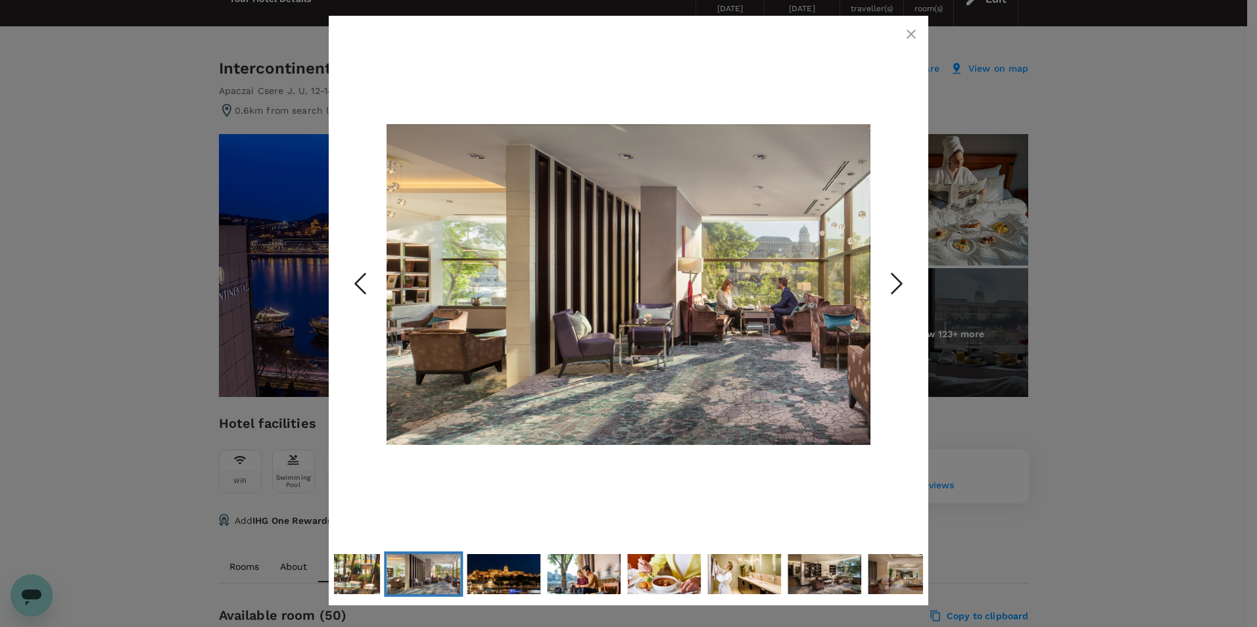
click at [896, 277] on polyline "Next Slide" at bounding box center [897, 284] width 10 height 20
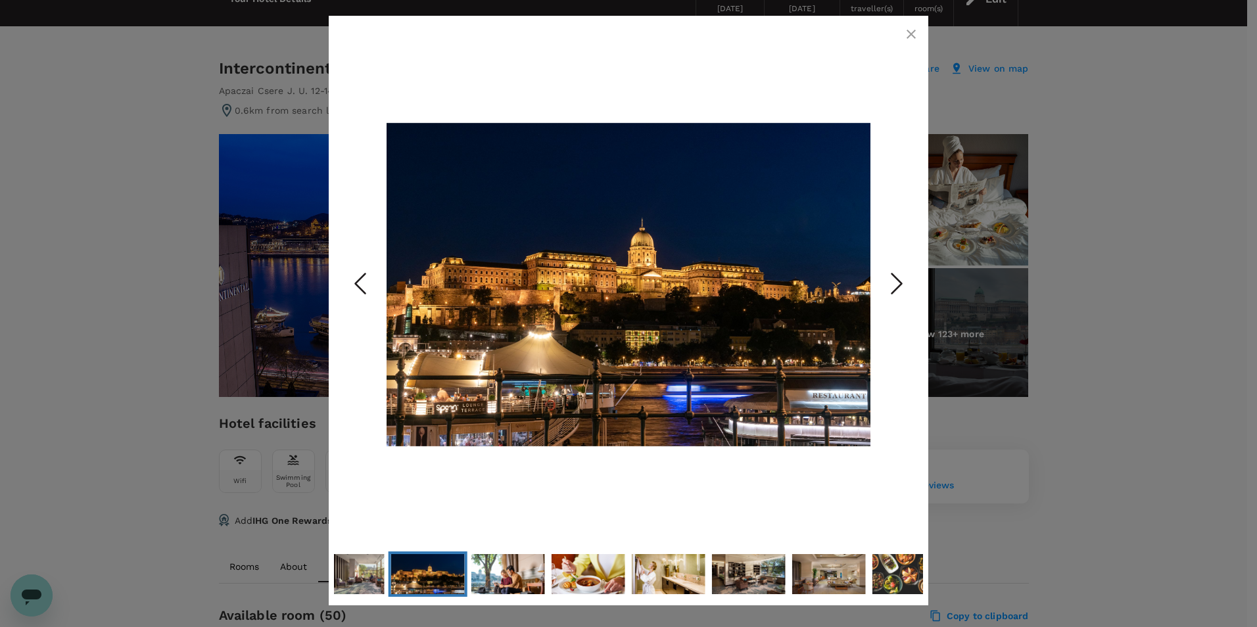
click at [896, 277] on polyline "Next Slide" at bounding box center [897, 284] width 10 height 20
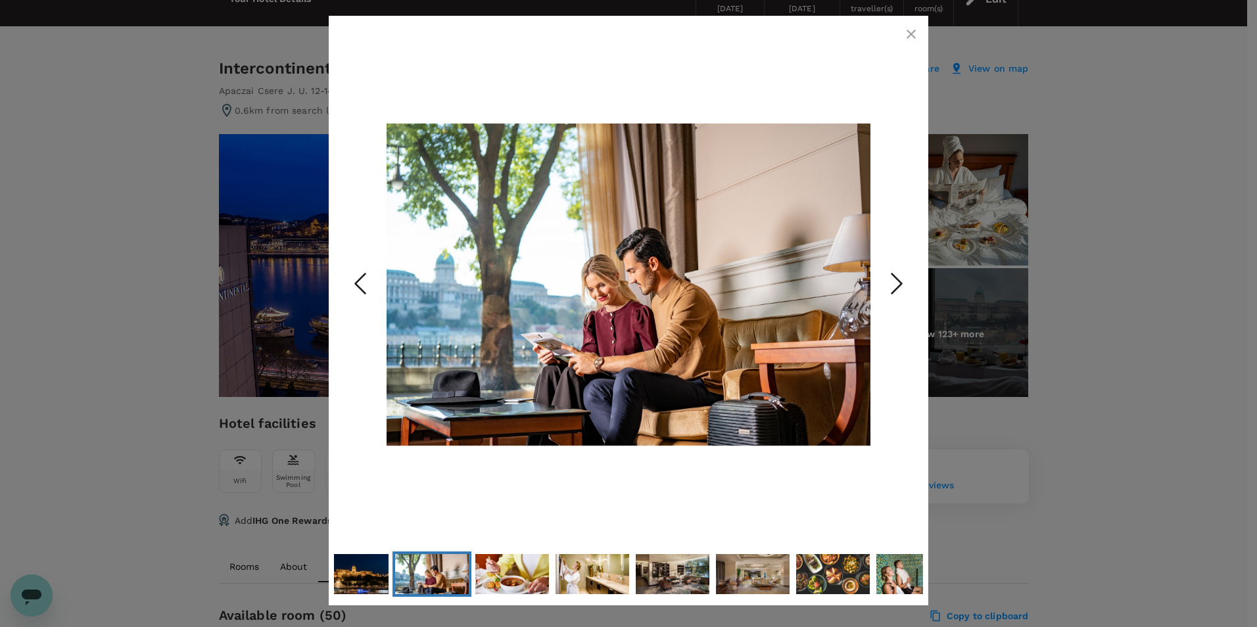
click at [896, 277] on polyline "Next Slide" at bounding box center [897, 284] width 10 height 20
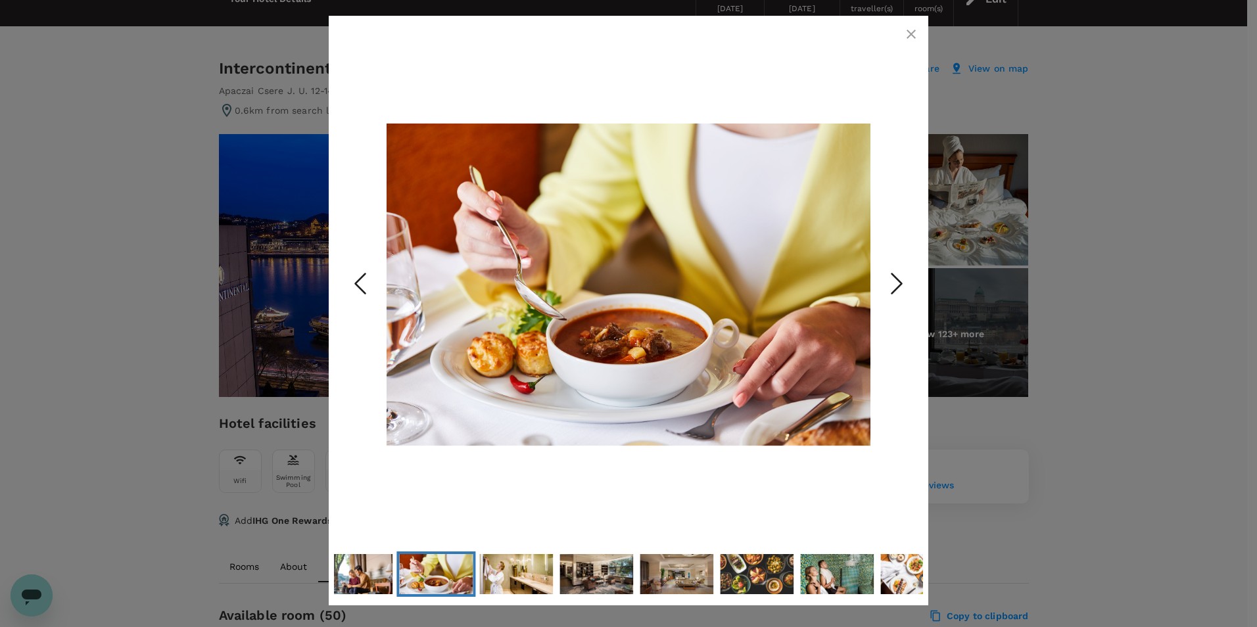
click at [896, 277] on polyline "Next Slide" at bounding box center [897, 284] width 10 height 20
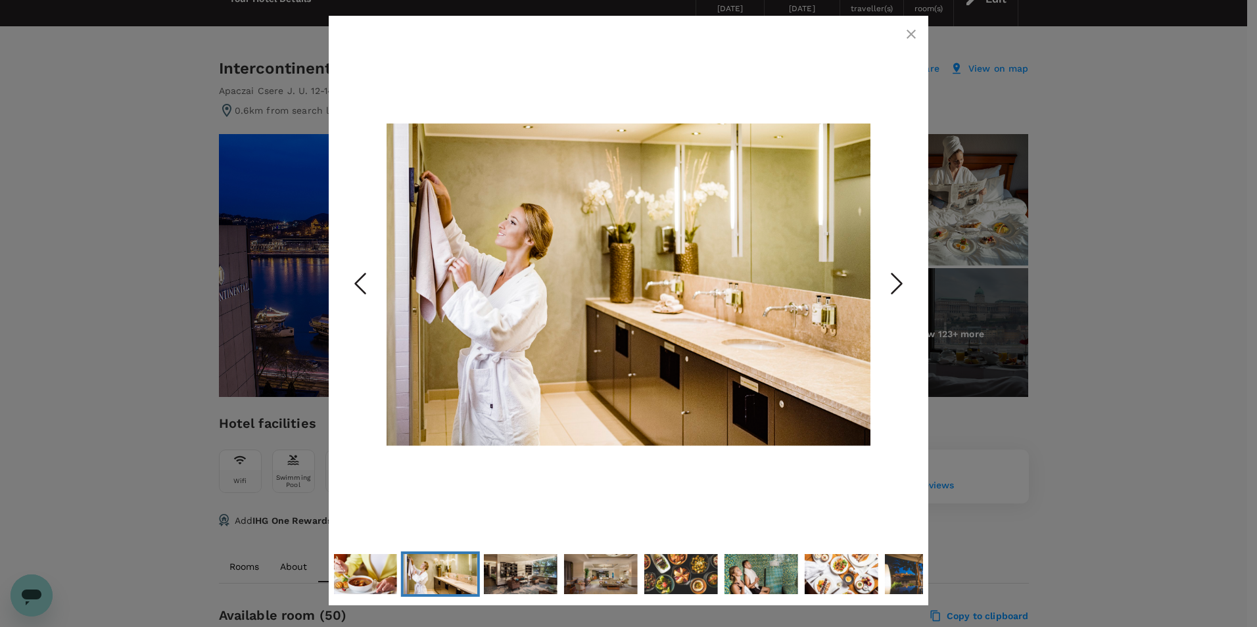
click at [896, 277] on polyline "Next Slide" at bounding box center [897, 284] width 10 height 20
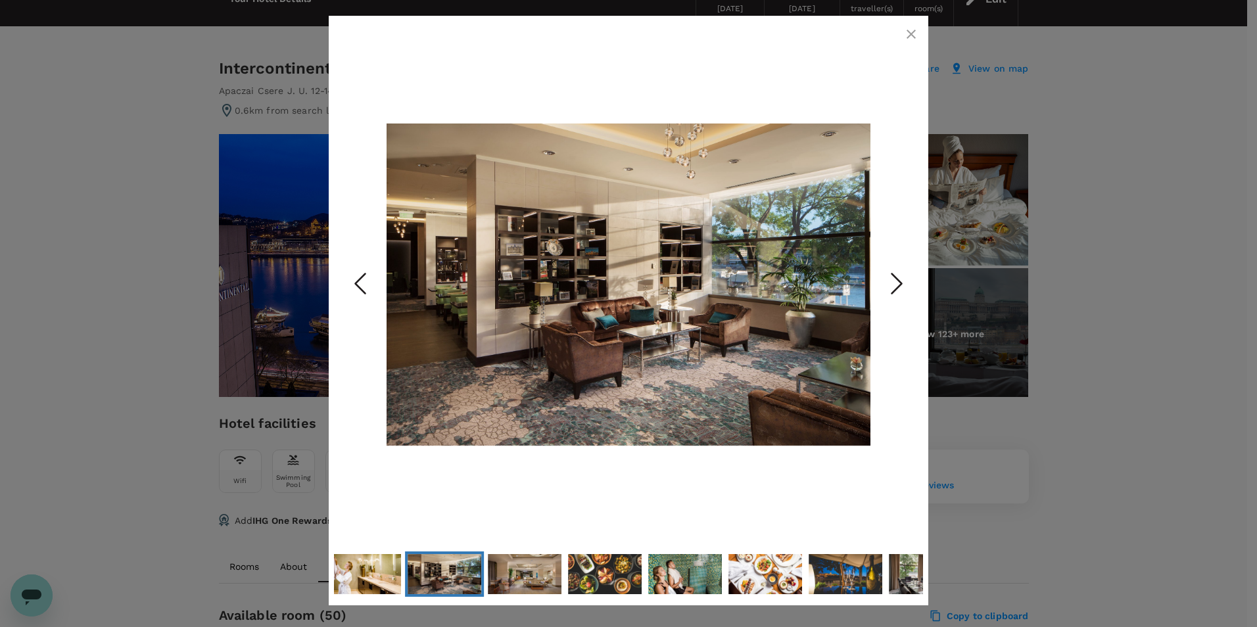
click at [894, 280] on icon "Next Slide" at bounding box center [896, 283] width 39 height 39
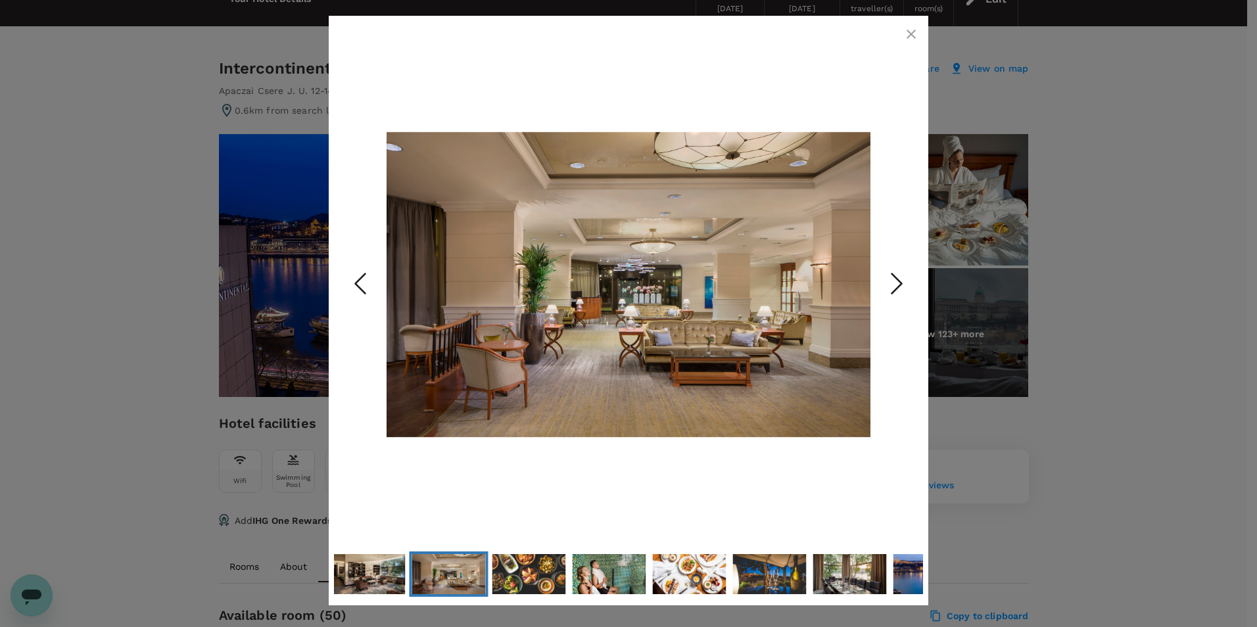
click at [894, 280] on icon "Next Slide" at bounding box center [896, 283] width 39 height 39
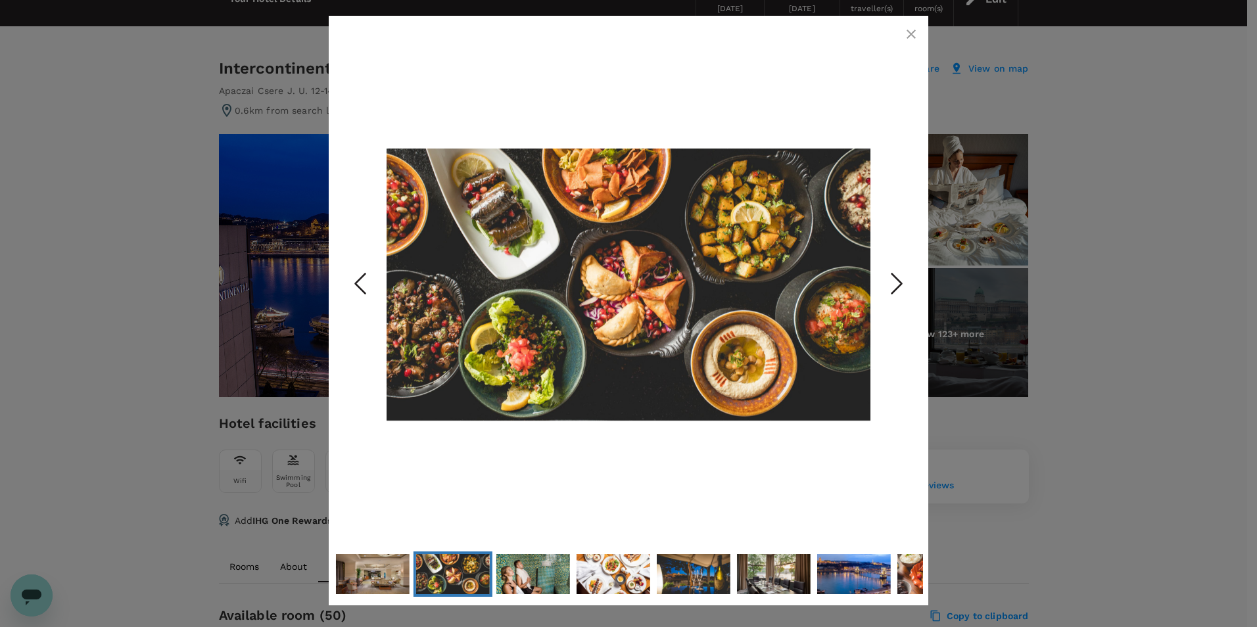
click at [894, 280] on icon "Next Slide" at bounding box center [896, 283] width 39 height 39
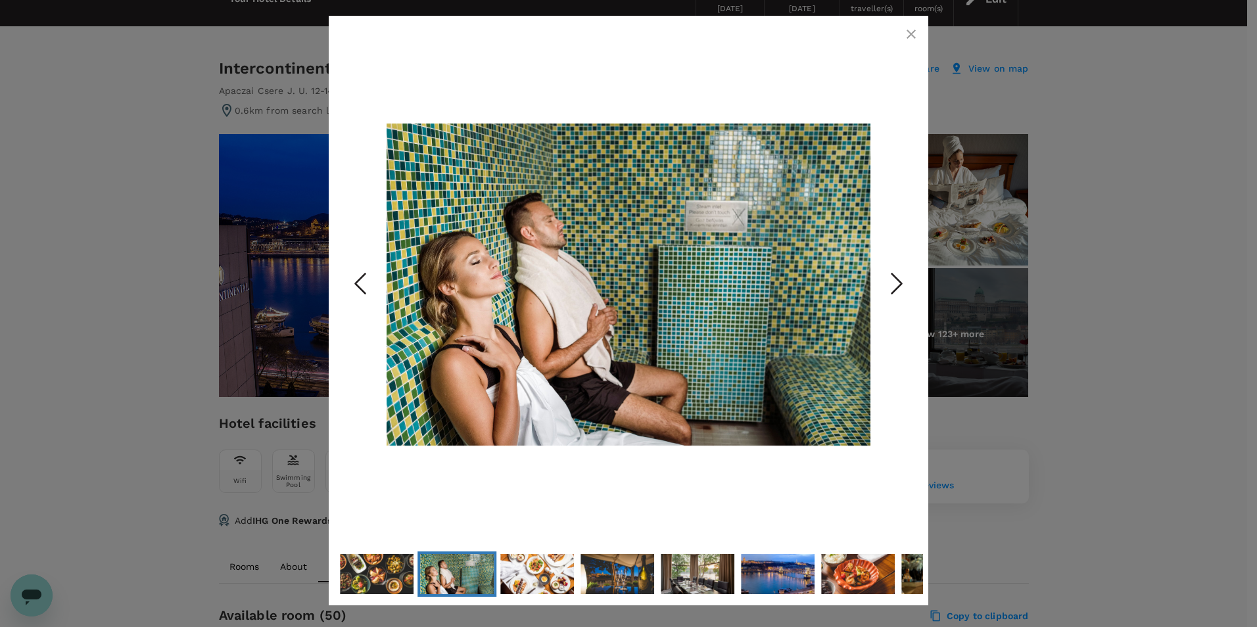
click at [894, 280] on icon "Next Slide" at bounding box center [896, 283] width 39 height 39
click at [908, 26] on button "button" at bounding box center [911, 34] width 26 height 26
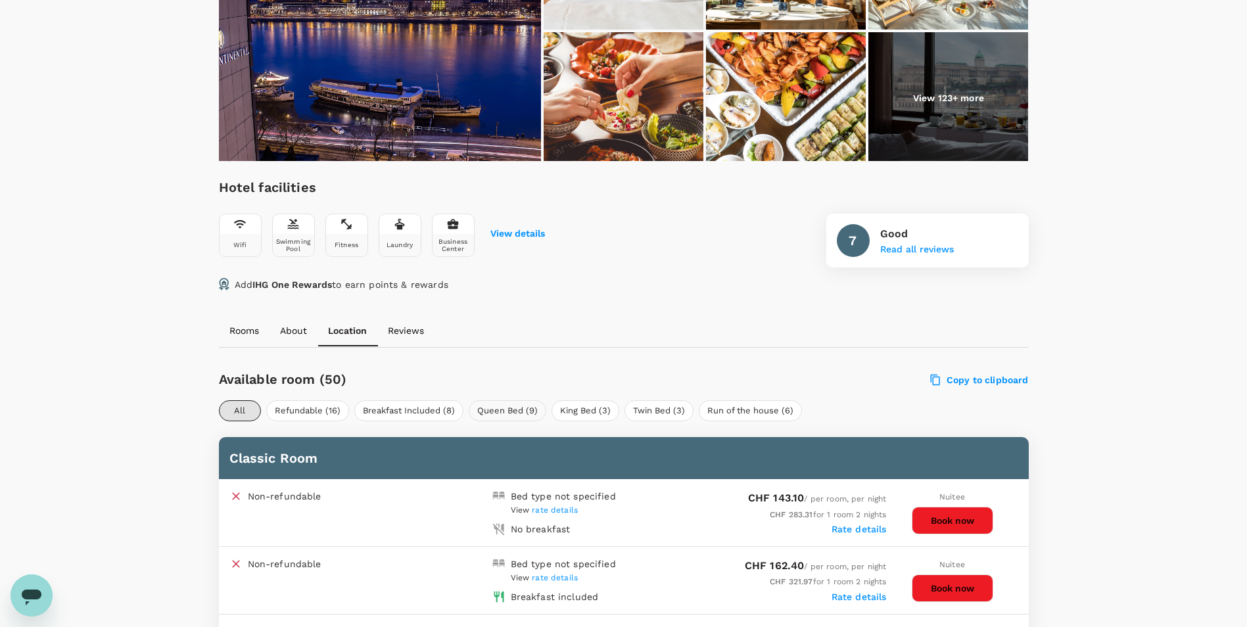
scroll to position [336, 0]
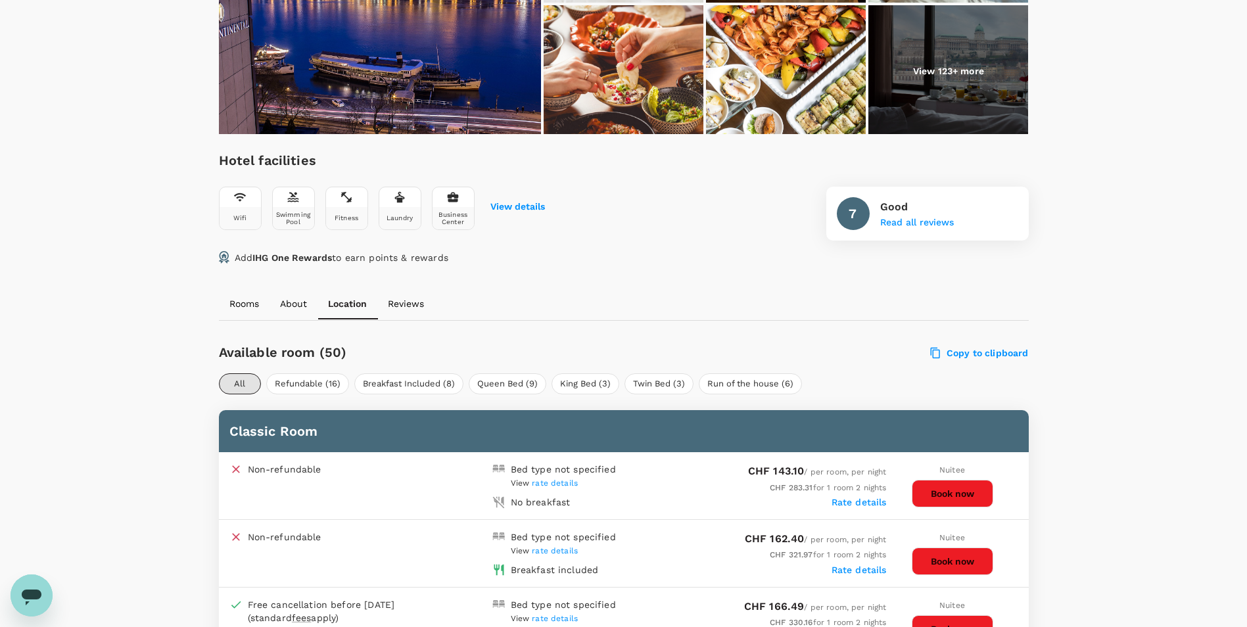
click at [400, 304] on p "Reviews" at bounding box center [406, 303] width 36 height 13
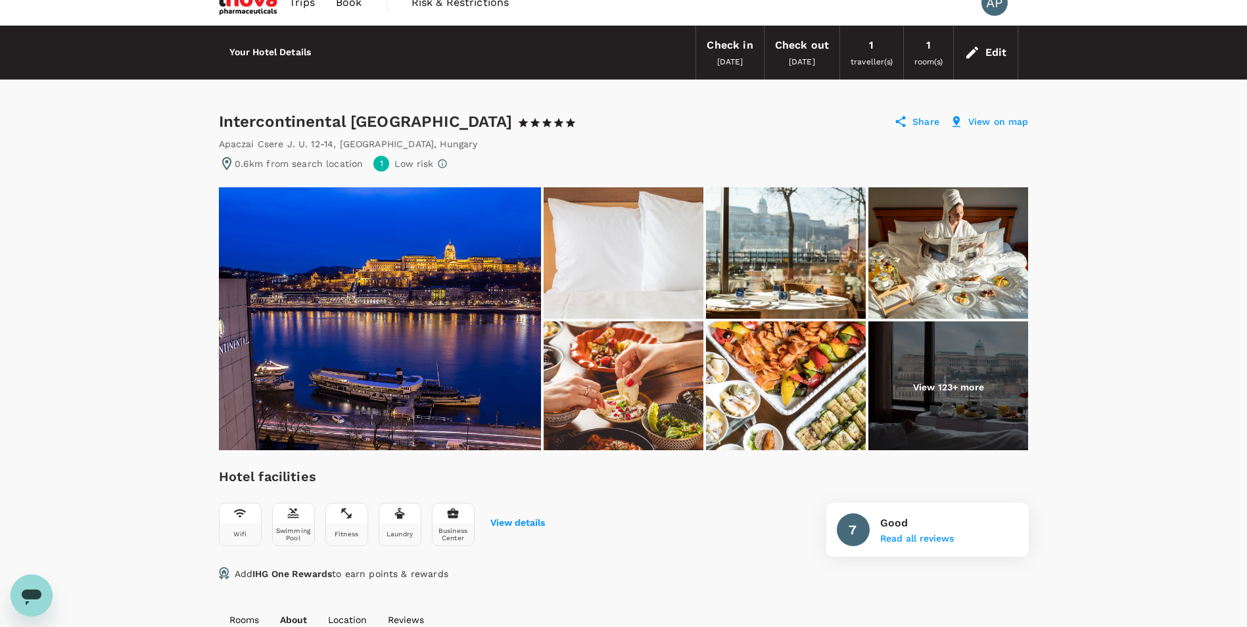
scroll to position [0, 0]
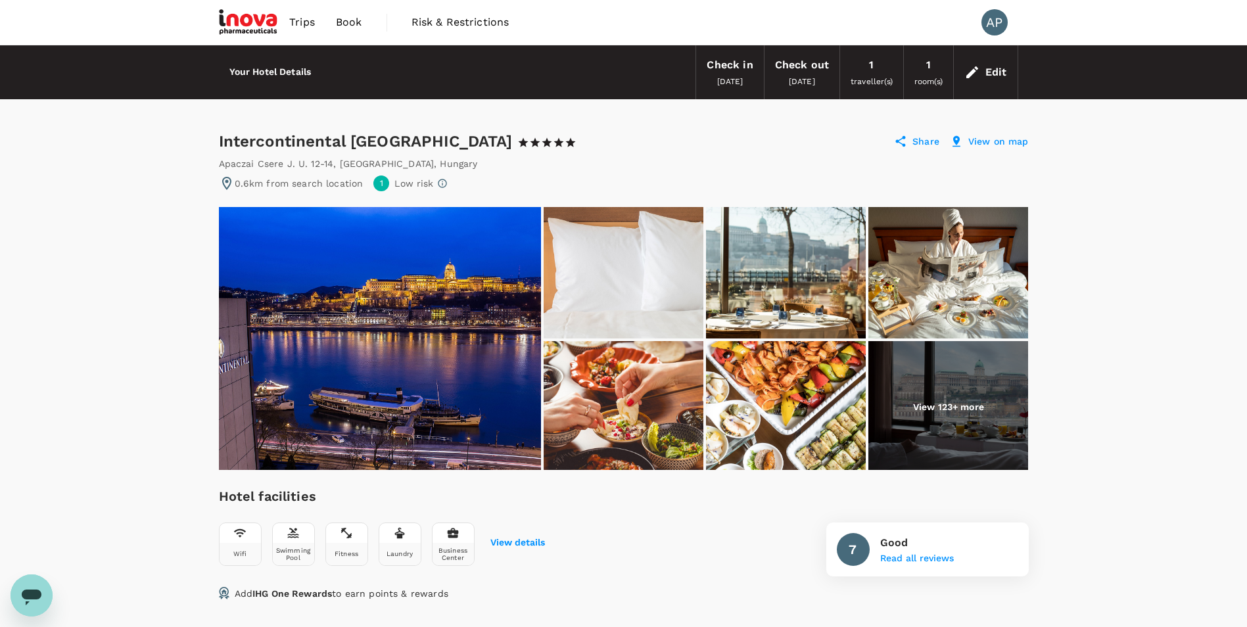
click at [984, 406] on p "View 123+ more" at bounding box center [948, 406] width 71 height 13
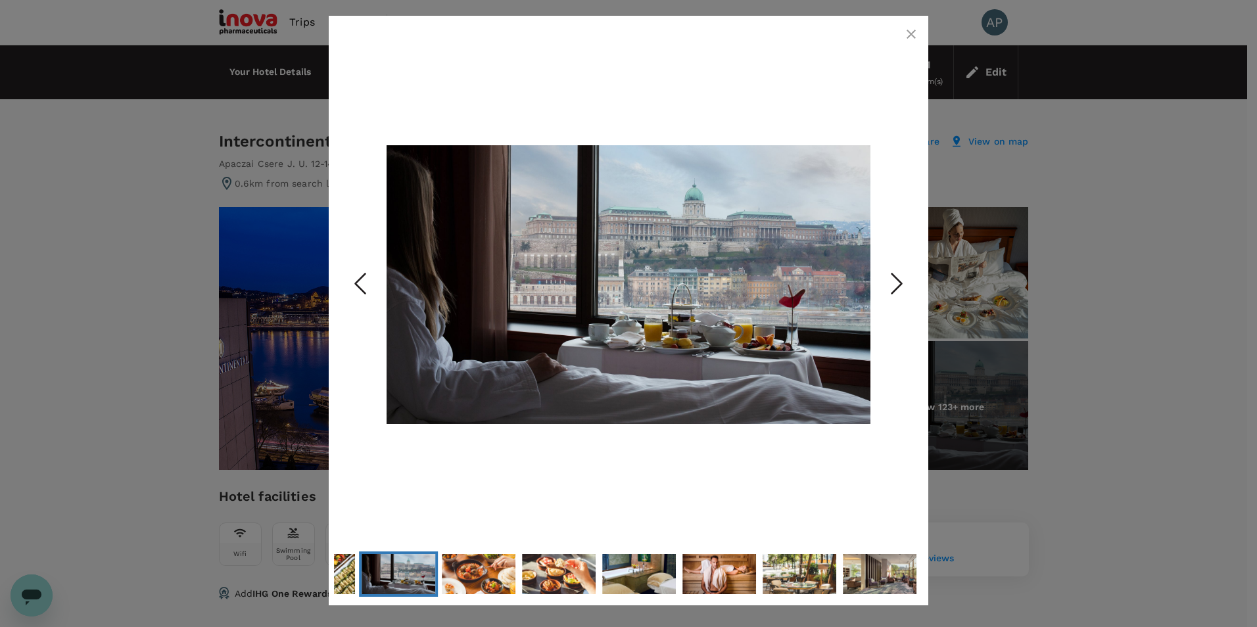
click at [907, 290] on icon "Next Slide" at bounding box center [896, 283] width 39 height 39
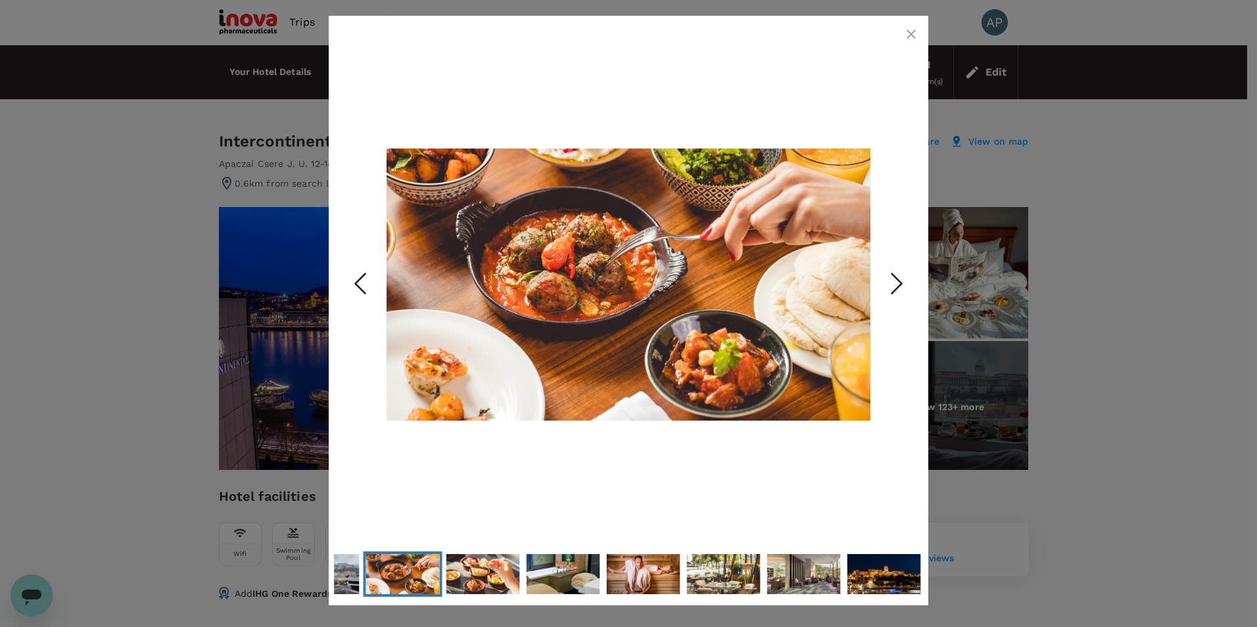
click at [907, 290] on icon "Next Slide" at bounding box center [896, 283] width 39 height 39
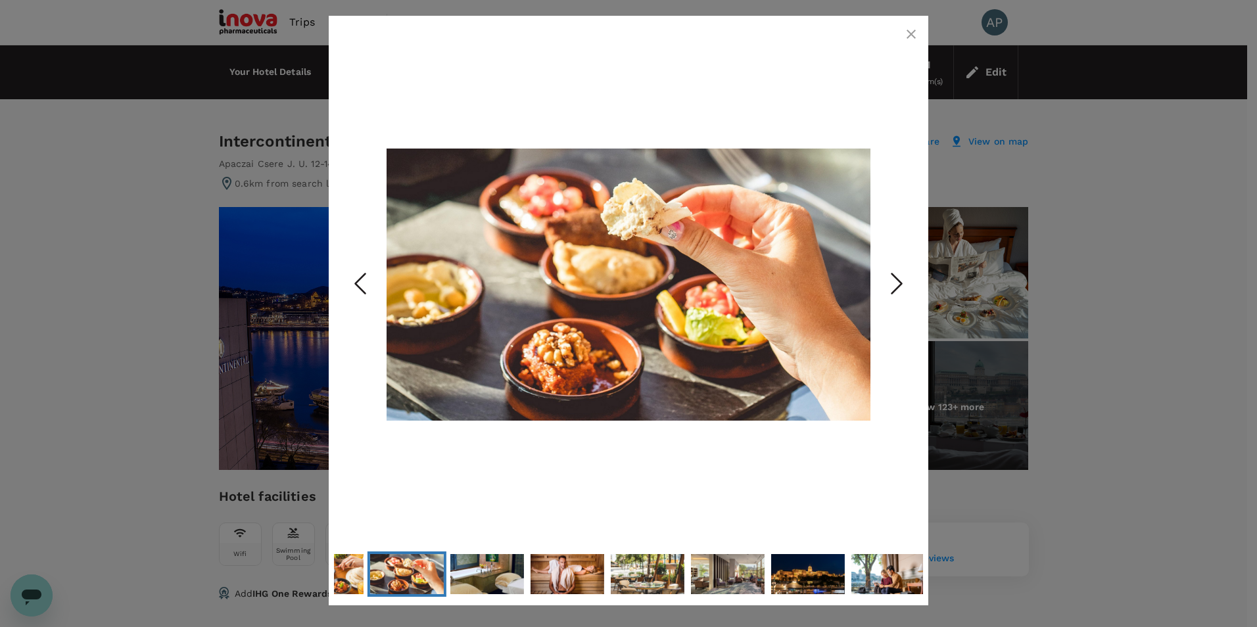
click at [902, 286] on icon "Next Slide" at bounding box center [896, 283] width 39 height 39
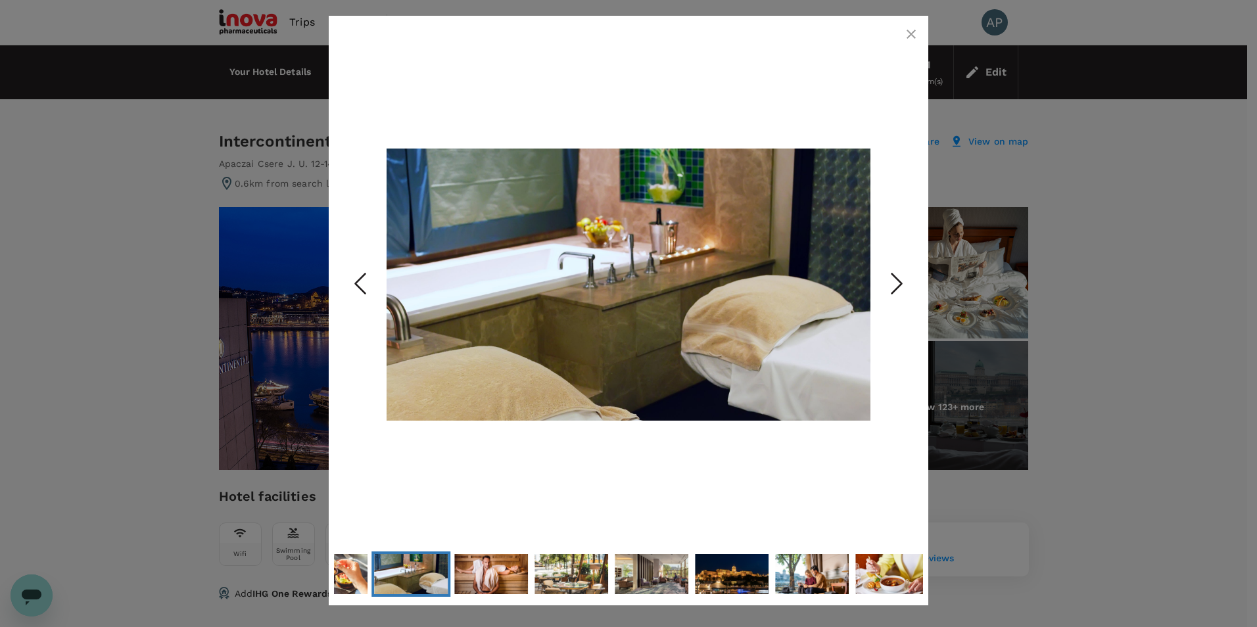
click at [902, 286] on icon "Next Slide" at bounding box center [896, 283] width 39 height 39
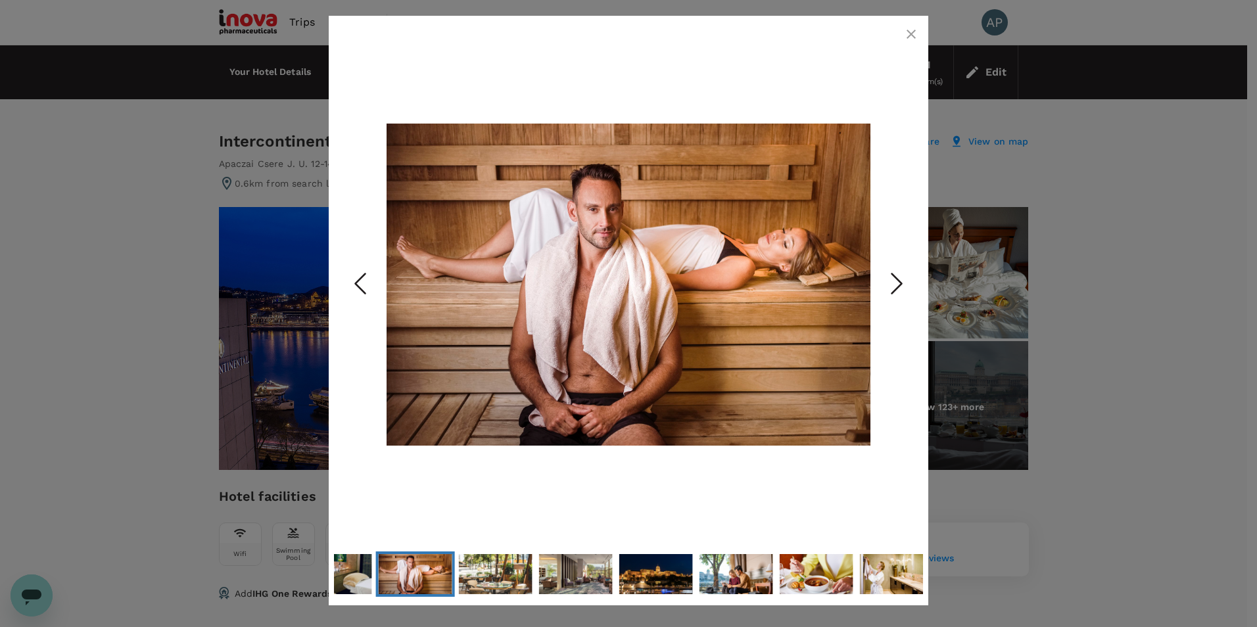
click at [902, 286] on icon "Next Slide" at bounding box center [896, 283] width 39 height 39
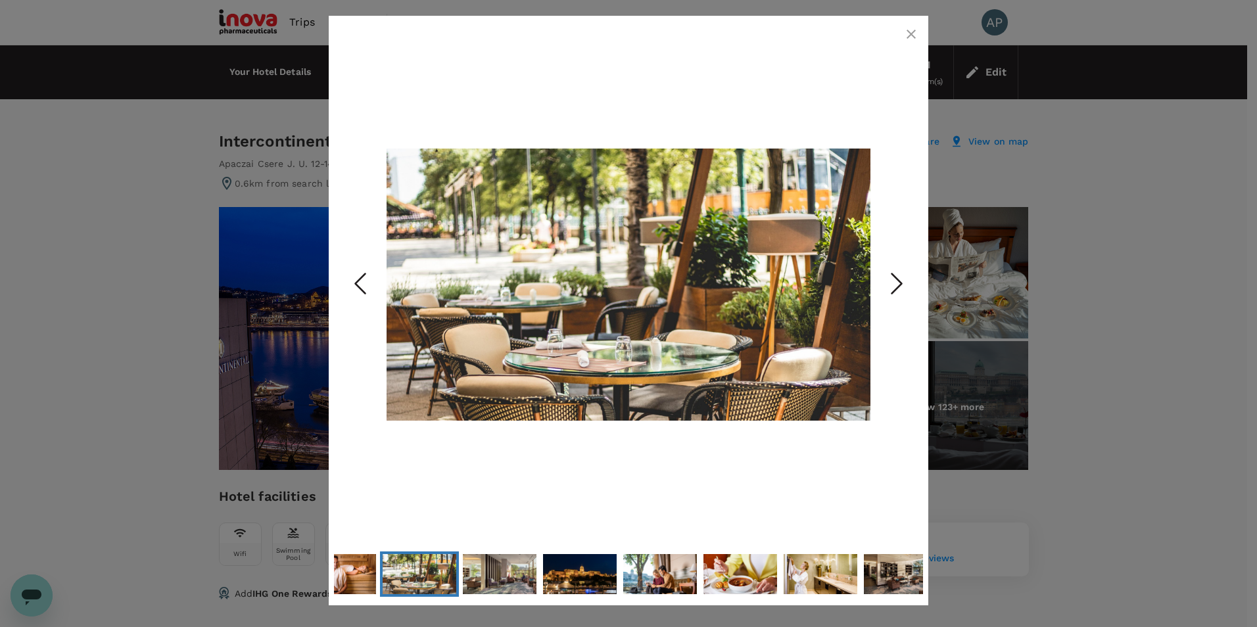
click at [902, 286] on icon "Next Slide" at bounding box center [896, 283] width 39 height 39
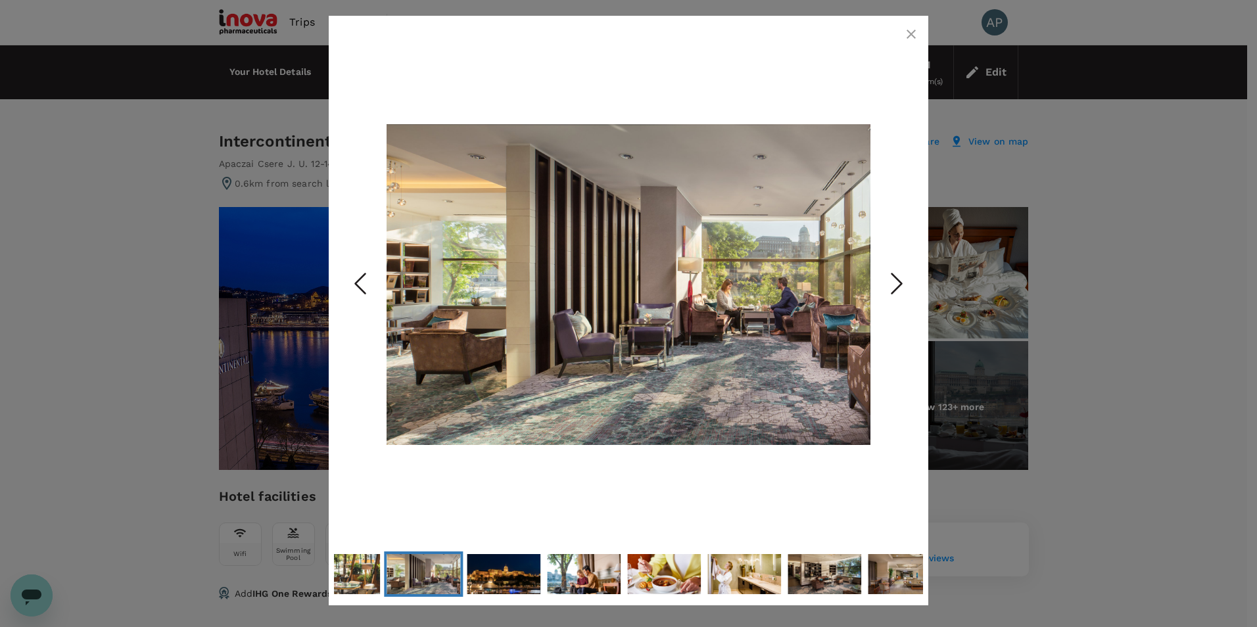
click at [902, 286] on icon "Next Slide" at bounding box center [896, 283] width 39 height 39
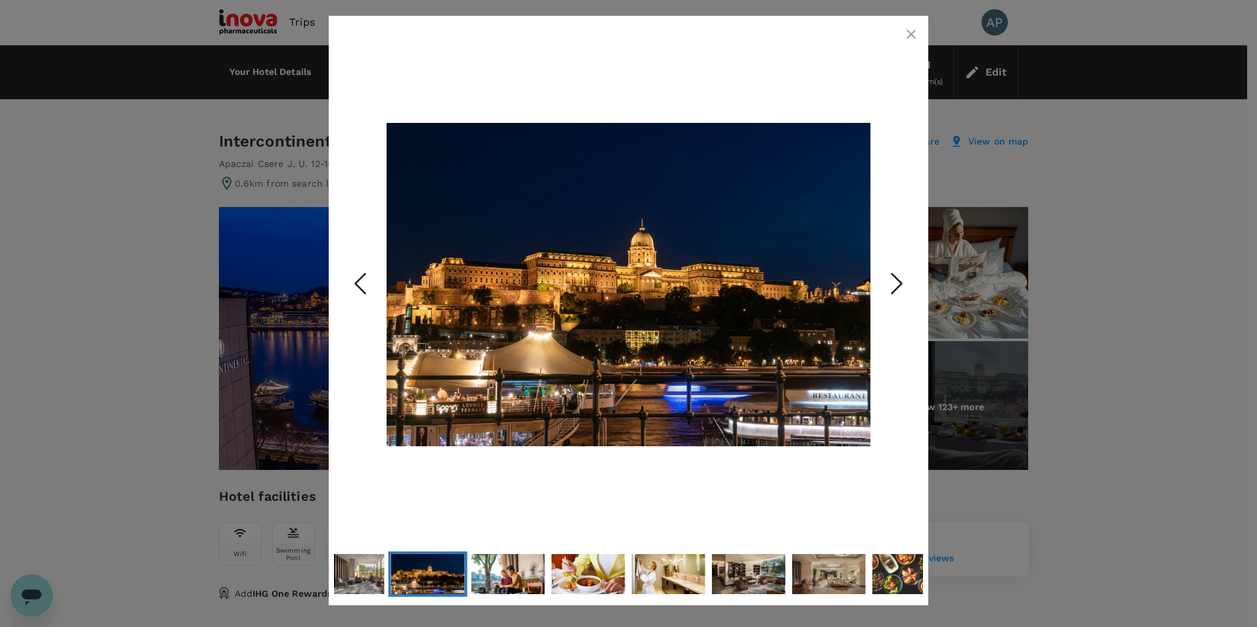
click at [902, 286] on icon "Next Slide" at bounding box center [896, 283] width 39 height 39
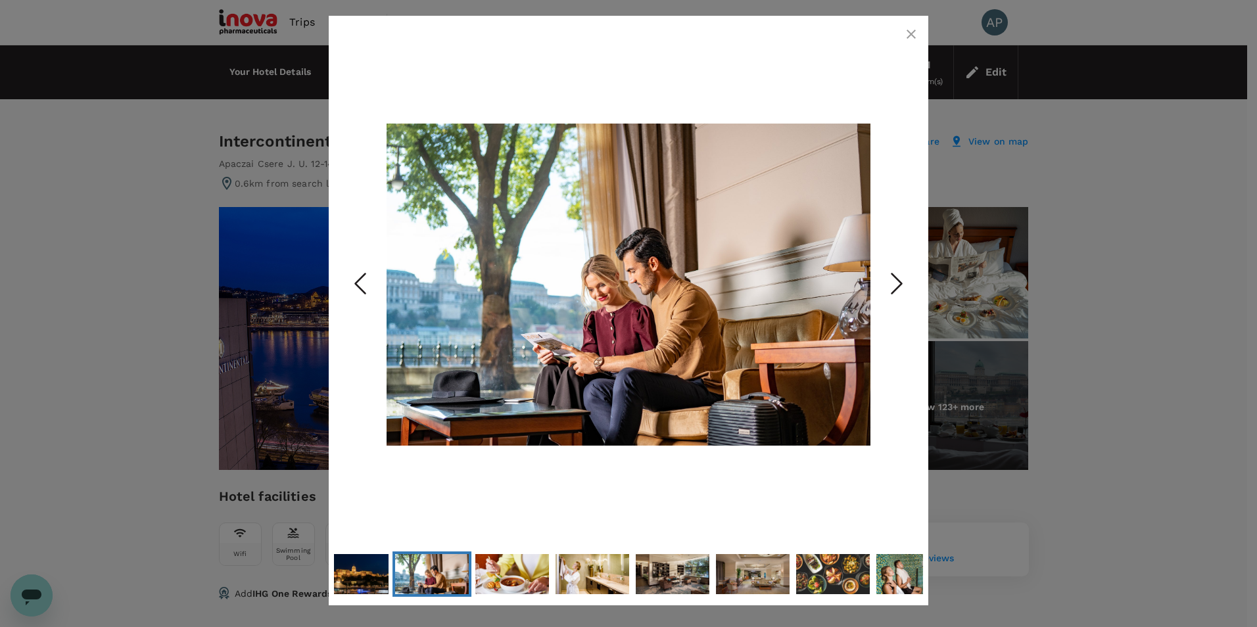
click at [356, 287] on icon "Previous Slide" at bounding box center [359, 283] width 39 height 39
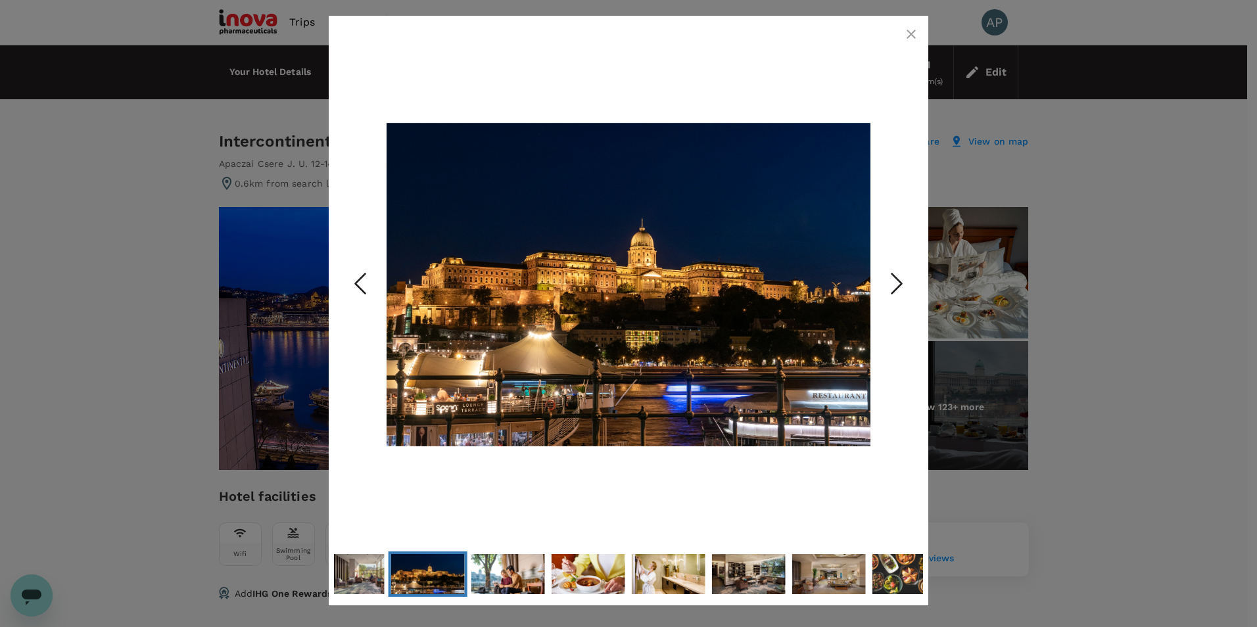
click at [900, 281] on polyline "Next Slide" at bounding box center [897, 284] width 10 height 20
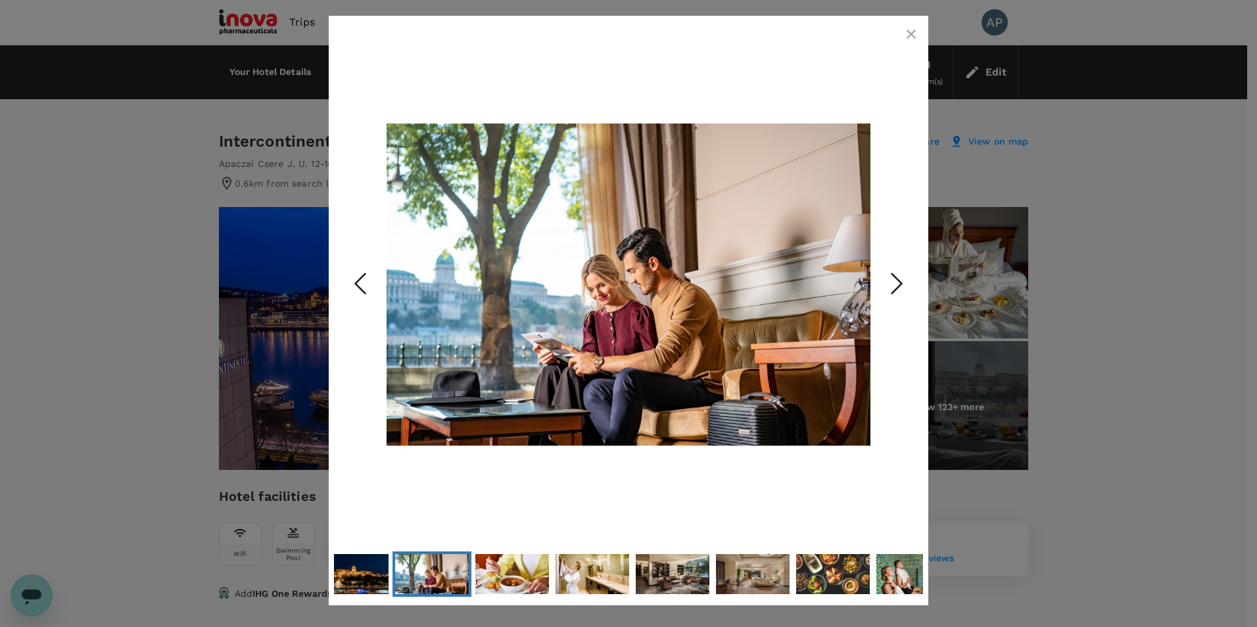
click at [900, 281] on polyline "Next Slide" at bounding box center [897, 284] width 10 height 20
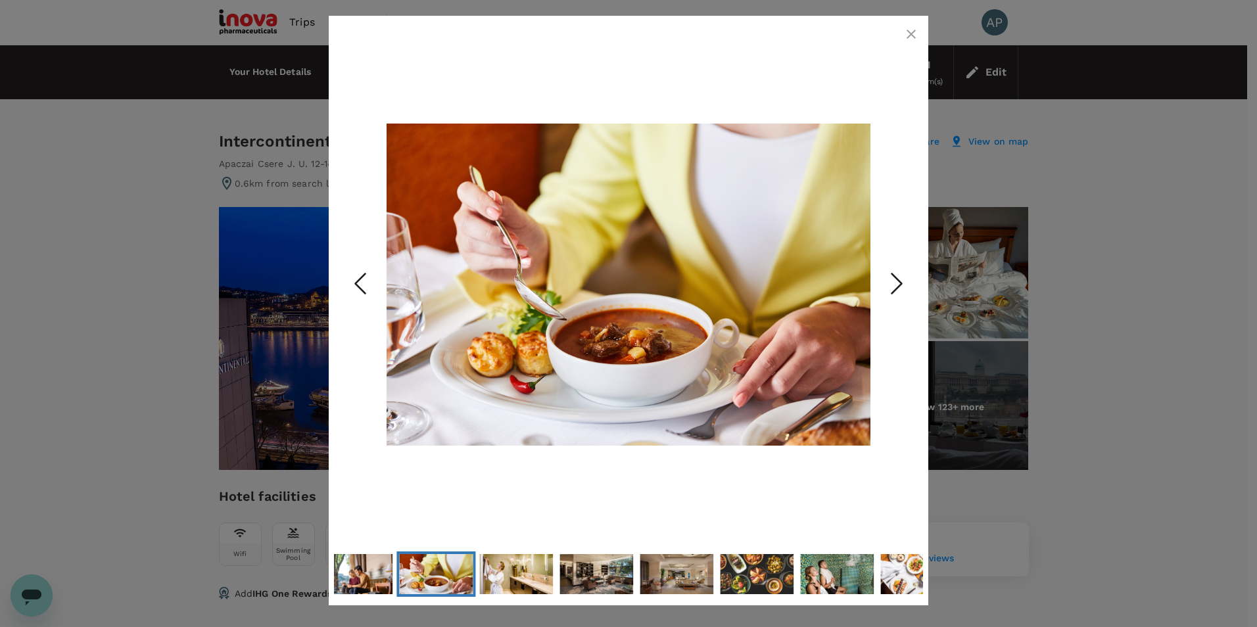
click at [900, 281] on polyline "Next Slide" at bounding box center [897, 284] width 10 height 20
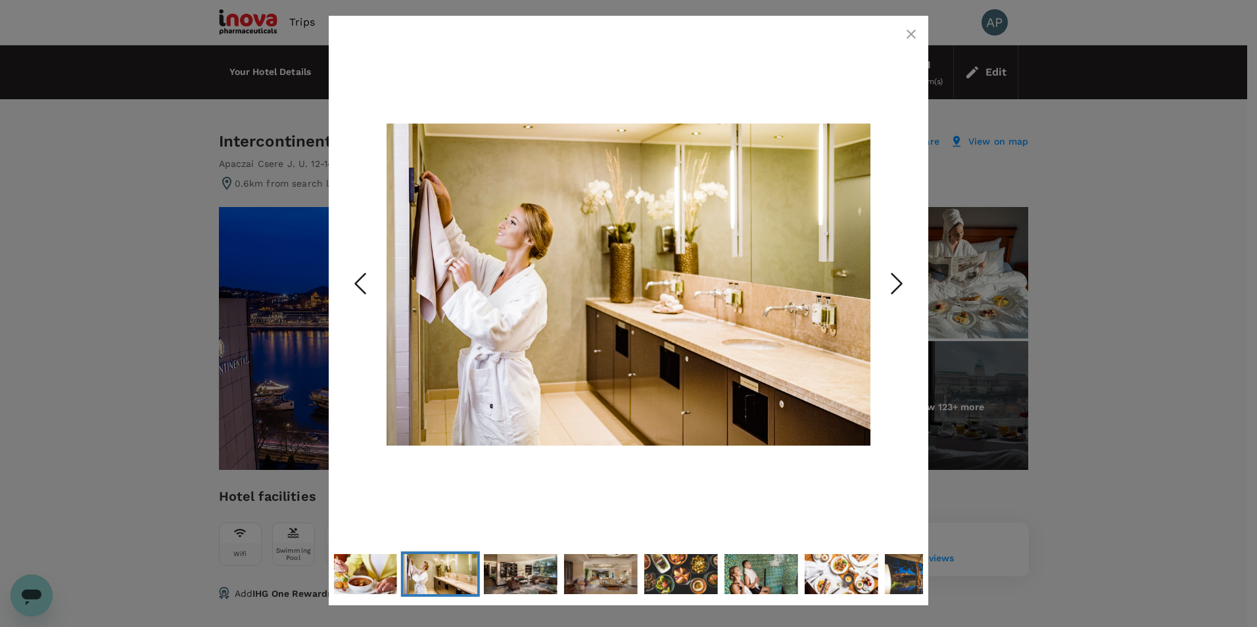
click at [900, 281] on polyline "Next Slide" at bounding box center [897, 284] width 10 height 20
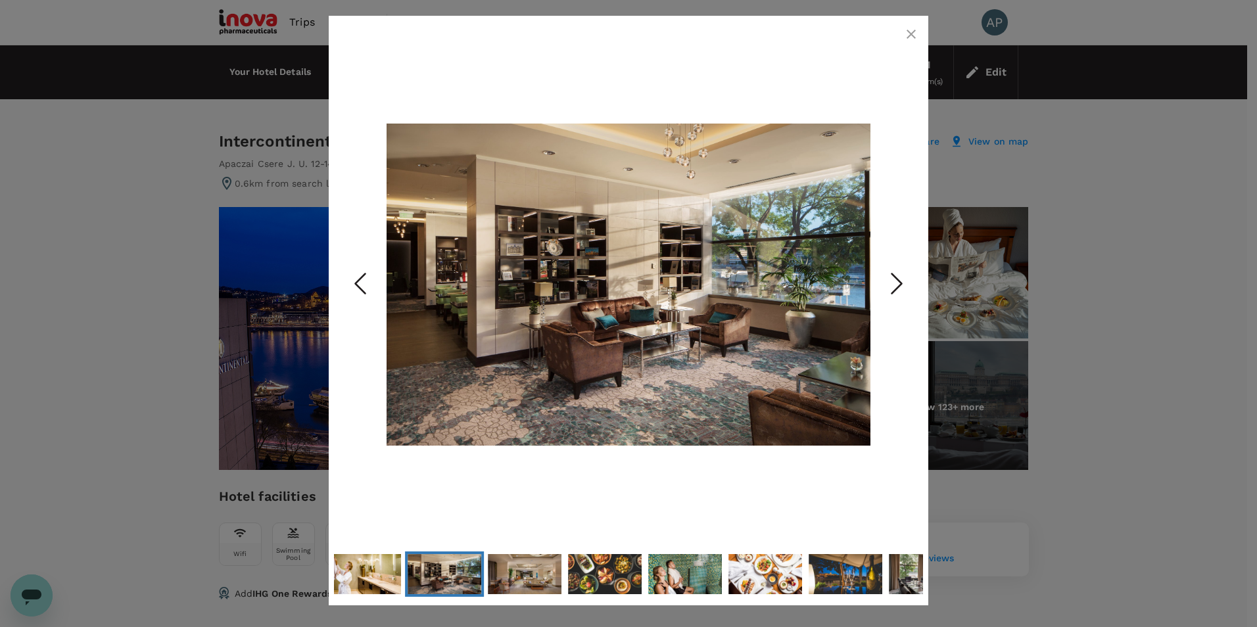
click at [900, 281] on polyline "Next Slide" at bounding box center [897, 284] width 10 height 20
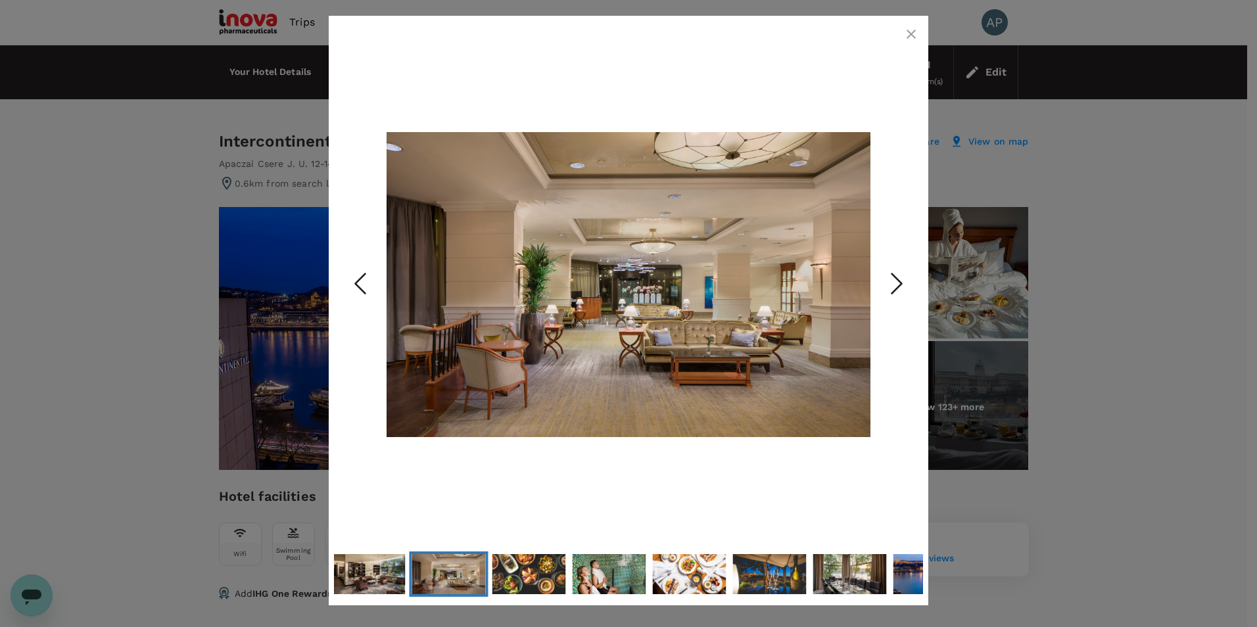
click at [900, 281] on polyline "Next Slide" at bounding box center [897, 284] width 10 height 20
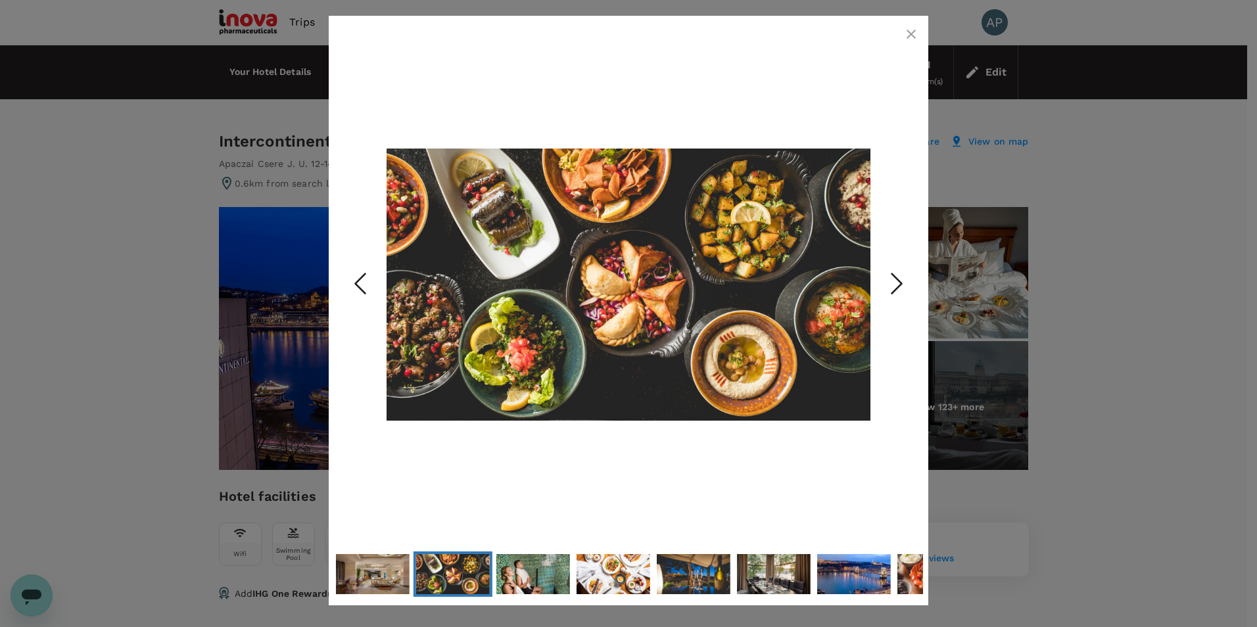
click at [900, 281] on polyline "Next Slide" at bounding box center [897, 284] width 10 height 20
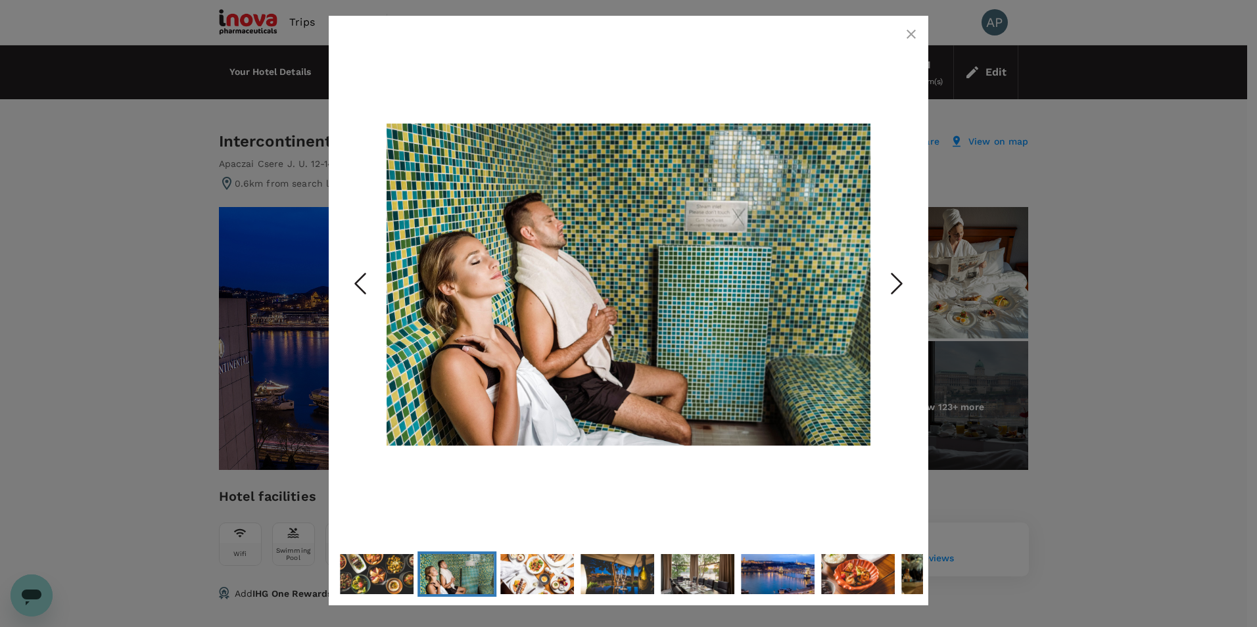
click at [900, 281] on polyline "Next Slide" at bounding box center [897, 284] width 10 height 20
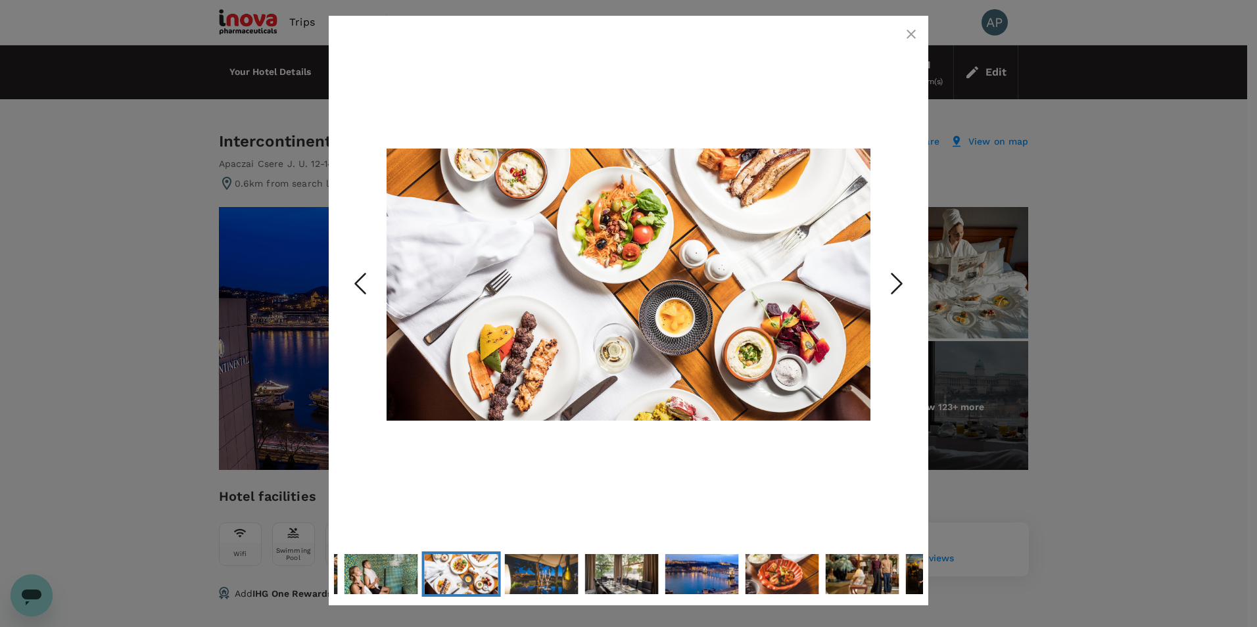
click at [900, 281] on polyline "Next Slide" at bounding box center [897, 284] width 10 height 20
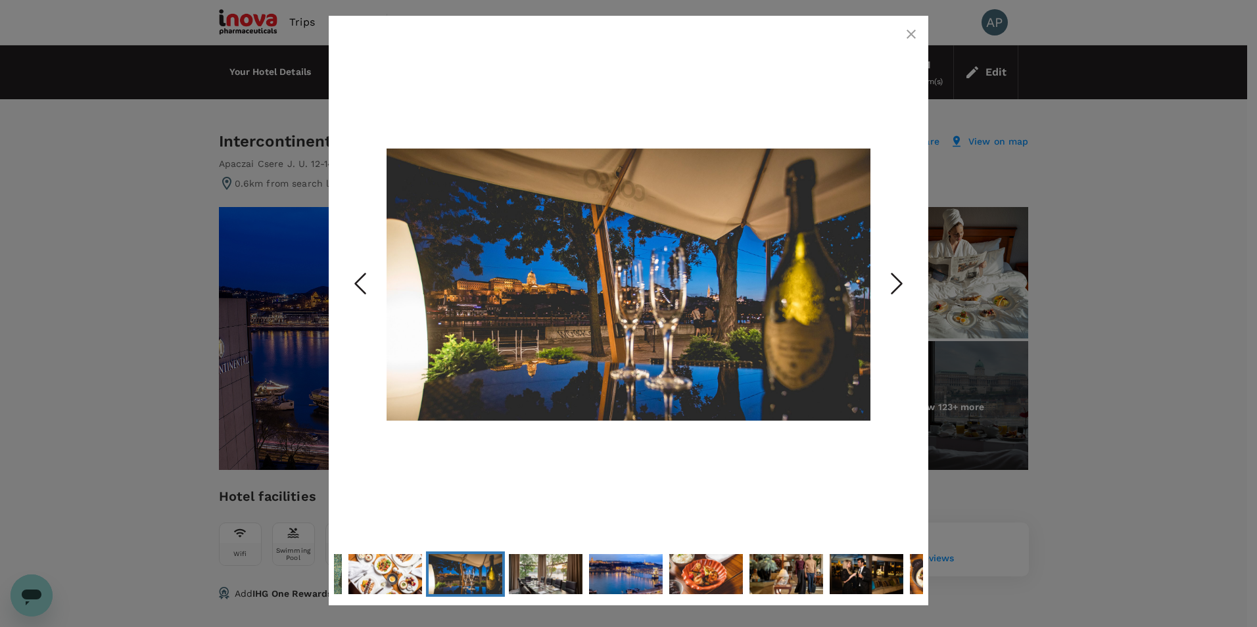
click at [900, 281] on polyline "Next Slide" at bounding box center [897, 284] width 10 height 20
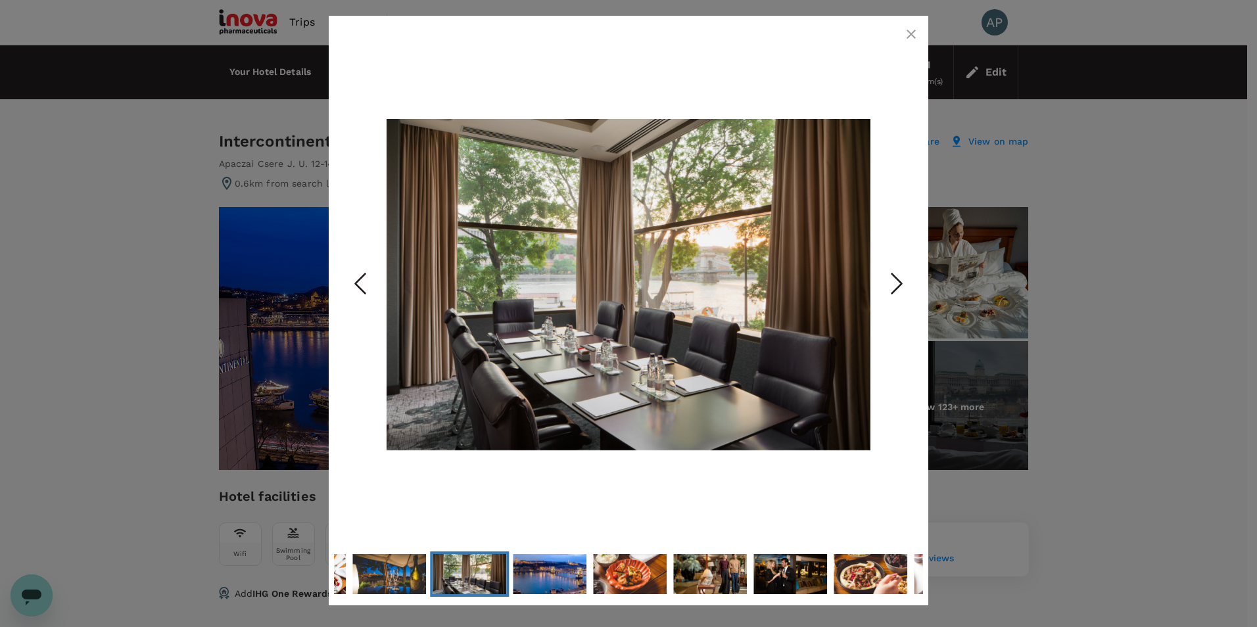
click at [900, 281] on polyline "Next Slide" at bounding box center [897, 284] width 10 height 20
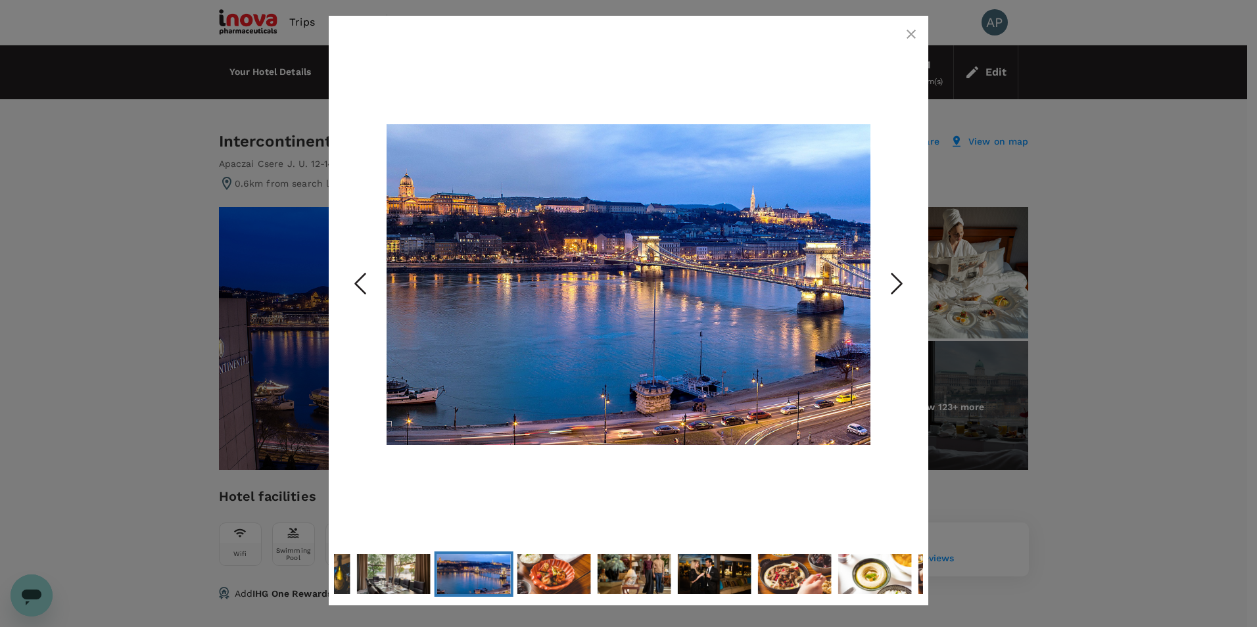
click at [900, 281] on polyline "Next Slide" at bounding box center [897, 284] width 10 height 20
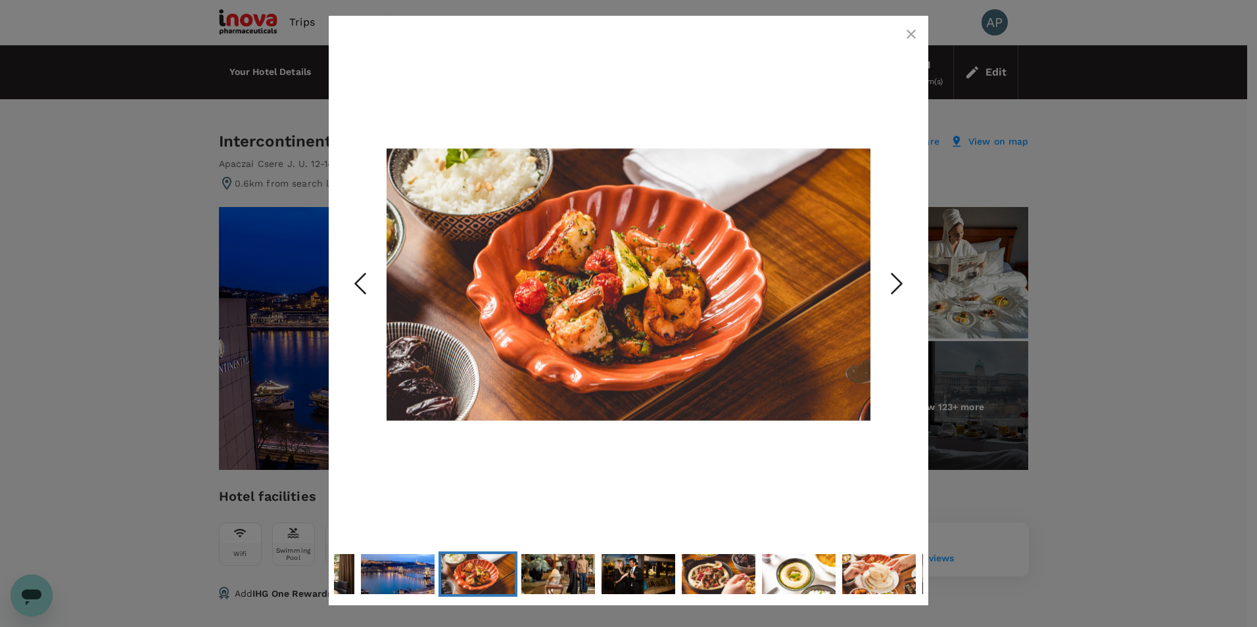
click at [900, 281] on polyline "Next Slide" at bounding box center [897, 284] width 10 height 20
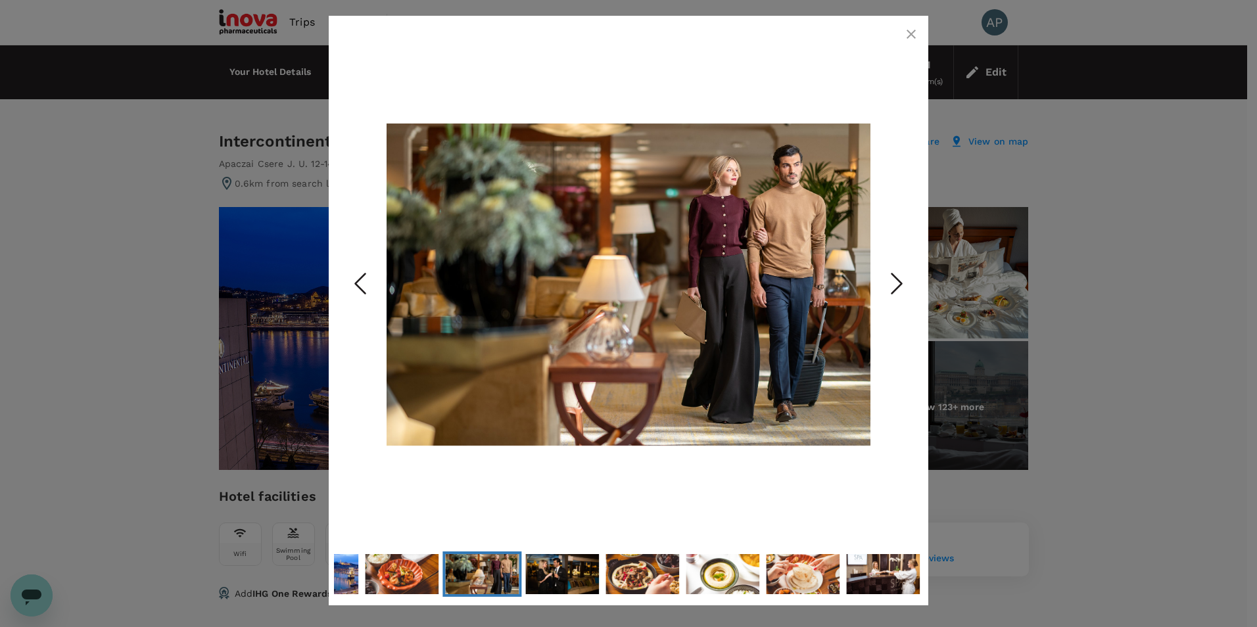
click at [900, 281] on polyline "Next Slide" at bounding box center [897, 284] width 10 height 20
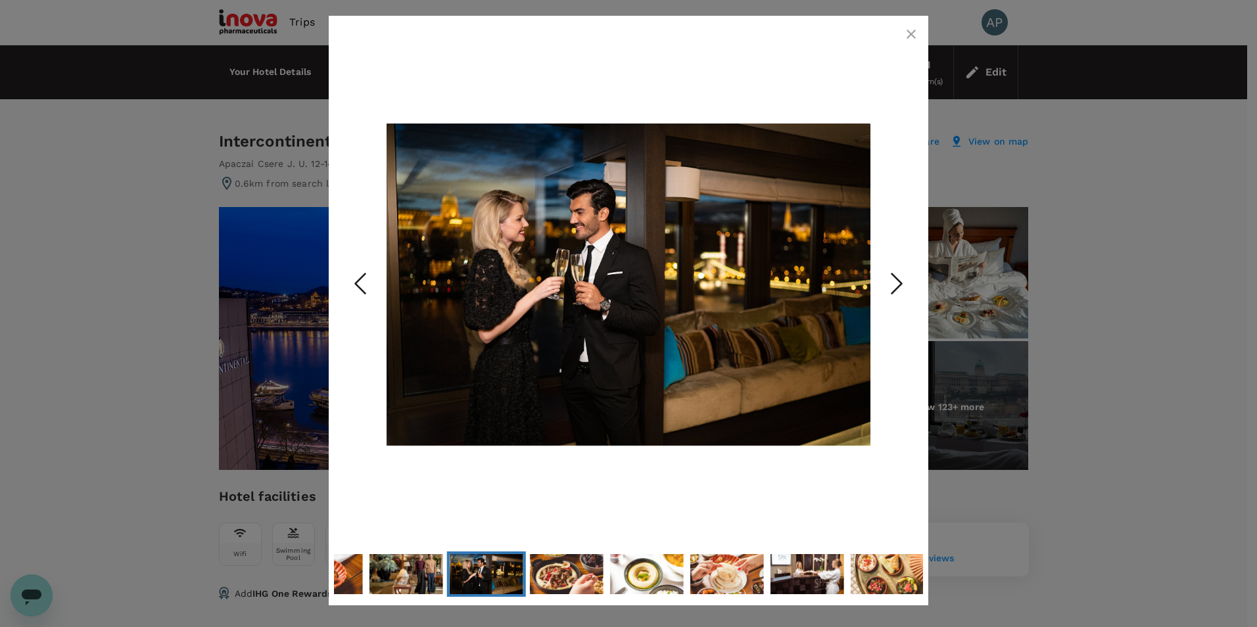
click at [900, 281] on polyline "Next Slide" at bounding box center [897, 284] width 10 height 20
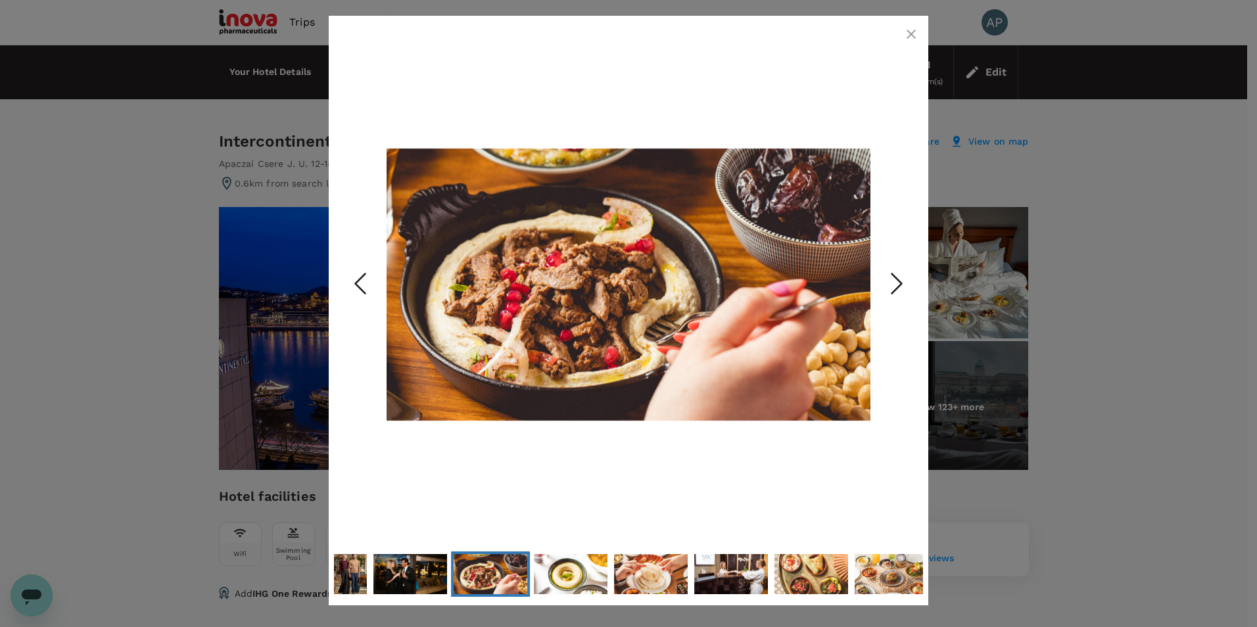
click at [900, 281] on polyline "Next Slide" at bounding box center [897, 284] width 10 height 20
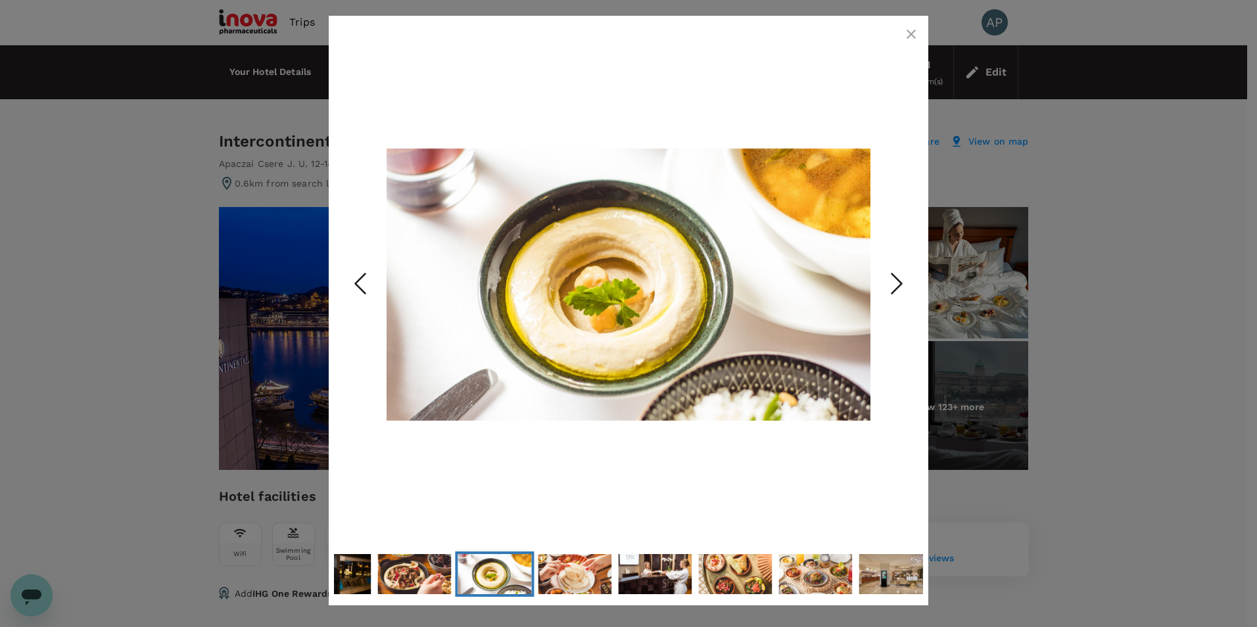
click at [900, 281] on polyline "Next Slide" at bounding box center [897, 284] width 10 height 20
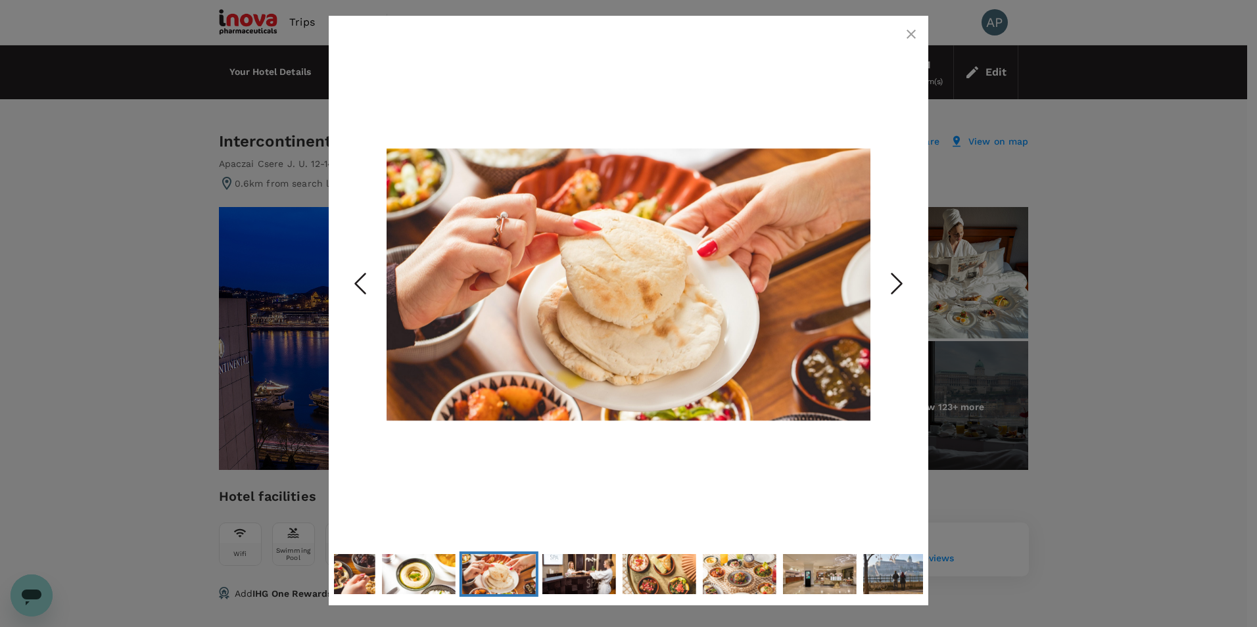
click at [900, 281] on polyline "Next Slide" at bounding box center [897, 284] width 10 height 20
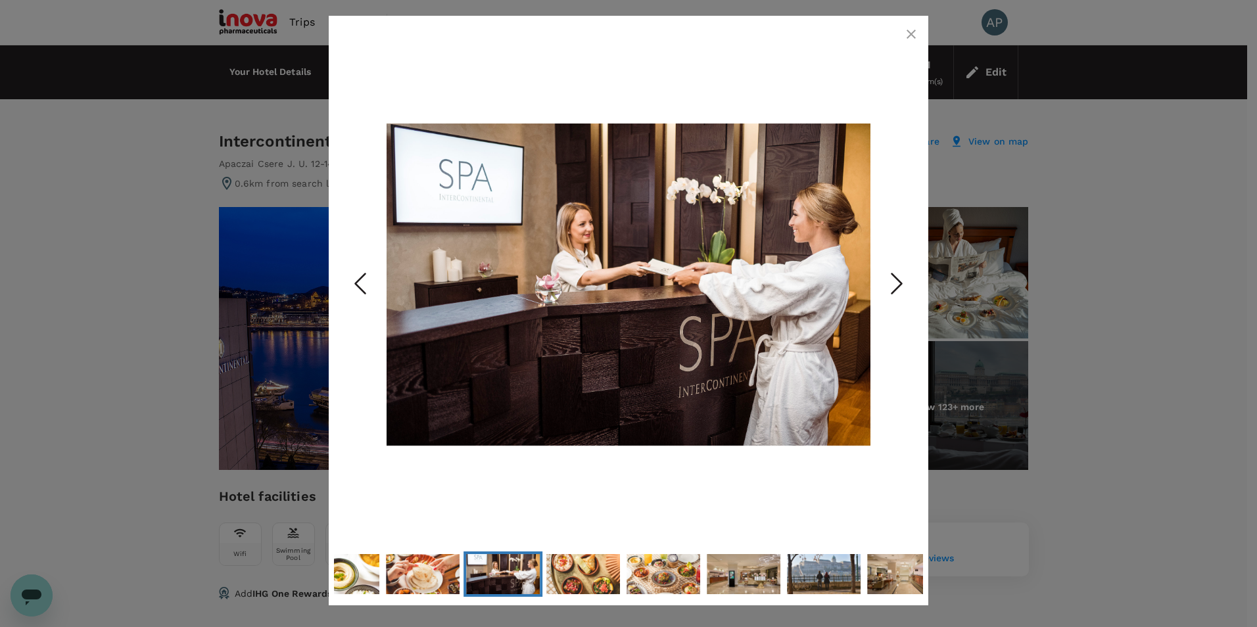
click at [900, 281] on polyline "Next Slide" at bounding box center [897, 284] width 10 height 20
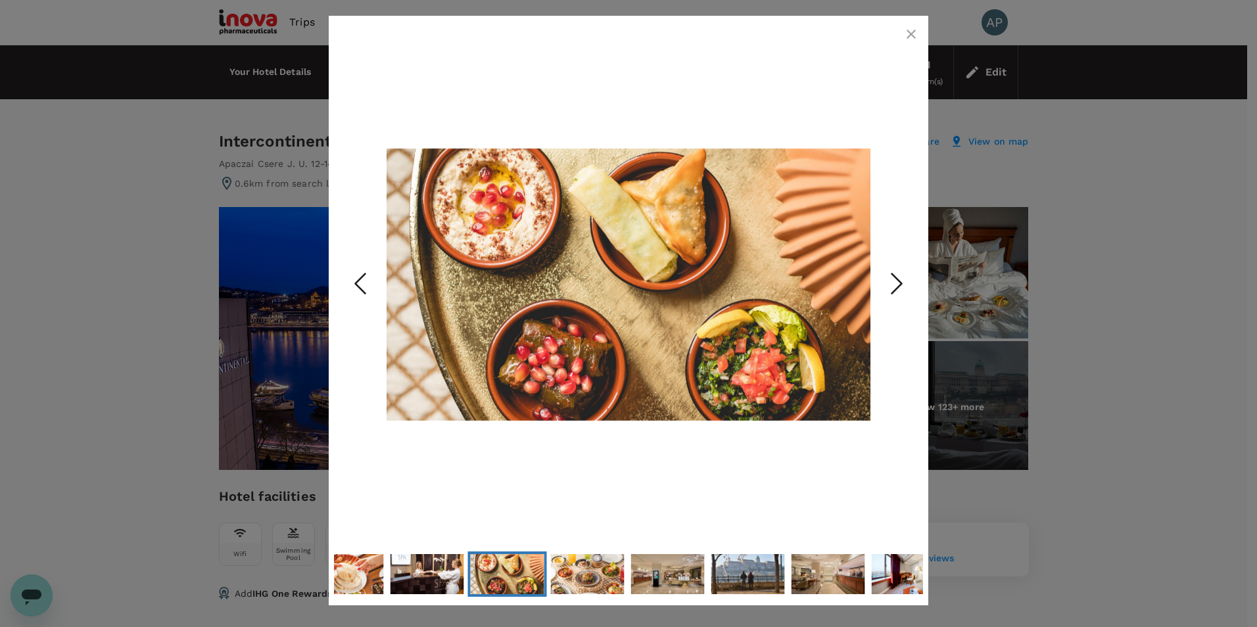
click at [900, 281] on polyline "Next Slide" at bounding box center [897, 284] width 10 height 20
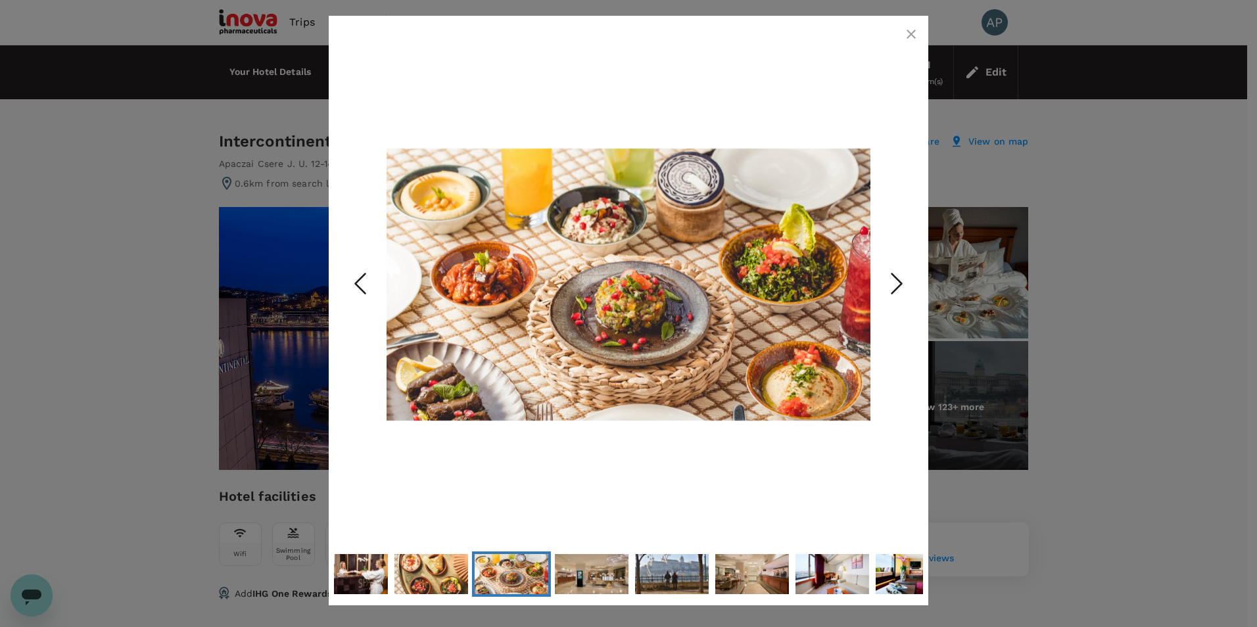
click at [900, 281] on polyline "Next Slide" at bounding box center [897, 284] width 10 height 20
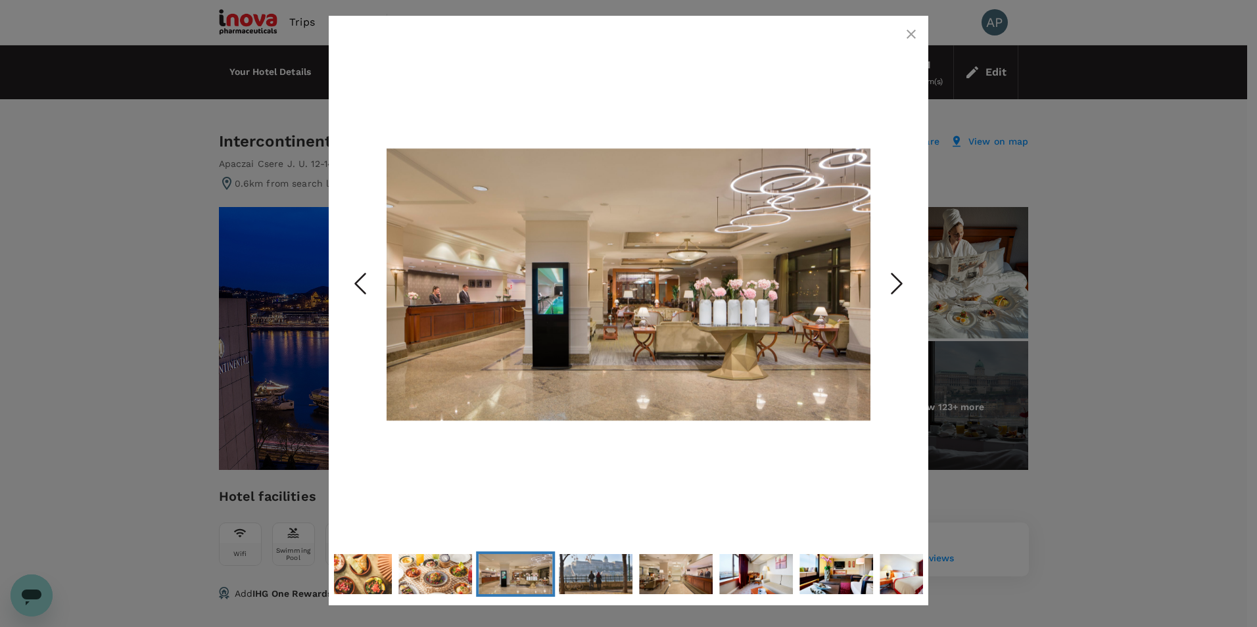
click at [900, 281] on polyline "Next Slide" at bounding box center [897, 284] width 10 height 20
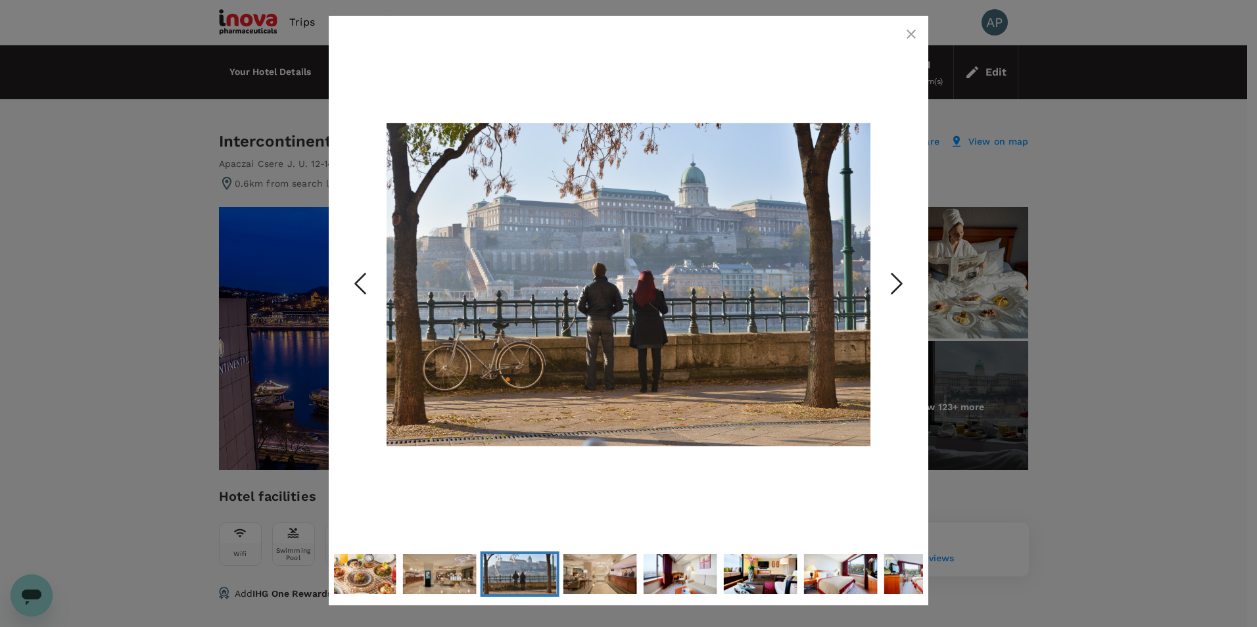
click at [898, 281] on polyline "Next Slide" at bounding box center [897, 284] width 10 height 20
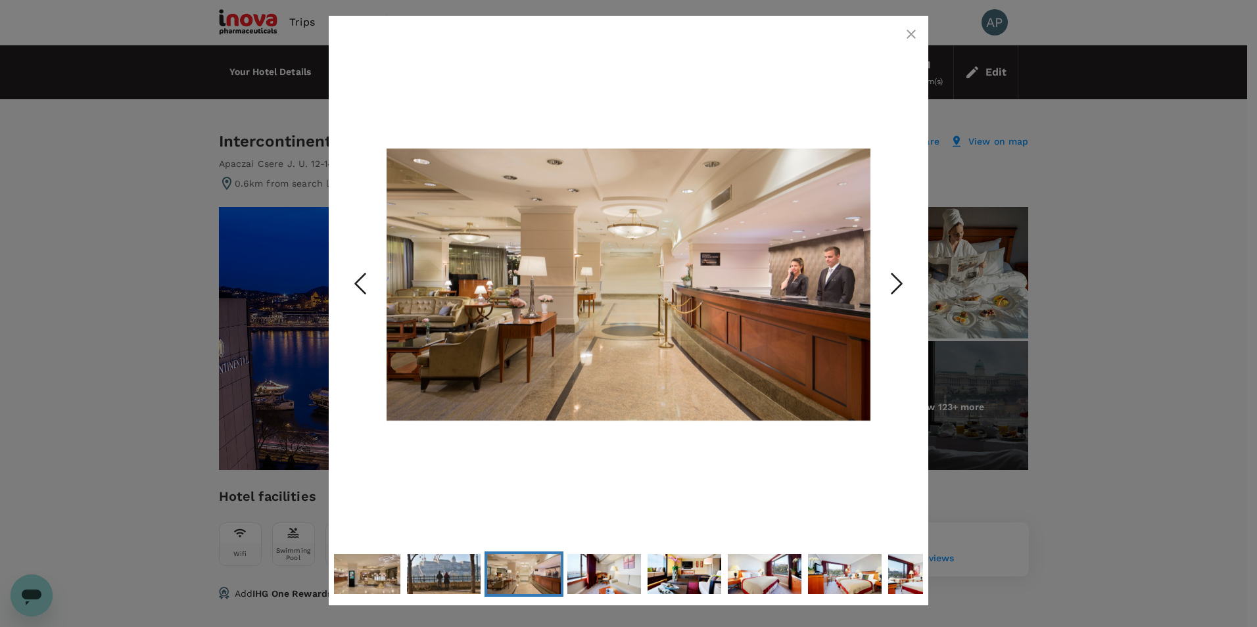
click at [885, 285] on icon "Next Slide" at bounding box center [896, 283] width 39 height 39
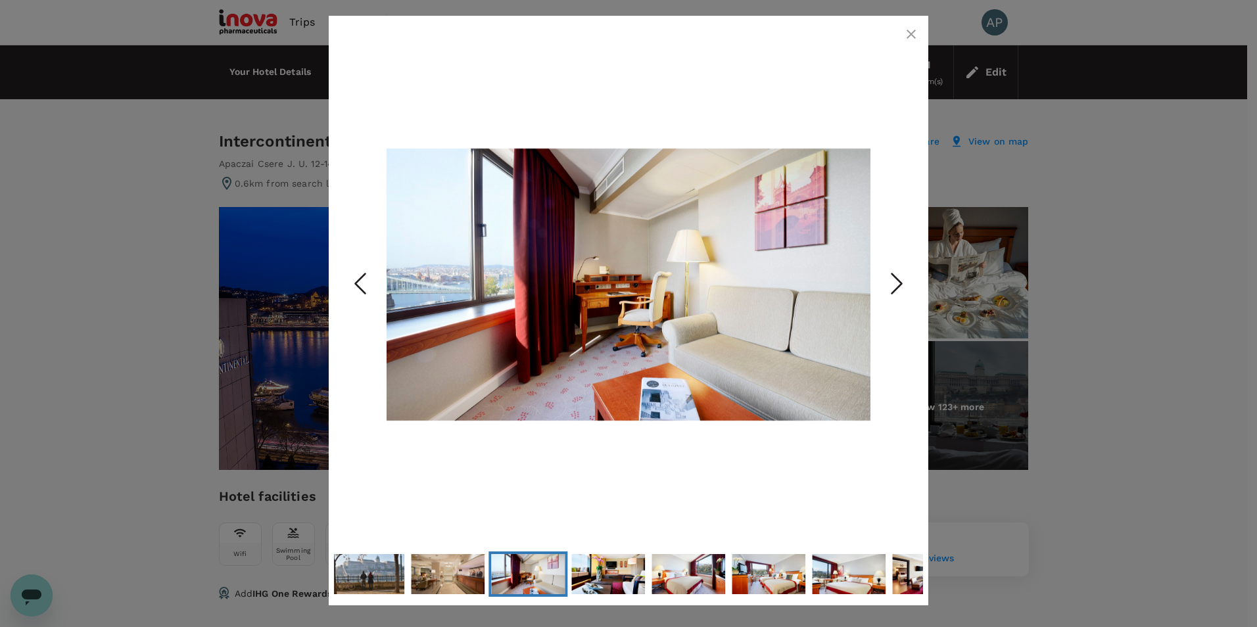
click at [890, 284] on icon "Next Slide" at bounding box center [896, 283] width 39 height 39
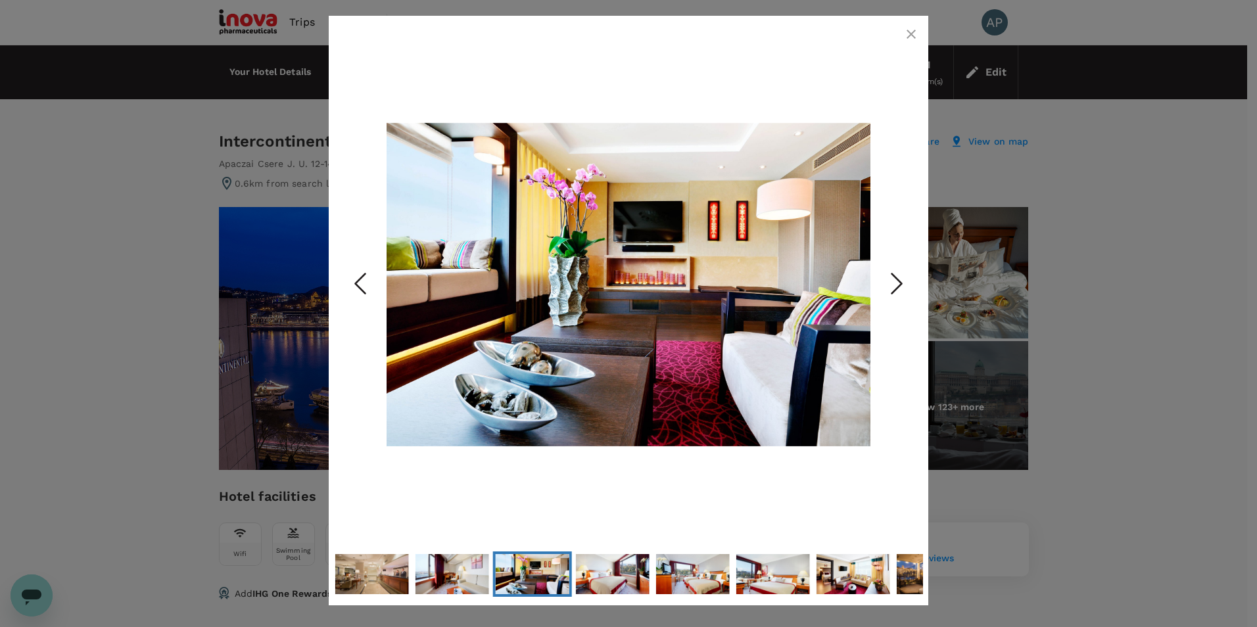
click at [890, 284] on icon "Next Slide" at bounding box center [896, 283] width 39 height 39
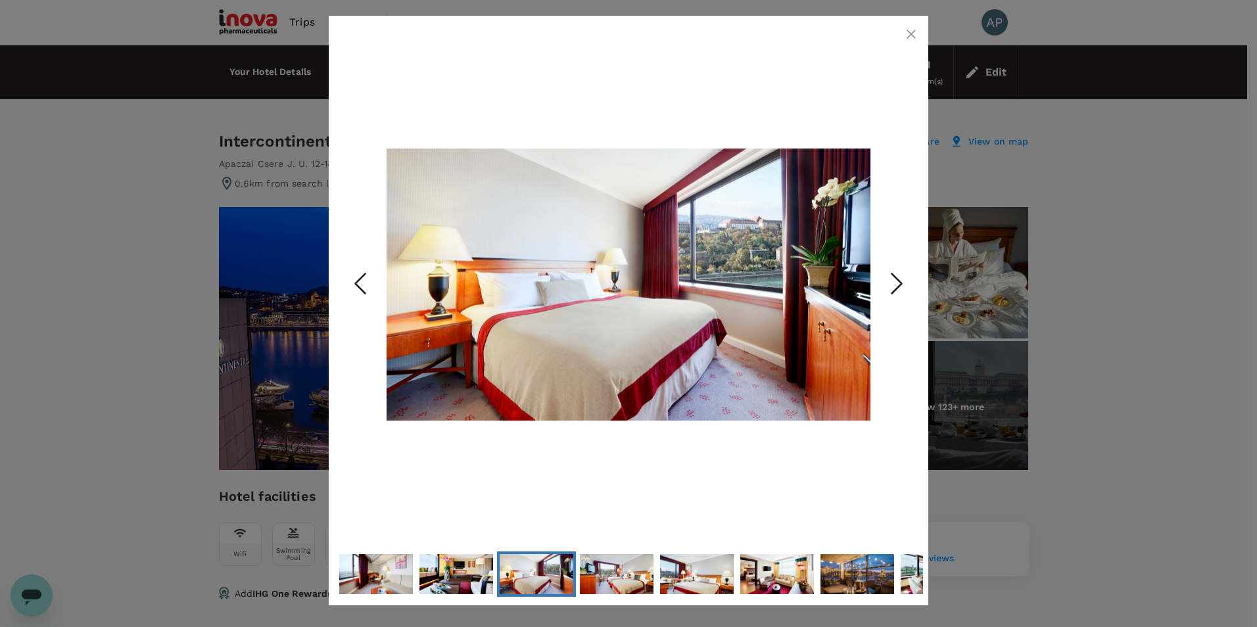
click at [890, 284] on icon "Next Slide" at bounding box center [896, 283] width 39 height 39
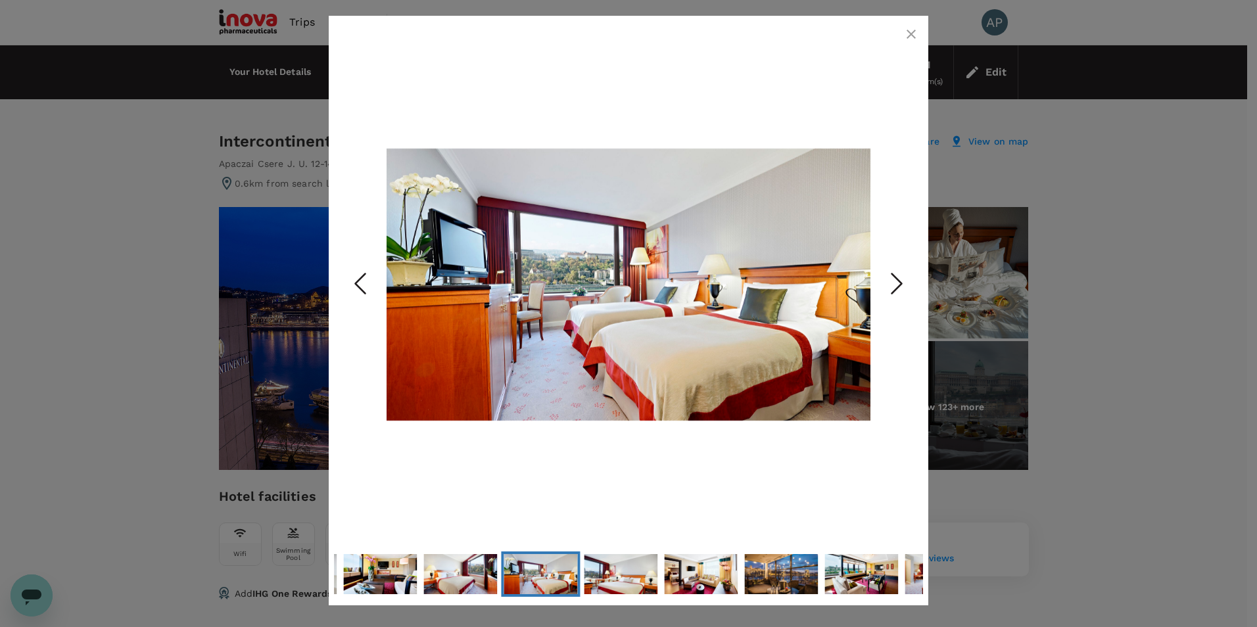
click at [890, 284] on icon "Next Slide" at bounding box center [896, 283] width 39 height 39
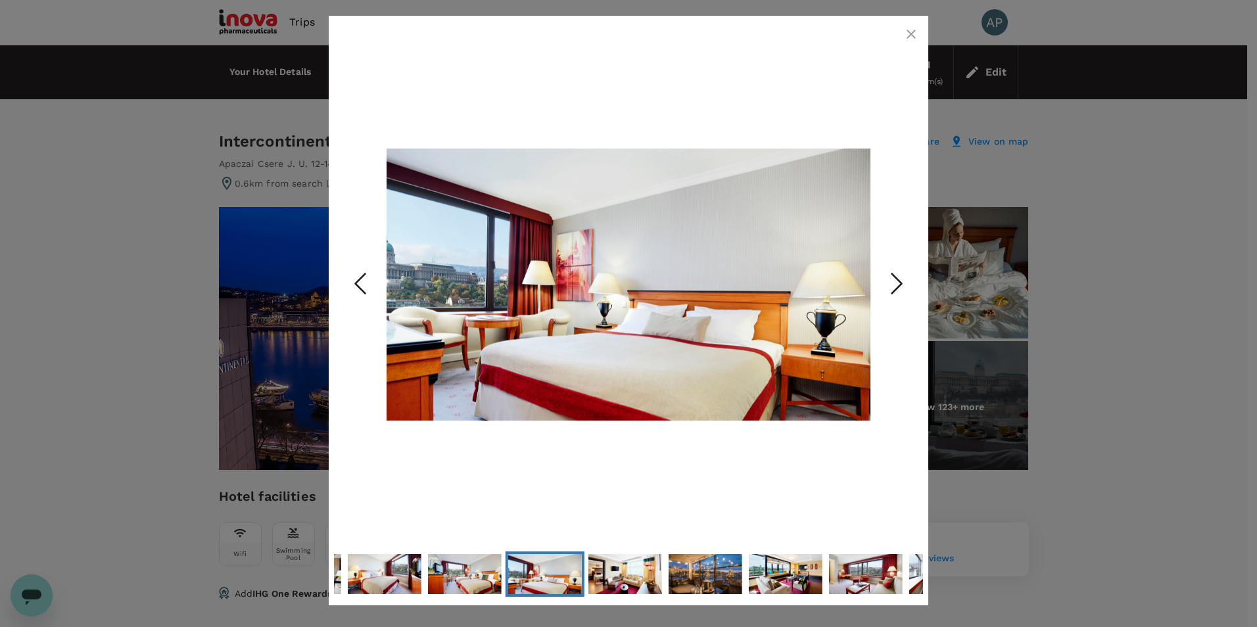
click at [890, 284] on icon "Next Slide" at bounding box center [896, 283] width 39 height 39
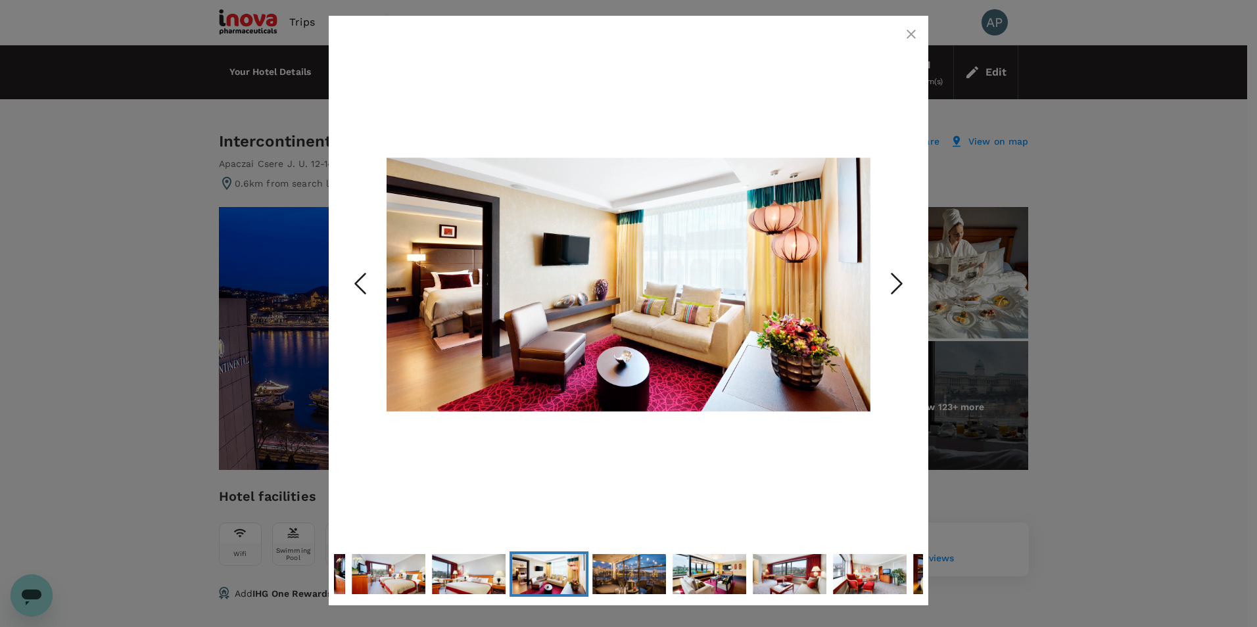
click at [890, 284] on icon "Next Slide" at bounding box center [896, 283] width 39 height 39
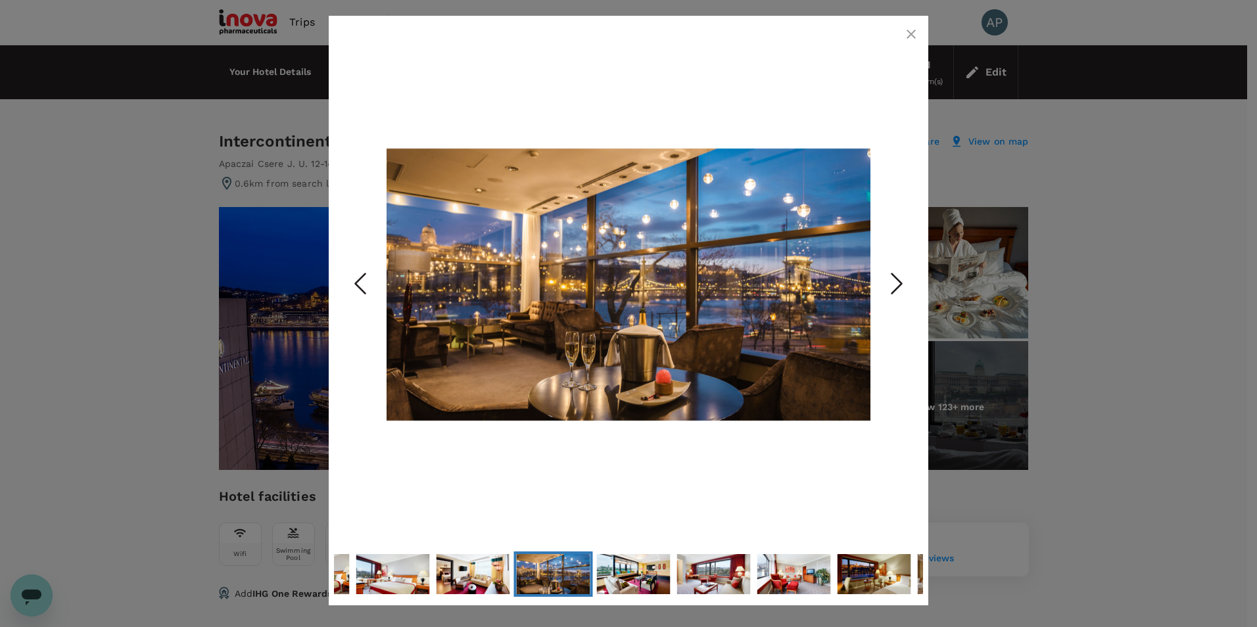
click at [890, 284] on icon "Next Slide" at bounding box center [896, 283] width 39 height 39
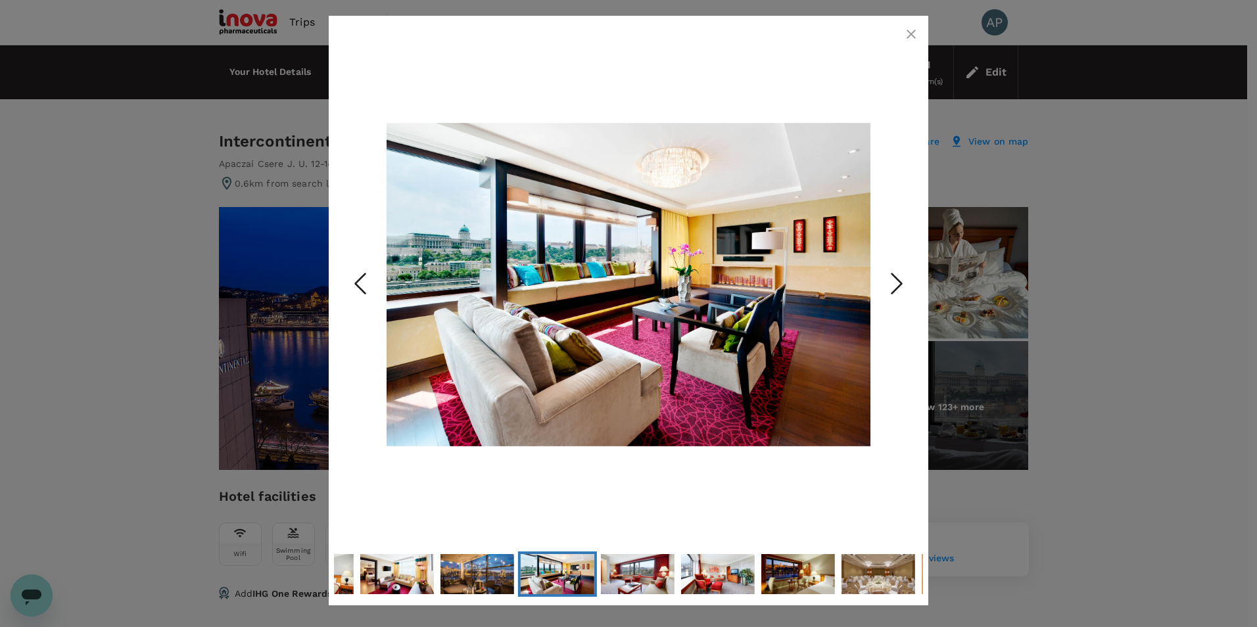
click at [890, 284] on icon "Next Slide" at bounding box center [896, 283] width 39 height 39
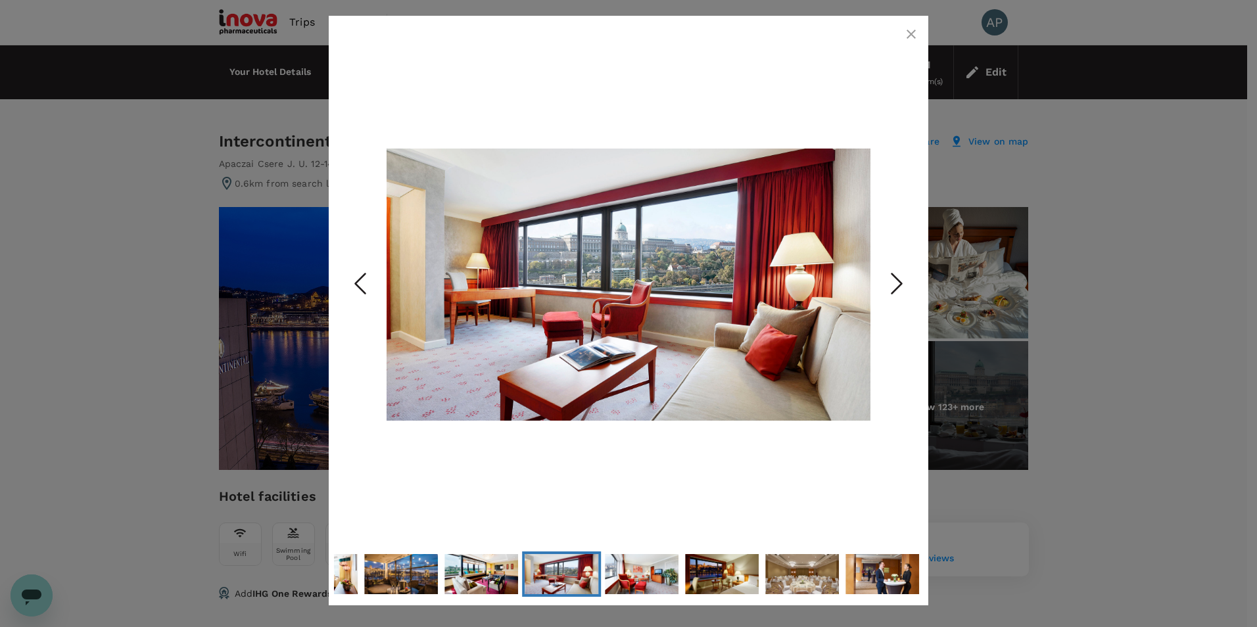
click at [890, 284] on icon "Next Slide" at bounding box center [896, 283] width 39 height 39
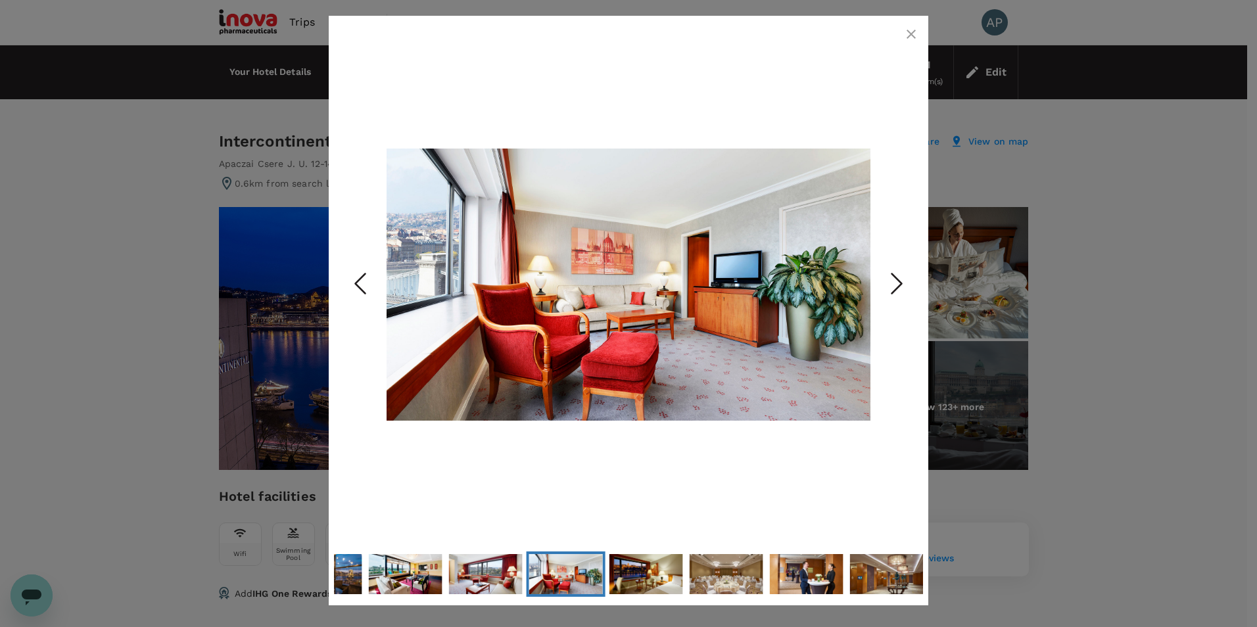
click at [890, 284] on icon "Next Slide" at bounding box center [896, 283] width 39 height 39
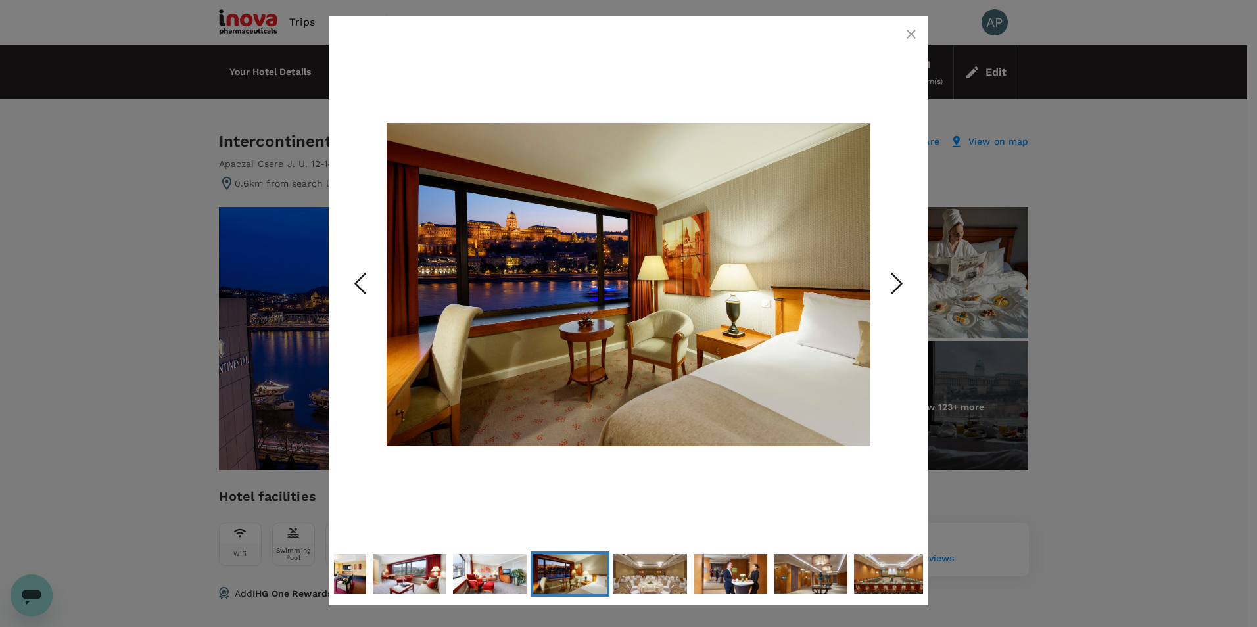
click at [890, 284] on icon "Next Slide" at bounding box center [896, 283] width 39 height 39
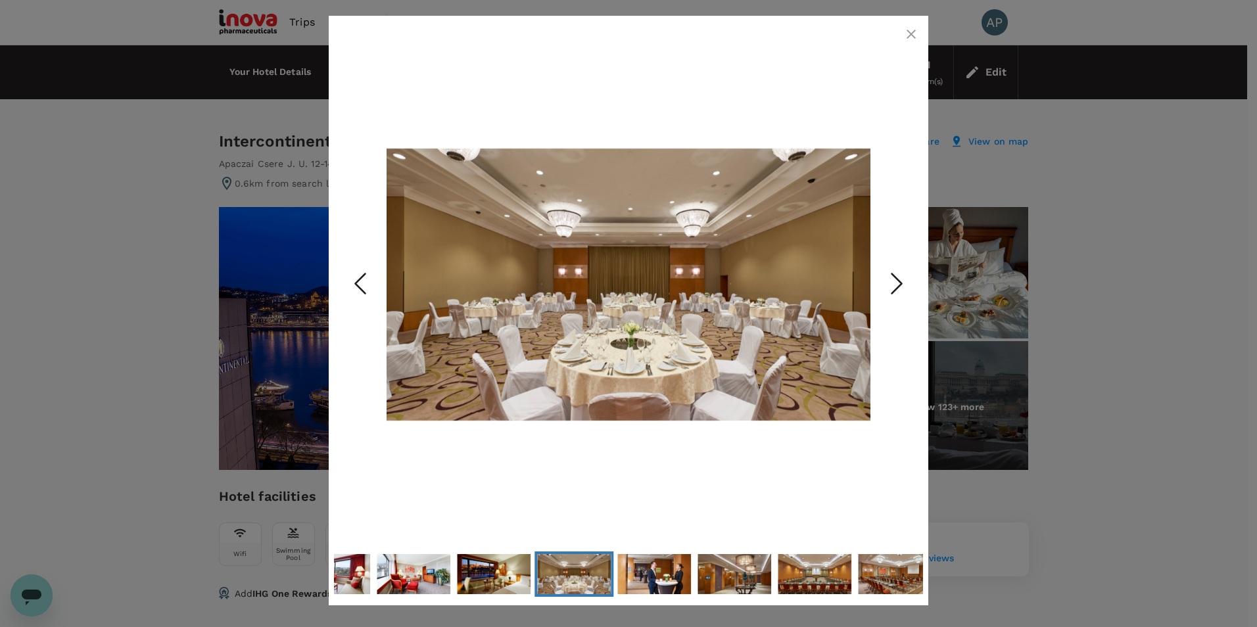
click at [912, 33] on icon "button" at bounding box center [910, 34] width 9 height 9
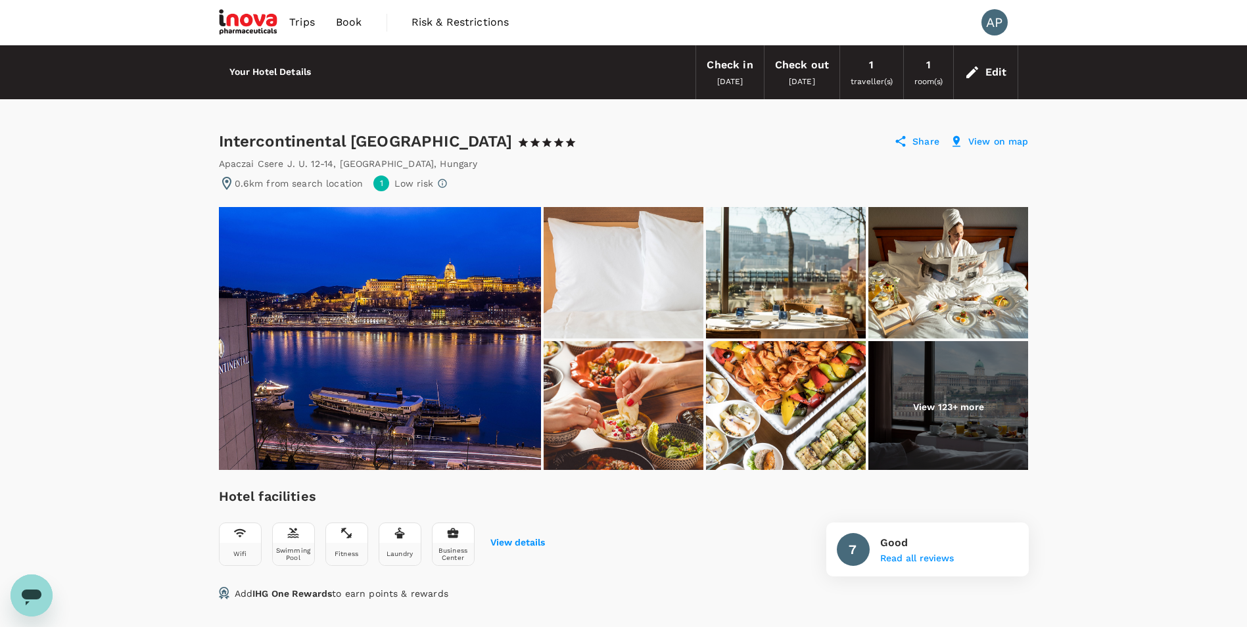
click at [277, 349] on img at bounding box center [380, 338] width 322 height 263
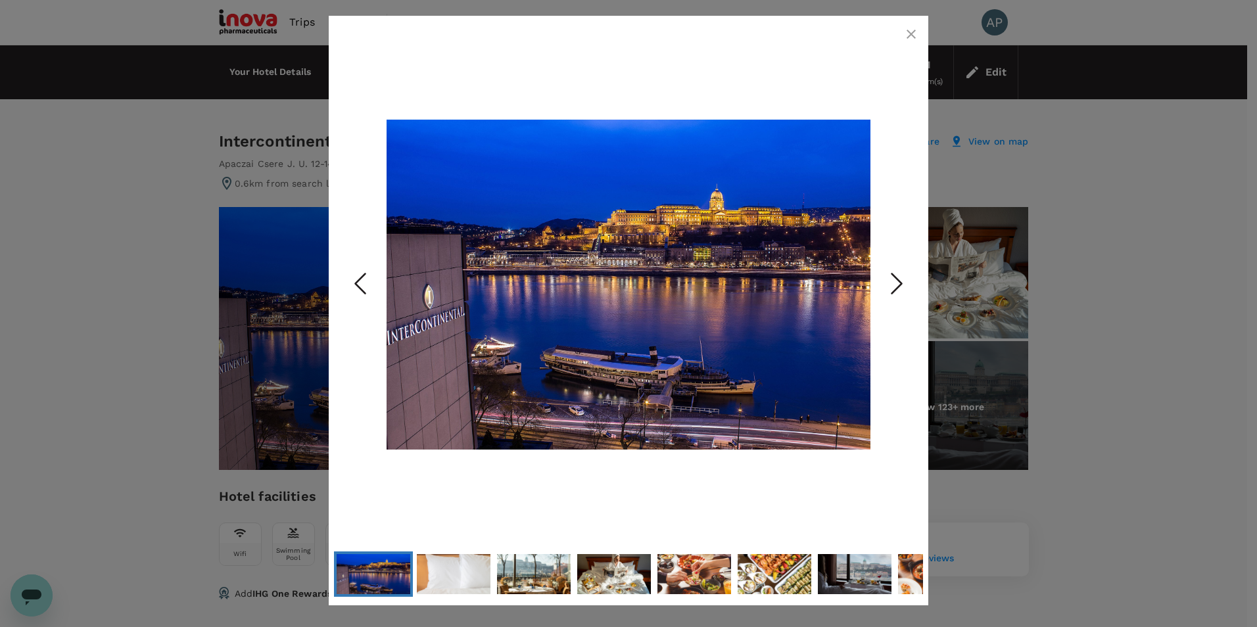
click at [916, 34] on icon "button" at bounding box center [911, 34] width 16 height 16
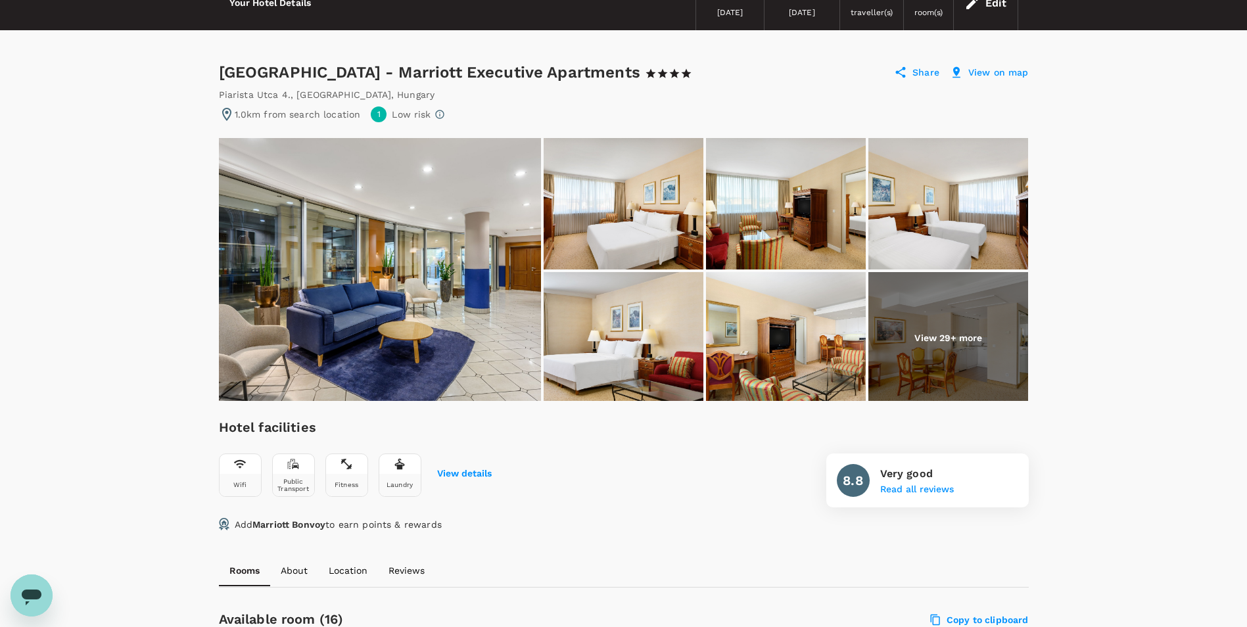
scroll to position [66, 0]
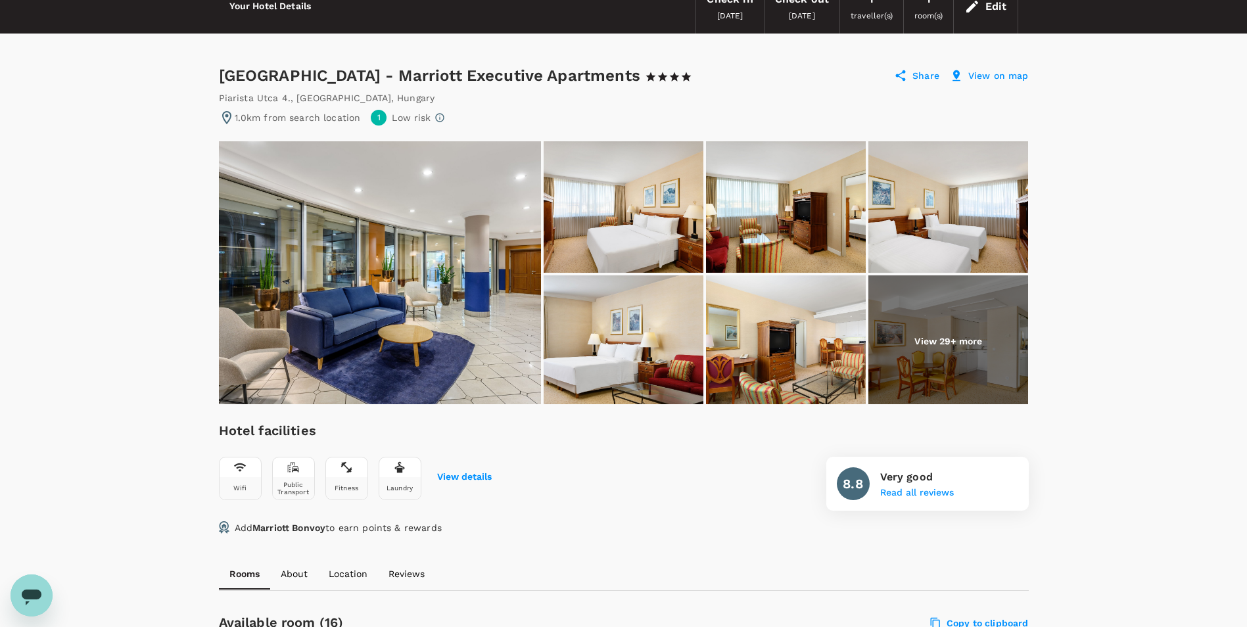
click at [984, 341] on img at bounding box center [948, 340] width 160 height 131
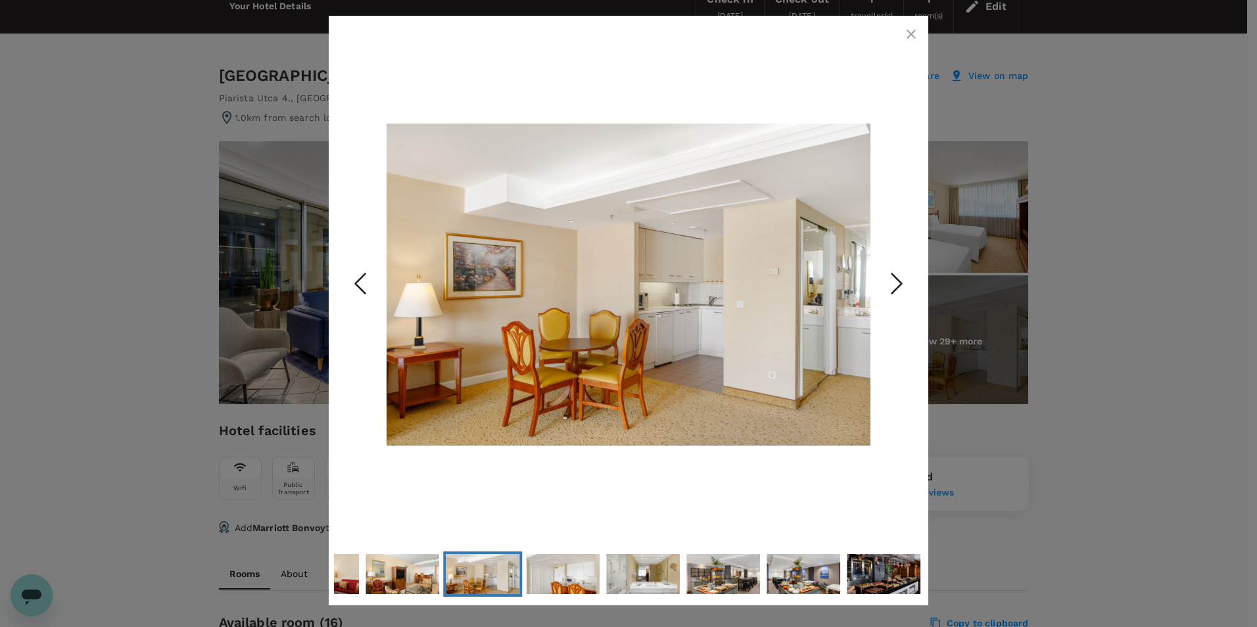
click at [891, 285] on icon "Next Slide" at bounding box center [896, 283] width 39 height 39
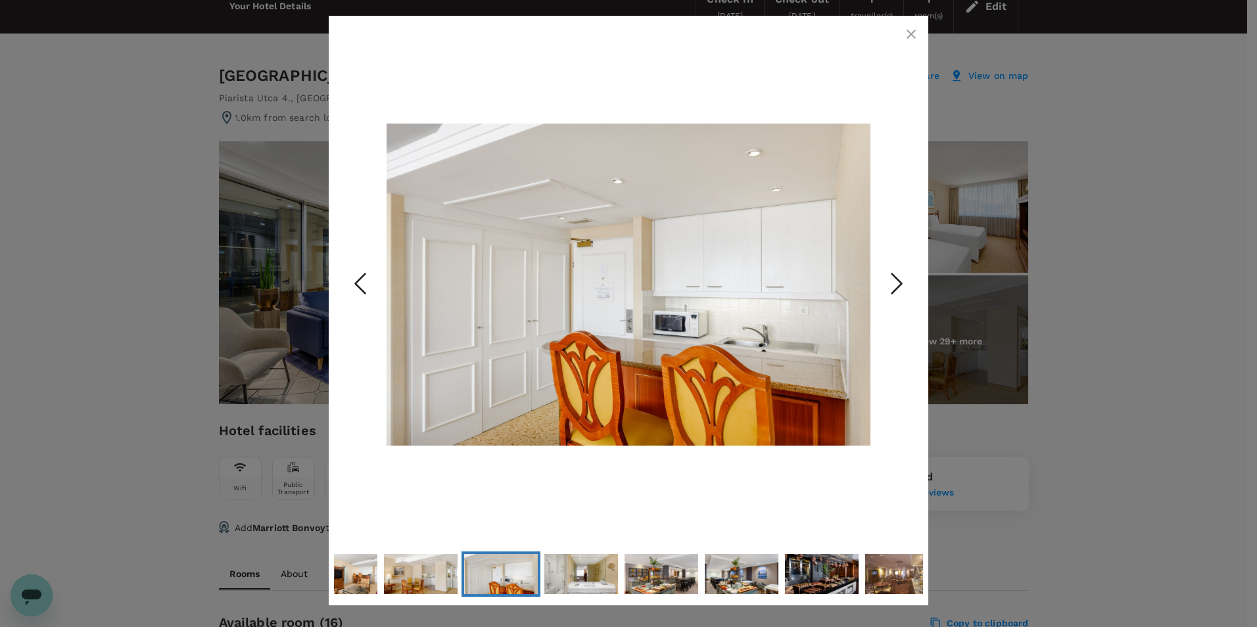
click at [891, 285] on icon "Next Slide" at bounding box center [896, 283] width 39 height 39
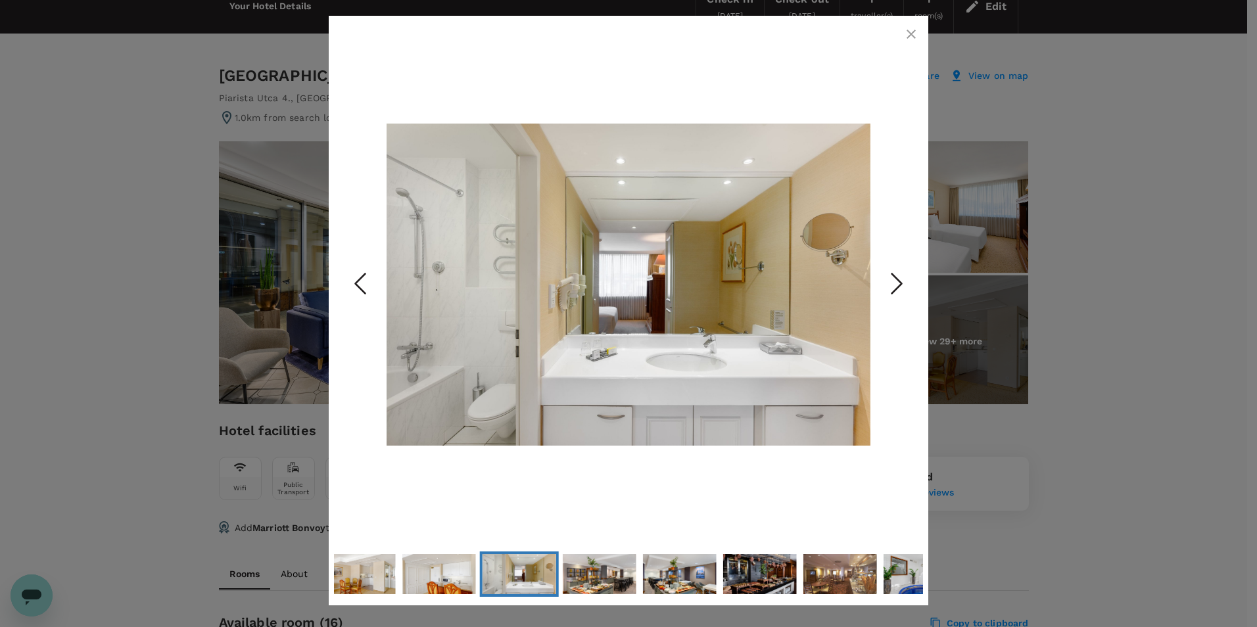
click at [891, 285] on icon "Next Slide" at bounding box center [896, 283] width 39 height 39
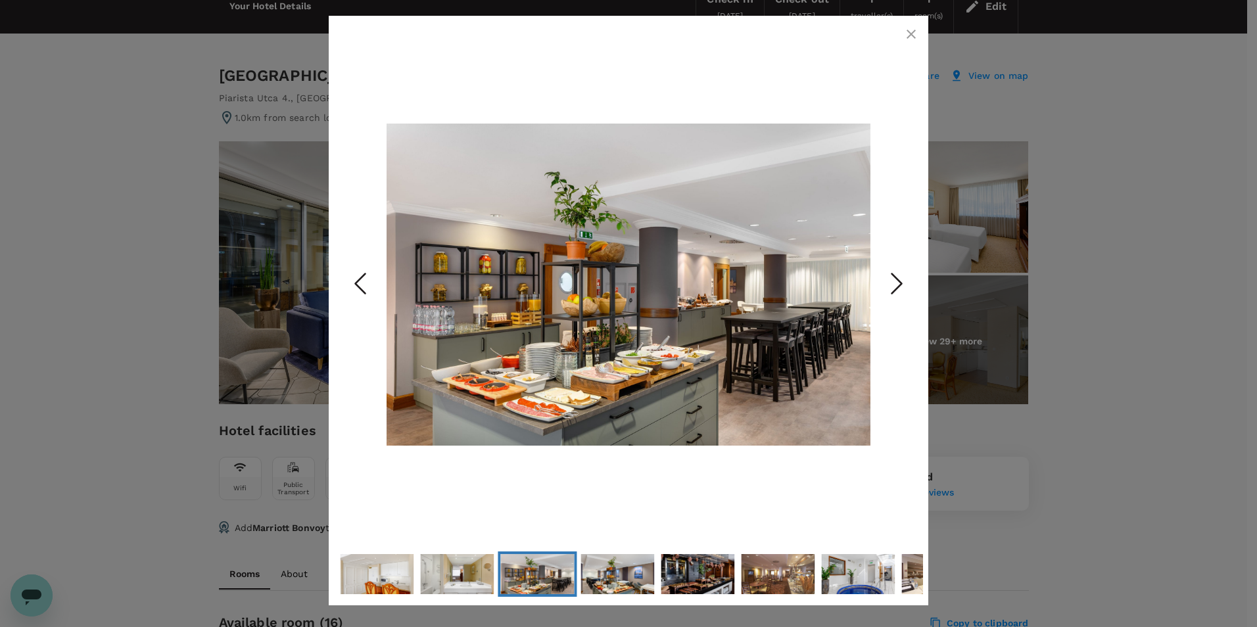
click at [892, 283] on icon "Next Slide" at bounding box center [896, 283] width 39 height 39
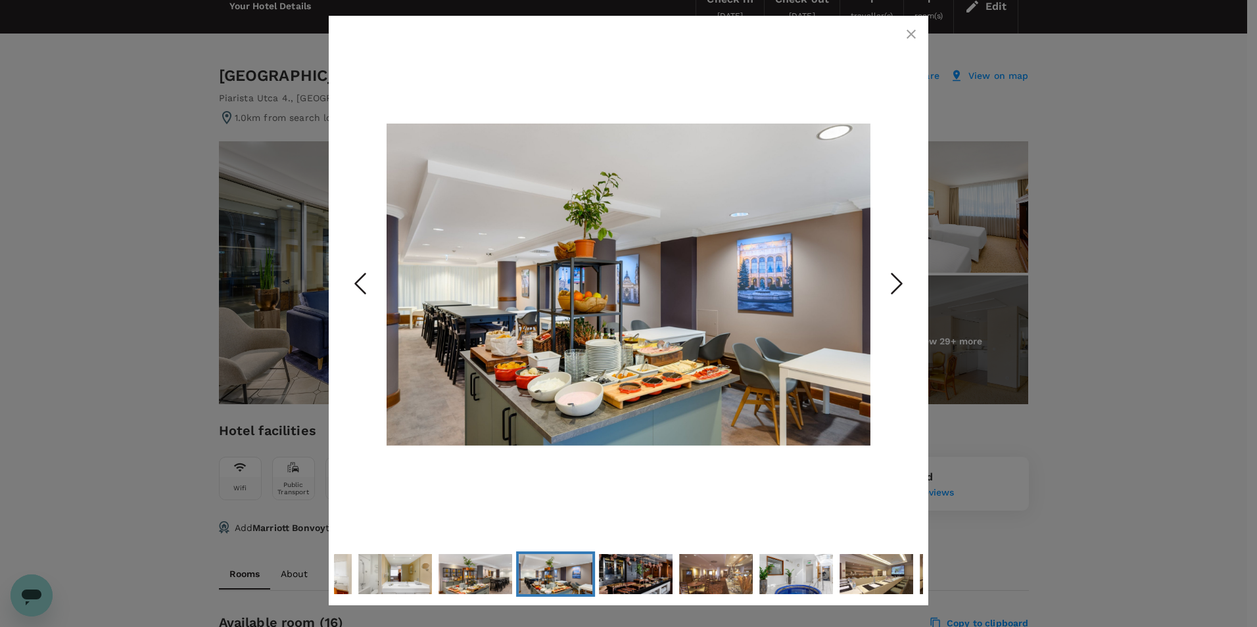
click at [905, 283] on icon "Next Slide" at bounding box center [896, 283] width 39 height 39
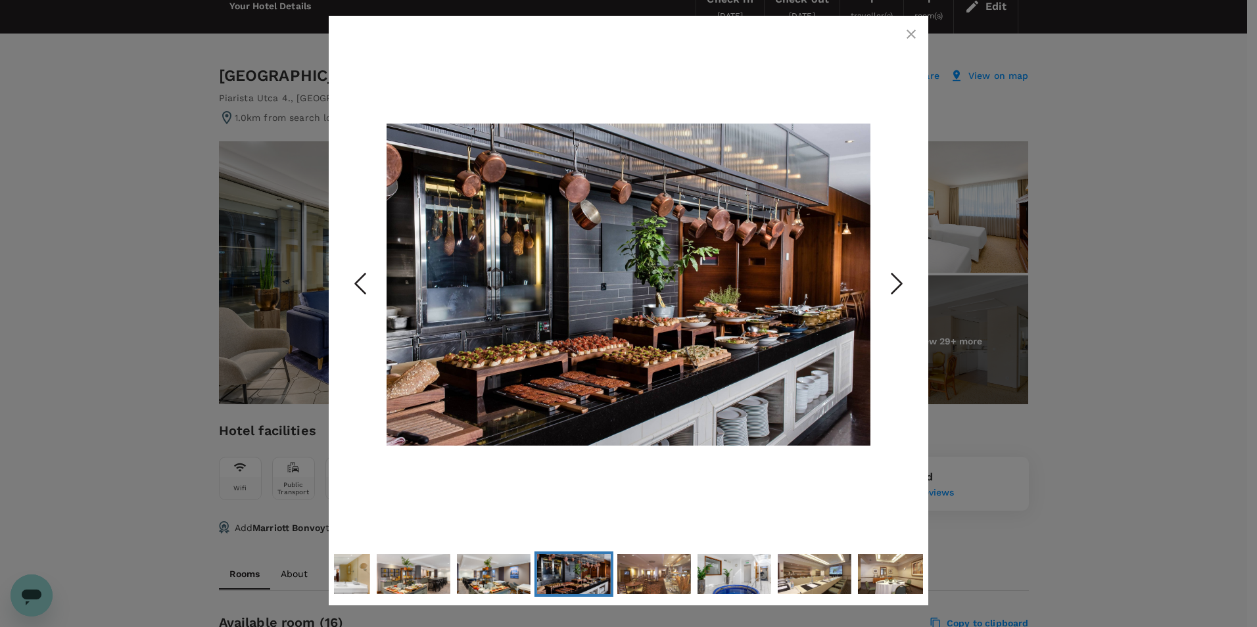
click at [905, 283] on icon "Next Slide" at bounding box center [896, 283] width 39 height 39
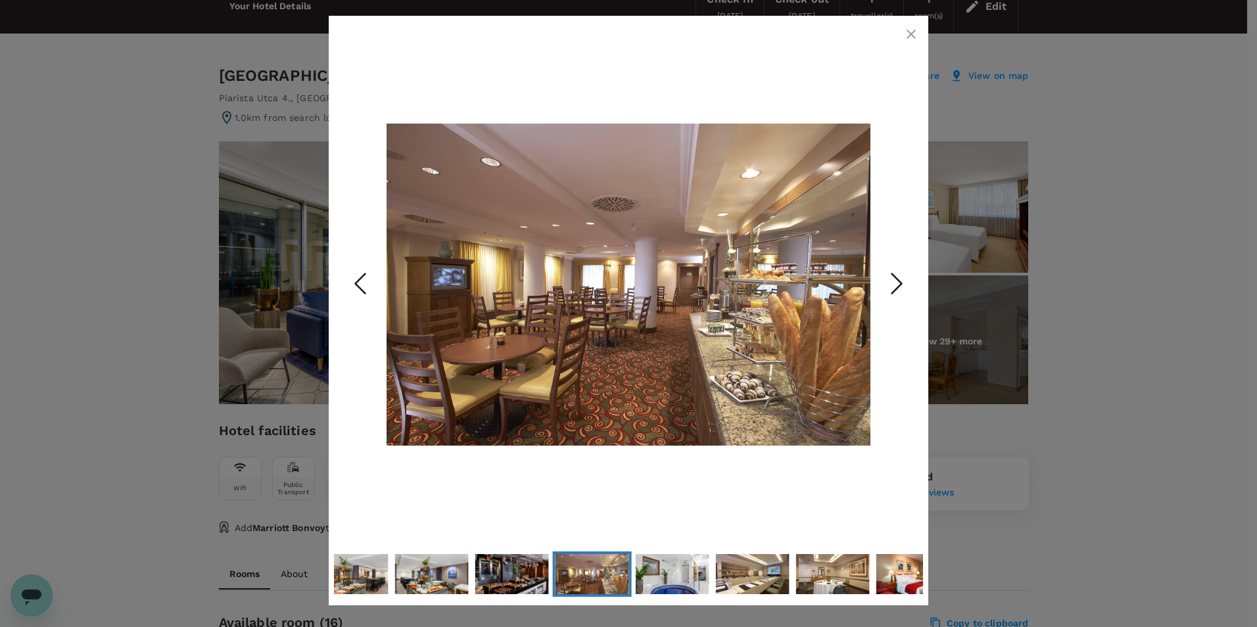
click at [905, 283] on icon "Next Slide" at bounding box center [896, 283] width 39 height 39
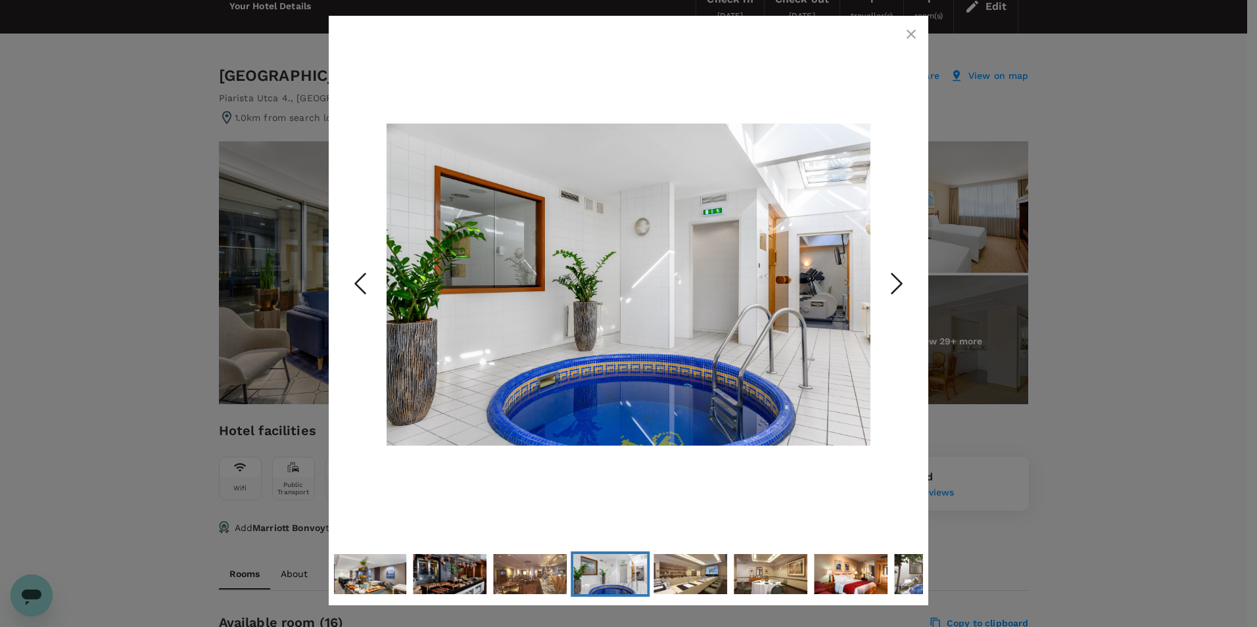
click at [905, 283] on icon "Next Slide" at bounding box center [896, 283] width 39 height 39
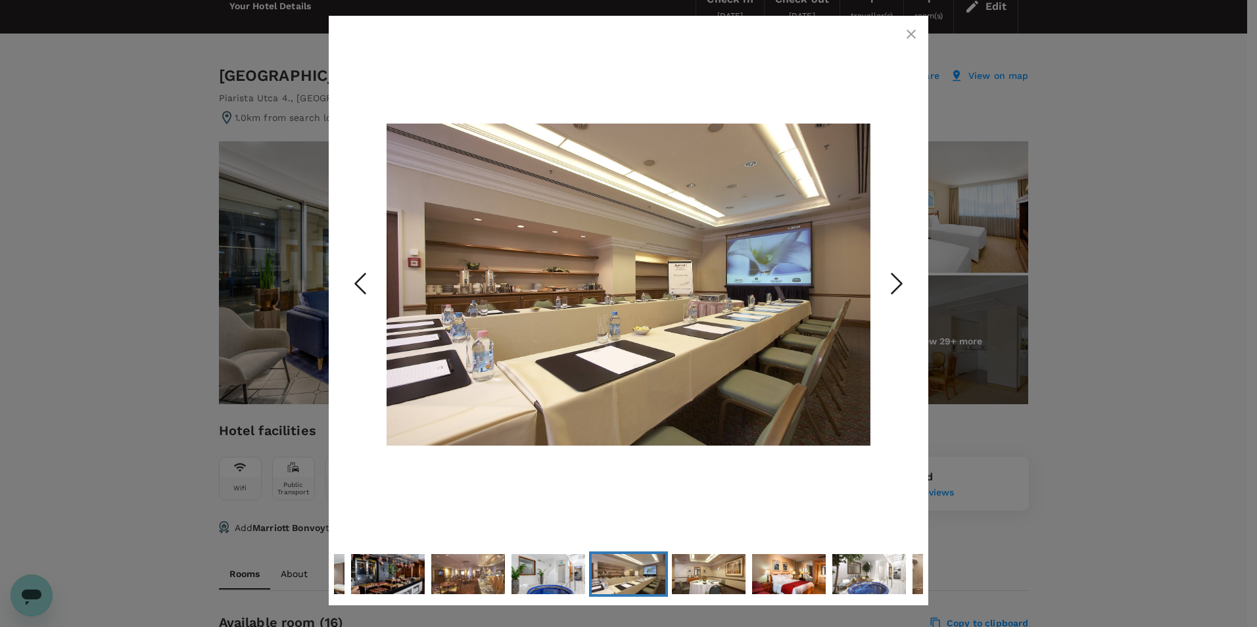
click at [905, 283] on icon "Next Slide" at bounding box center [896, 283] width 39 height 39
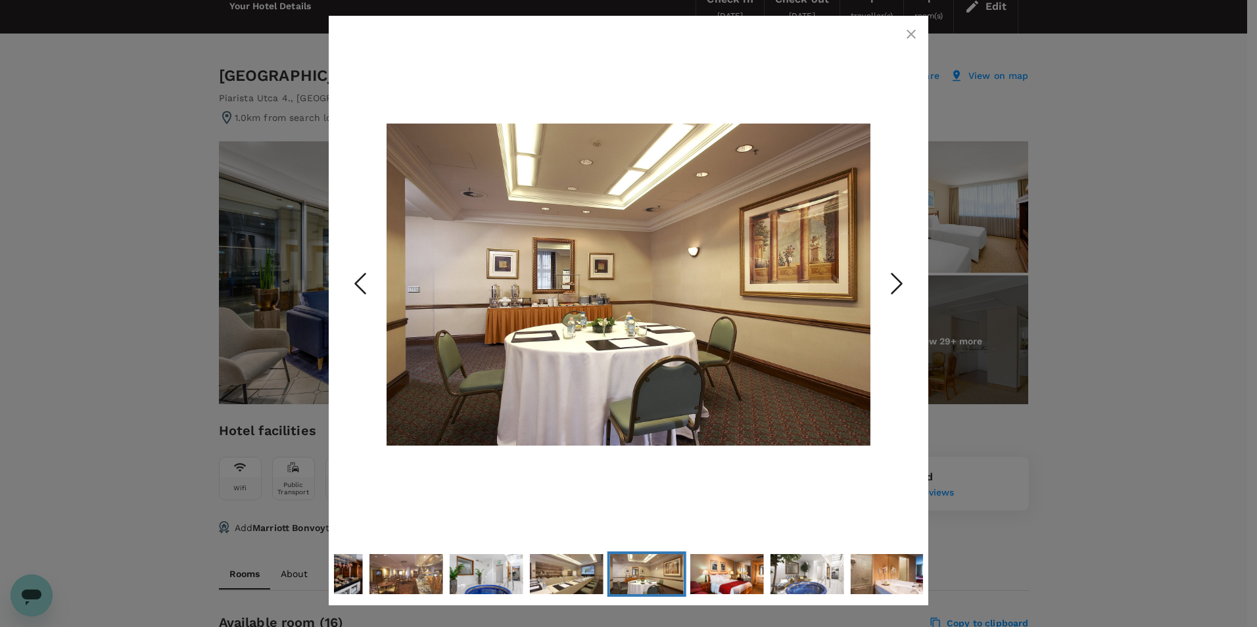
click at [905, 283] on icon "Next Slide" at bounding box center [896, 283] width 39 height 39
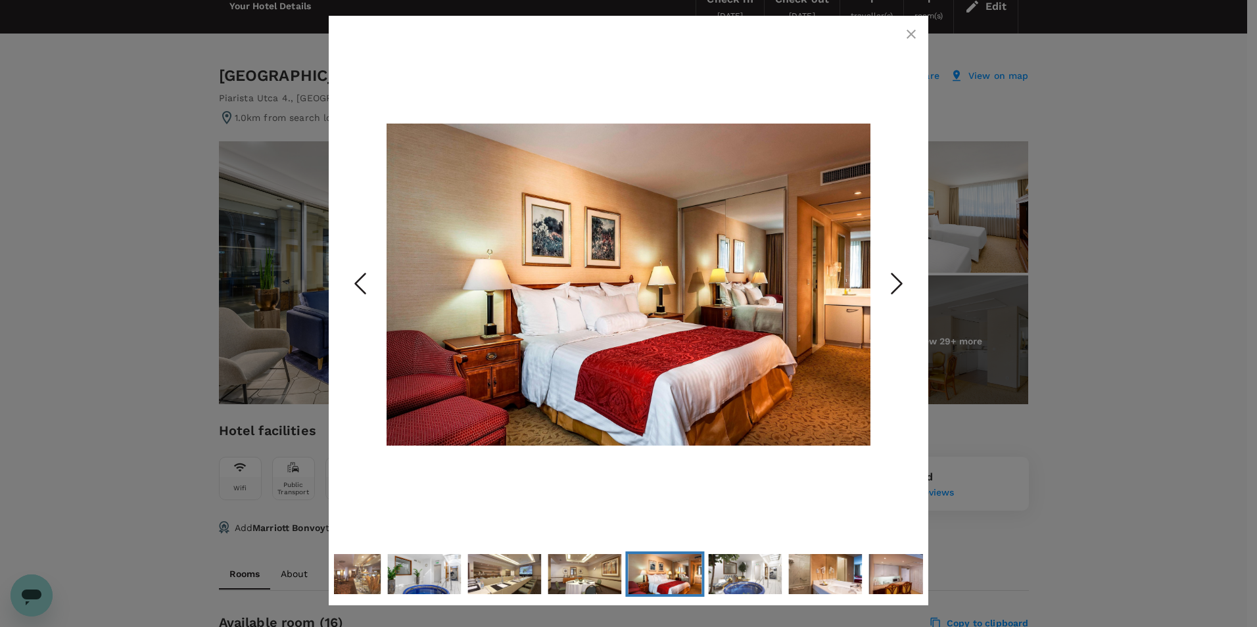
click at [900, 283] on polyline "Next Slide" at bounding box center [897, 284] width 10 height 20
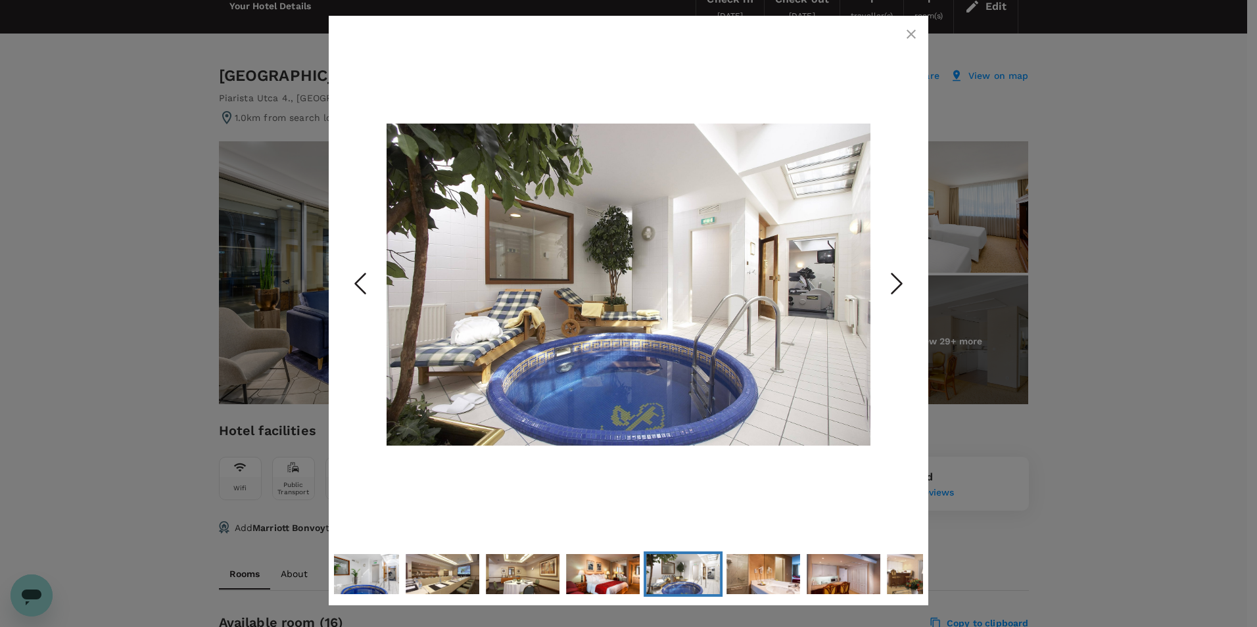
click at [900, 283] on polyline "Next Slide" at bounding box center [897, 284] width 10 height 20
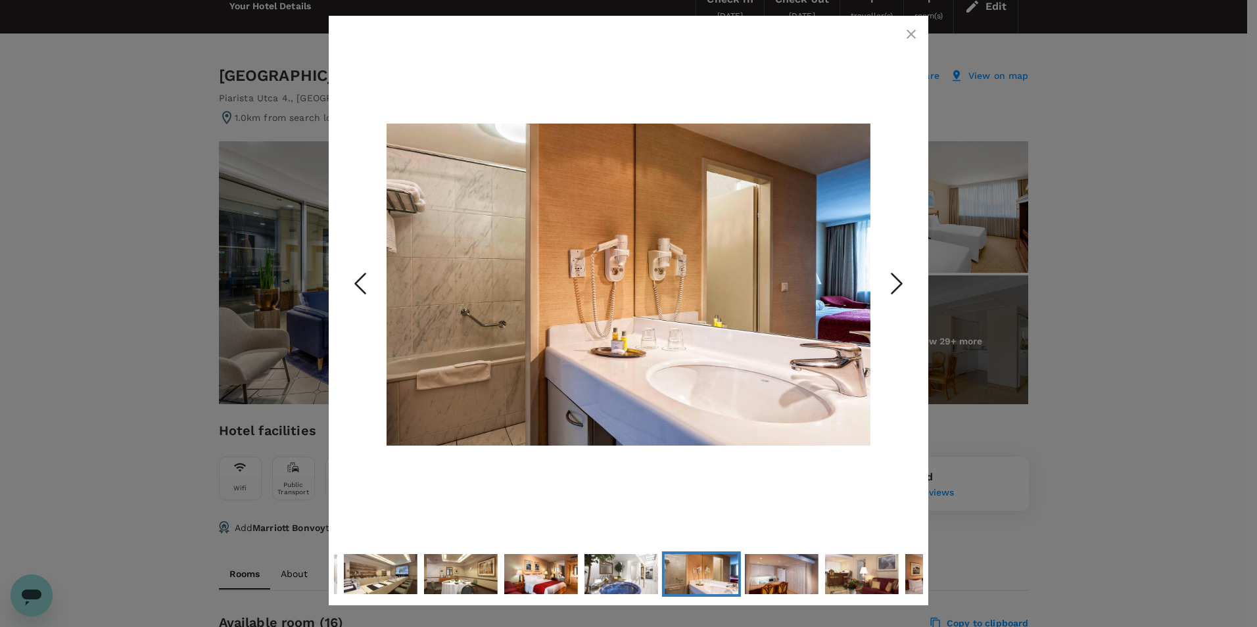
click at [917, 34] on icon "button" at bounding box center [911, 34] width 16 height 16
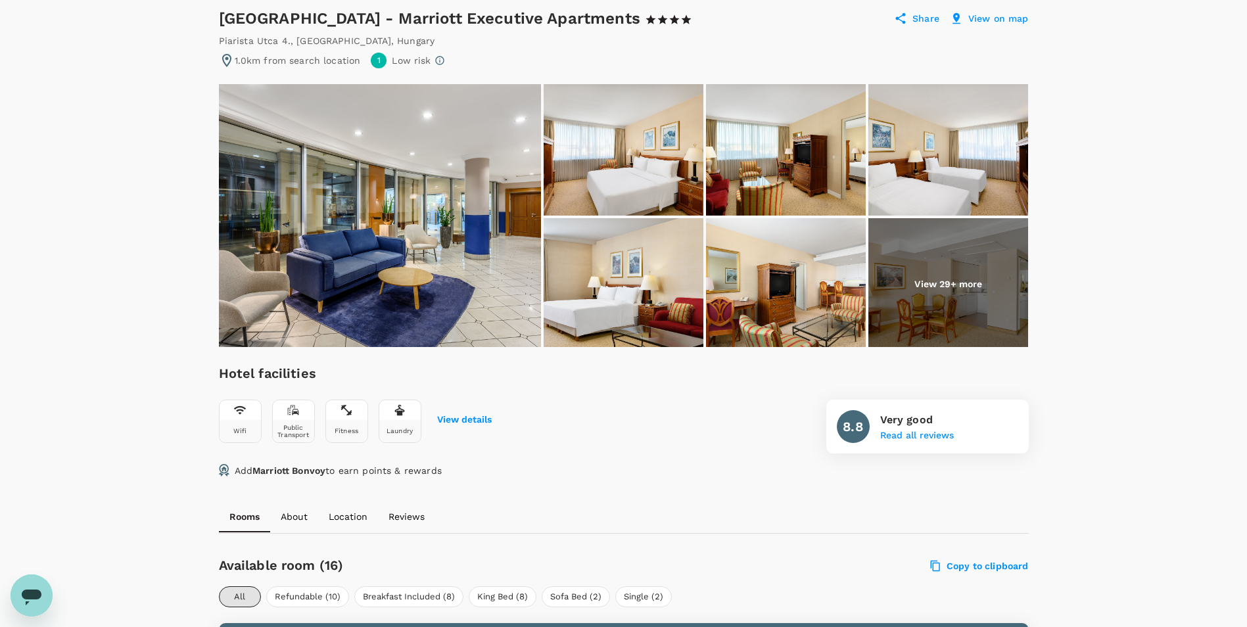
scroll to position [0, 0]
